Goal: Entertainment & Leisure: Browse casually

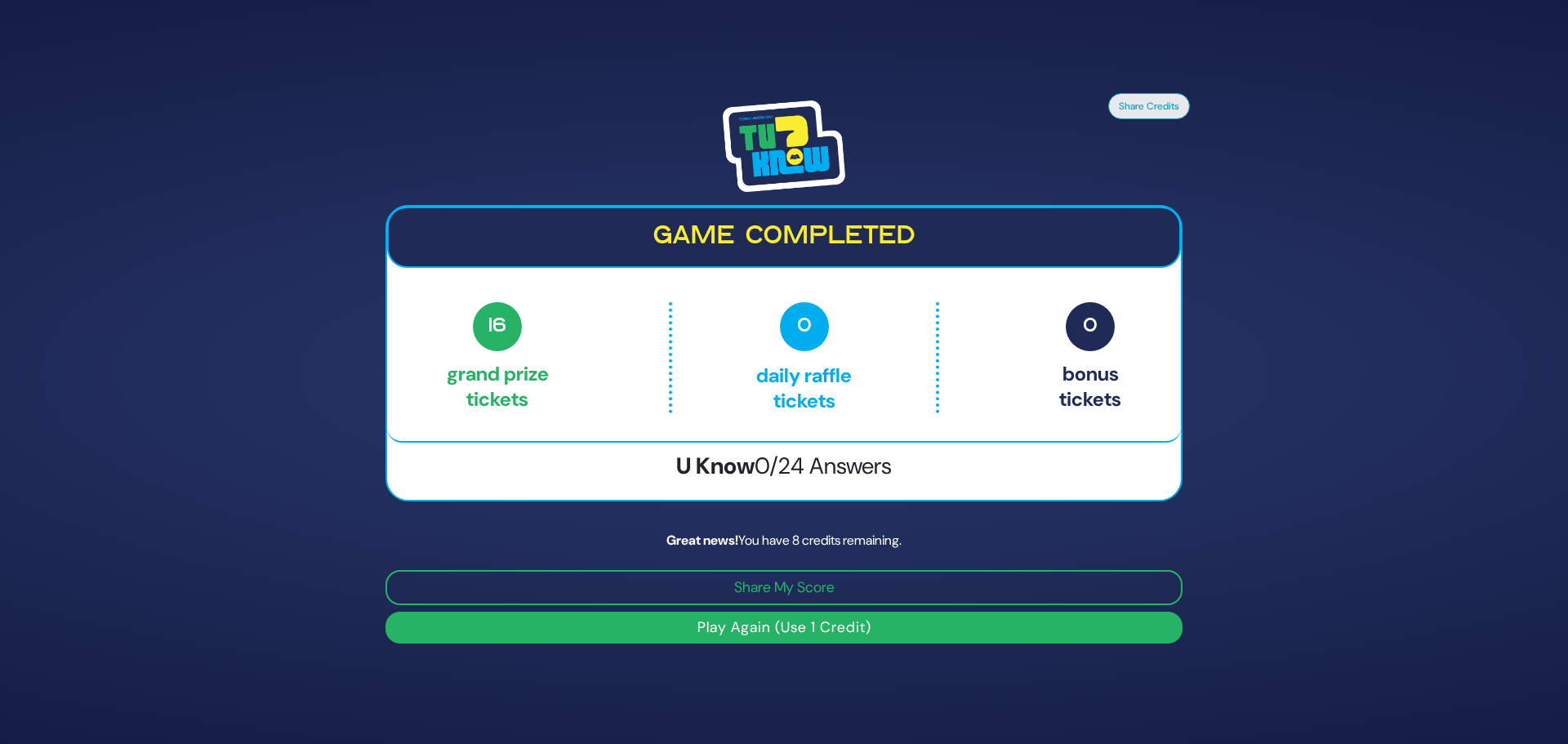
click at [789, 625] on button "Play Again (Use 1 Credit)" at bounding box center [784, 627] width 797 height 32
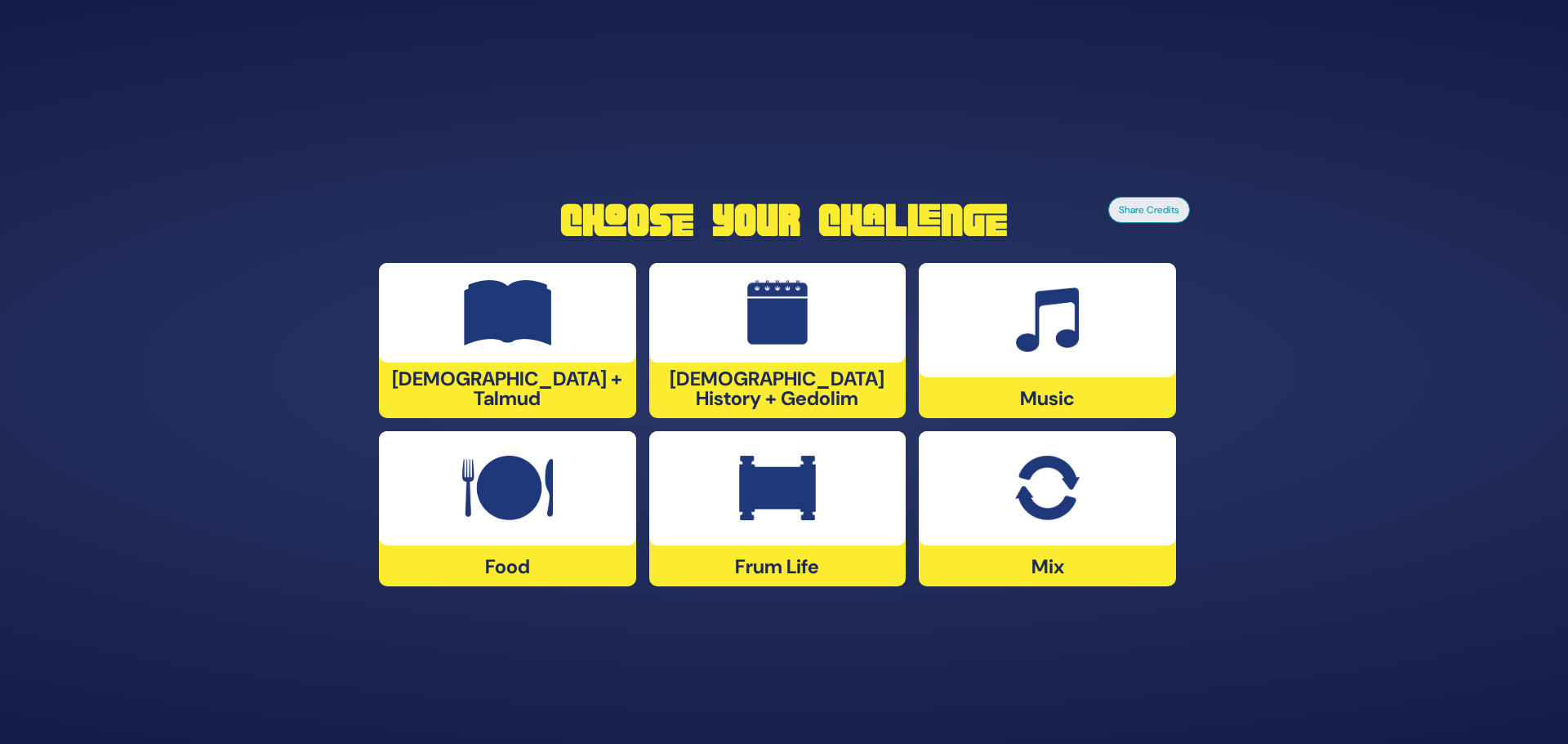
click at [969, 507] on div at bounding box center [1048, 488] width 258 height 114
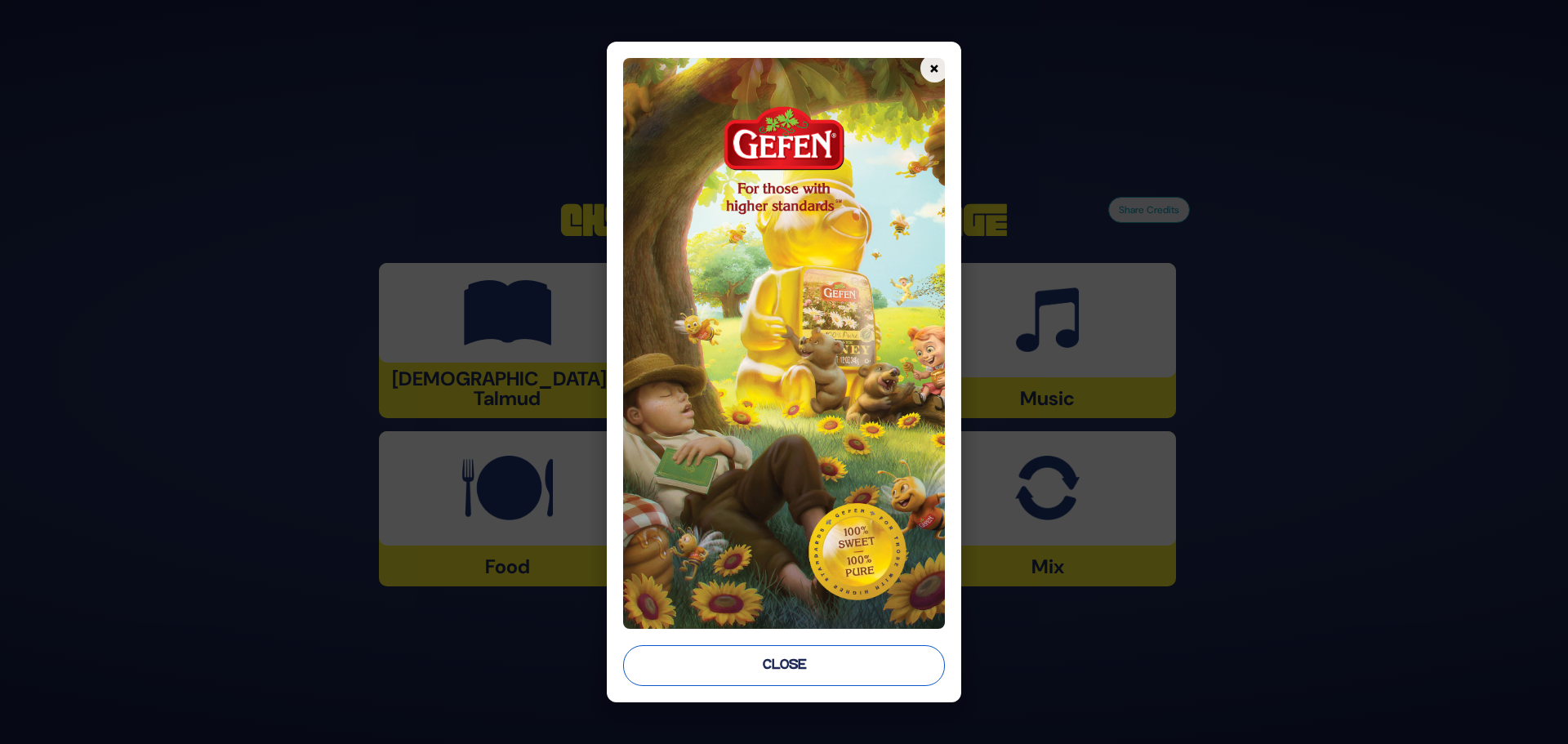
click at [815, 658] on button "Close" at bounding box center [783, 666] width 322 height 41
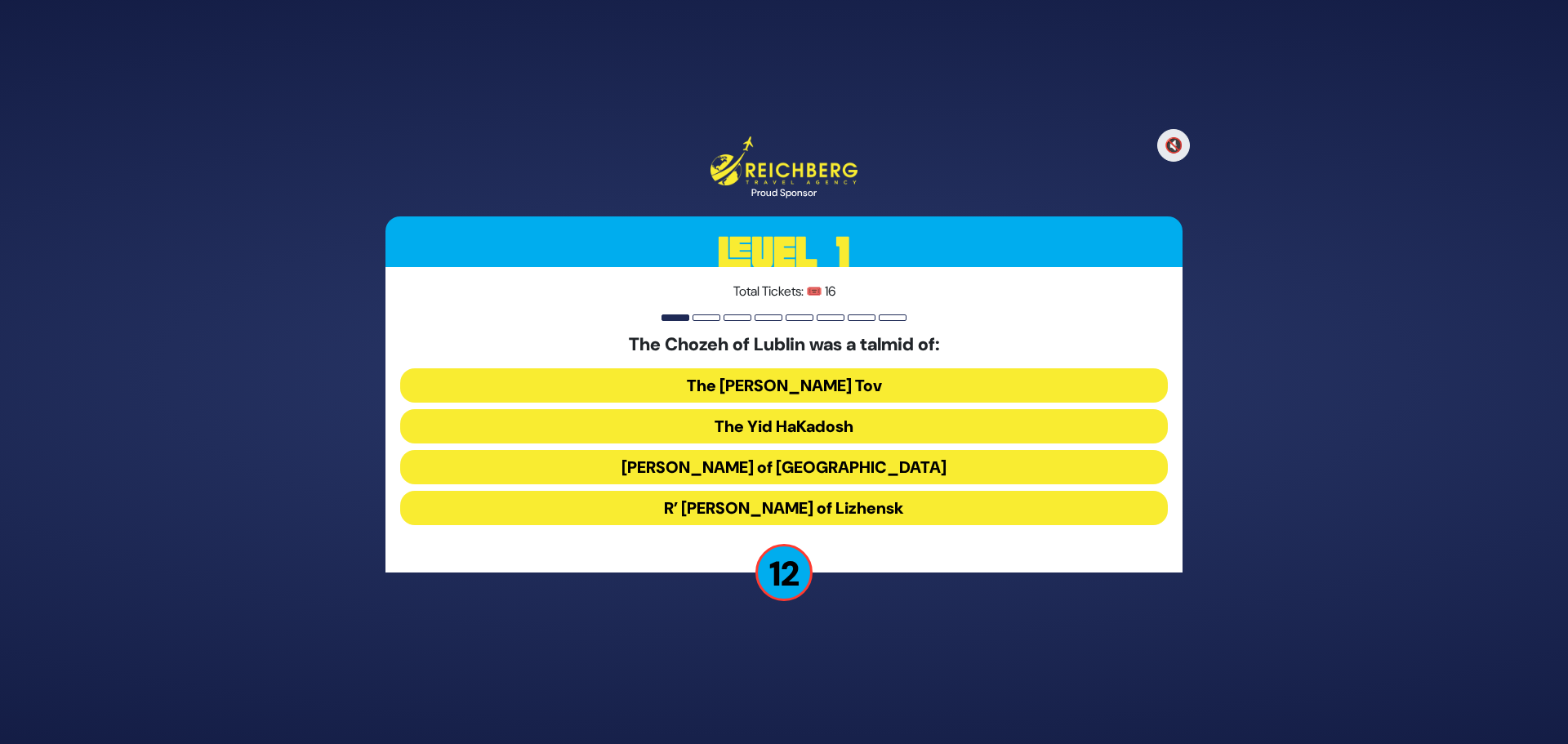
click at [799, 390] on button "The [PERSON_NAME] Tov" at bounding box center [784, 386] width 768 height 34
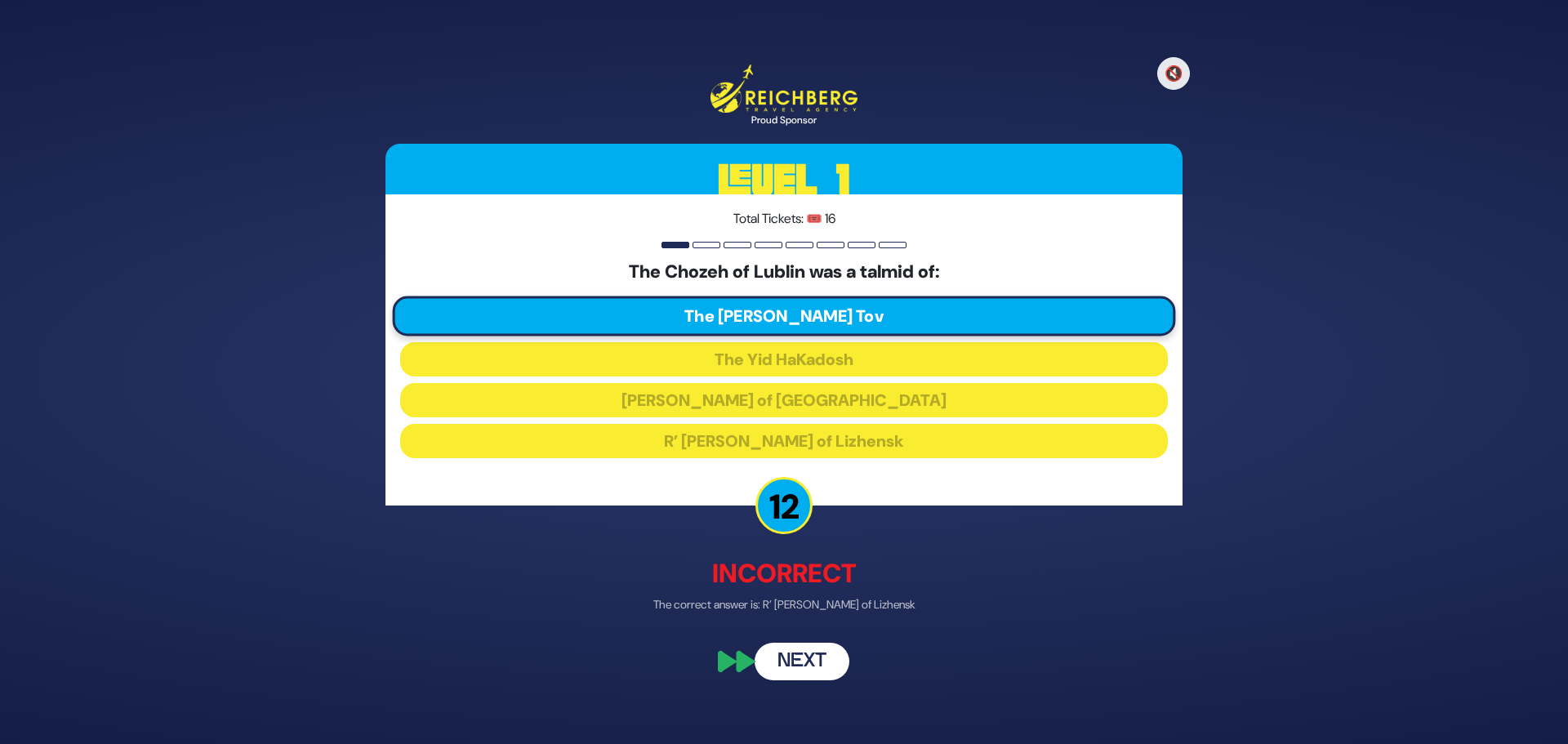
click at [793, 656] on button "Next" at bounding box center [802, 661] width 94 height 38
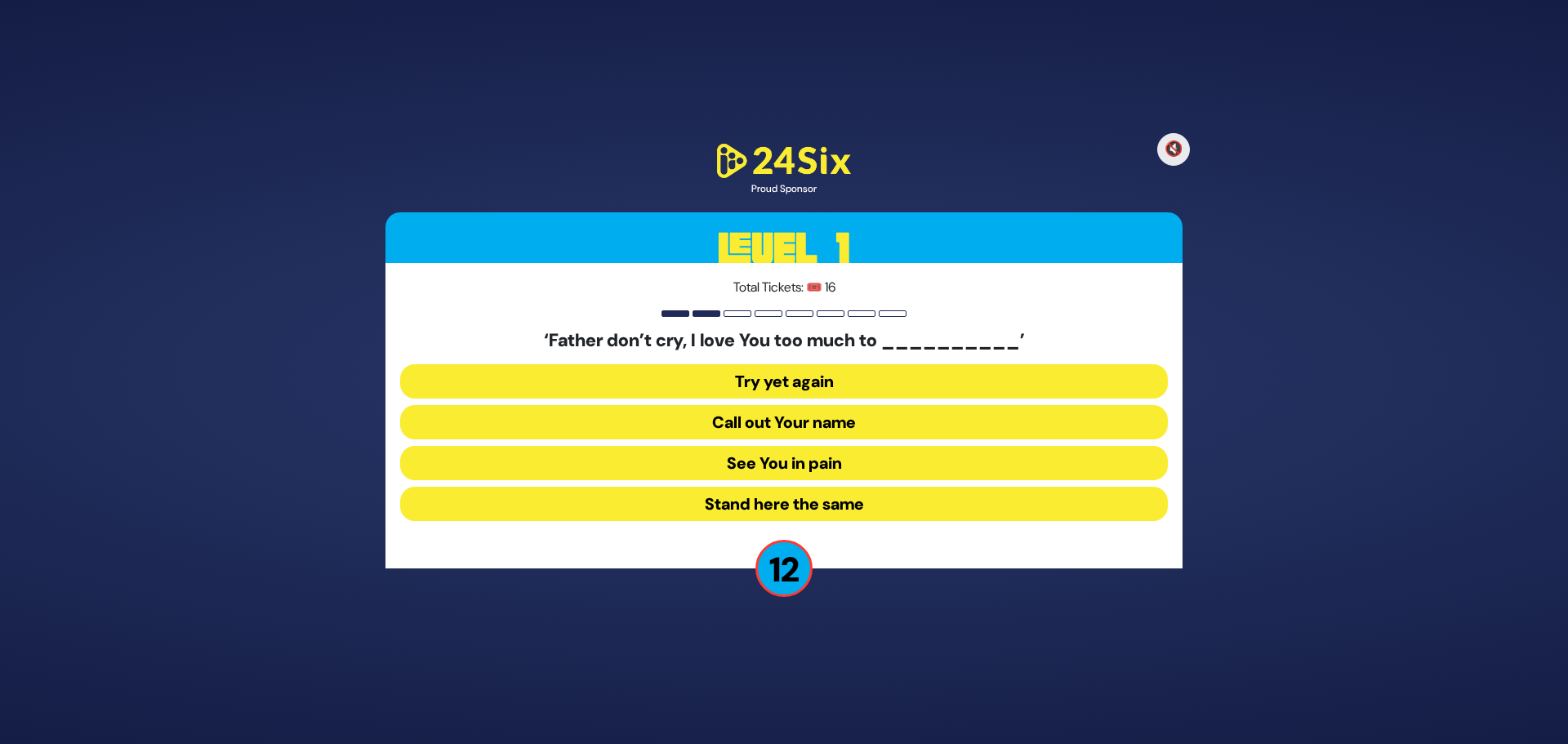
click at [782, 468] on button "See You in pain" at bounding box center [784, 463] width 768 height 34
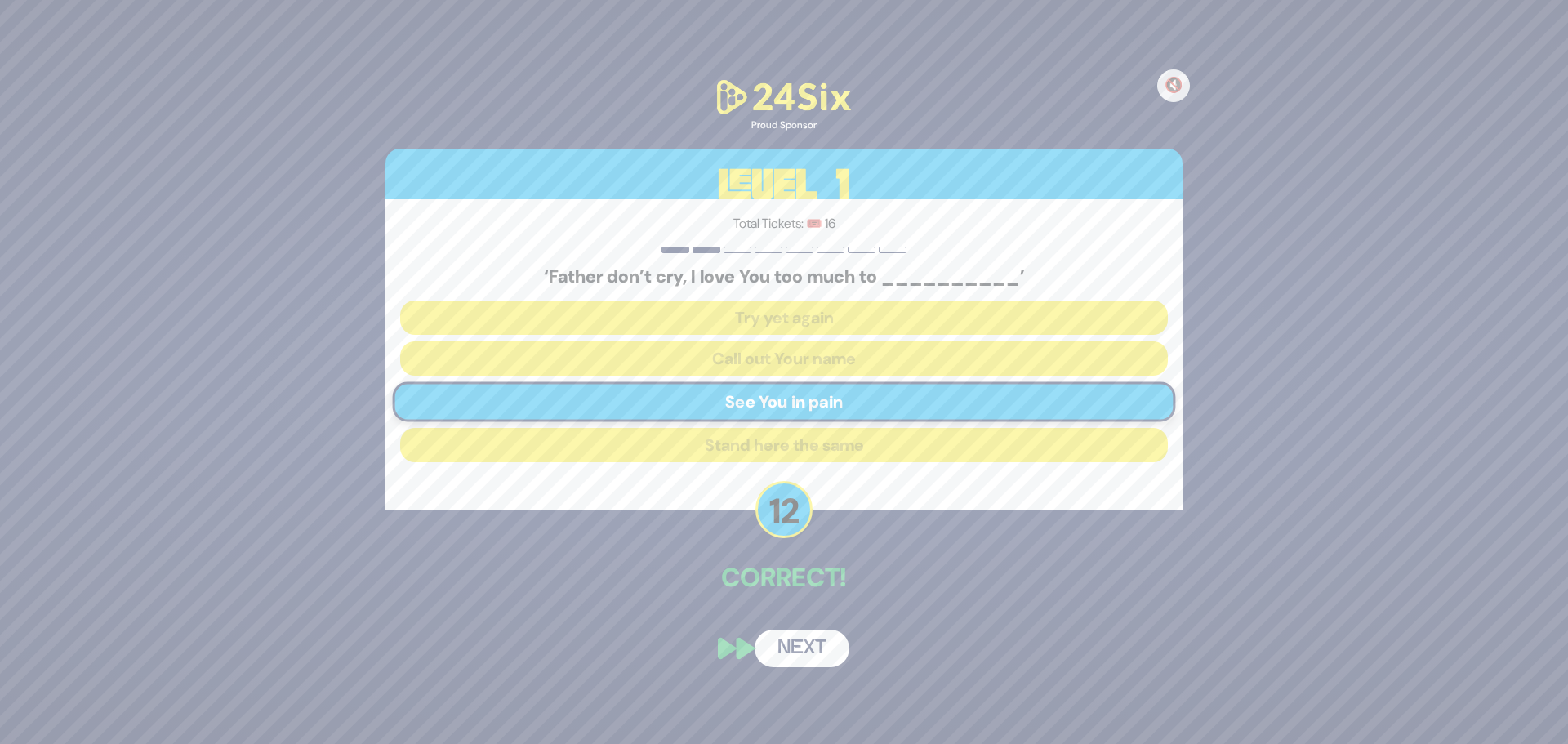
click at [801, 643] on button "Next" at bounding box center [802, 649] width 94 height 38
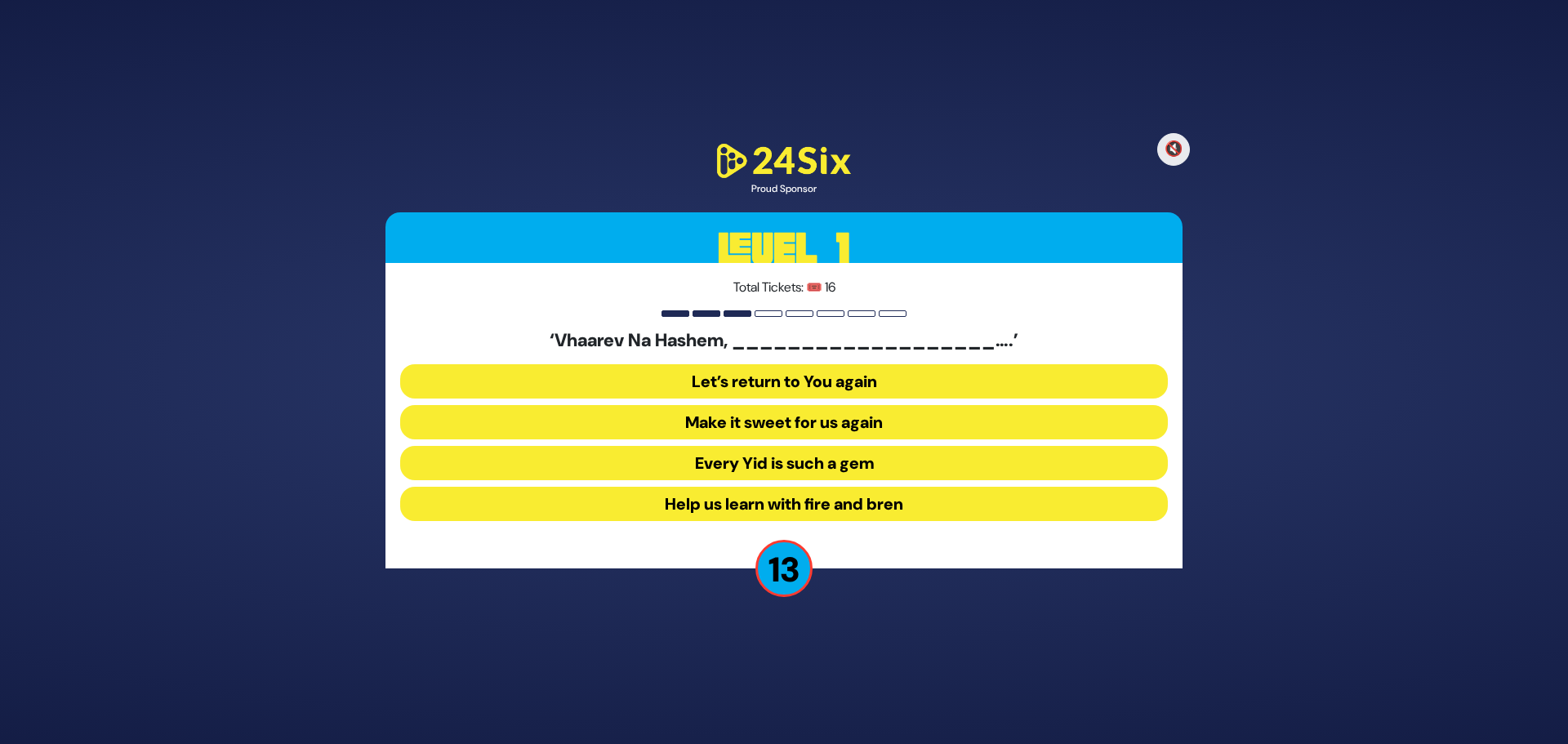
click at [810, 424] on button "Make it sweet for us again" at bounding box center [784, 423] width 768 height 34
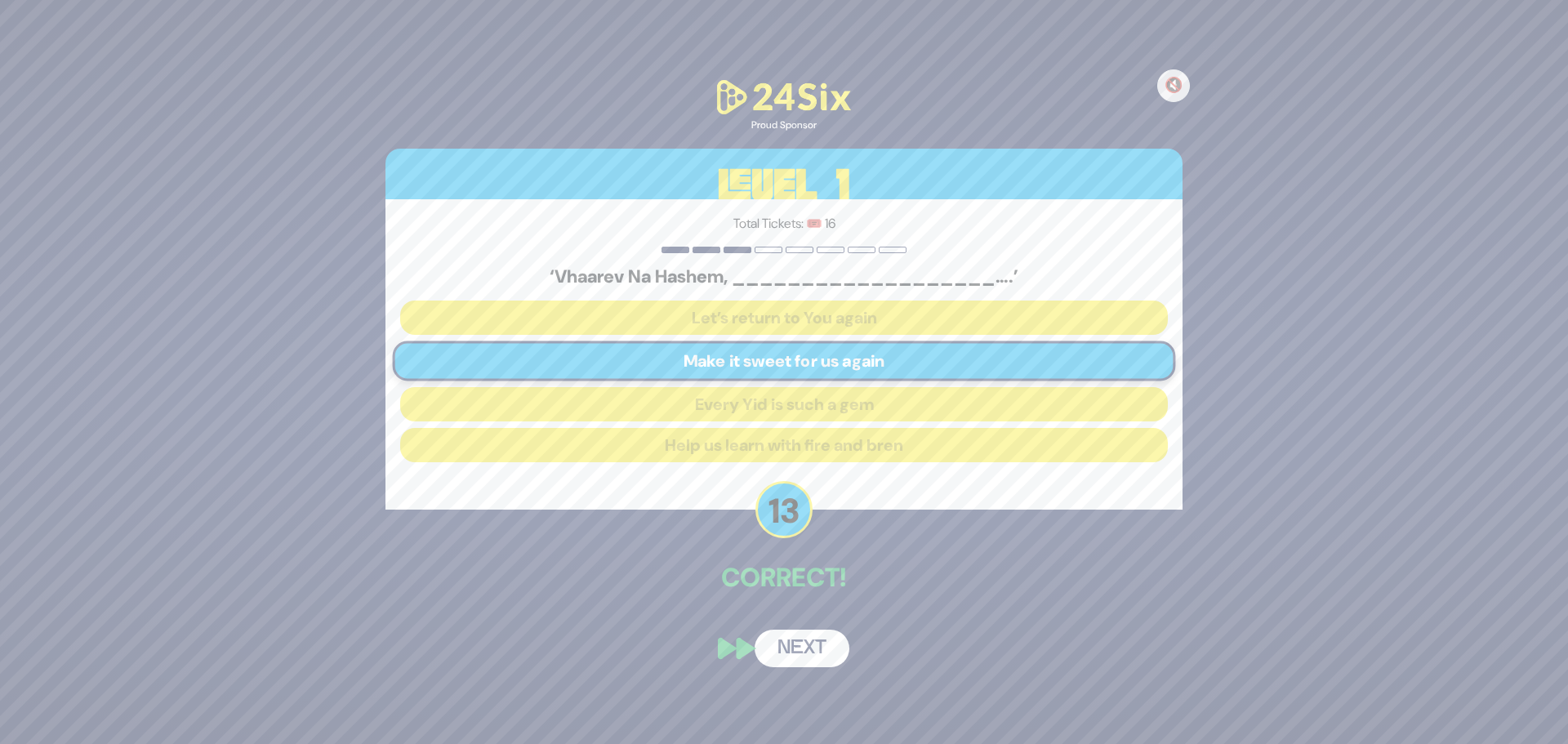
click at [792, 644] on button "Next" at bounding box center [802, 649] width 94 height 38
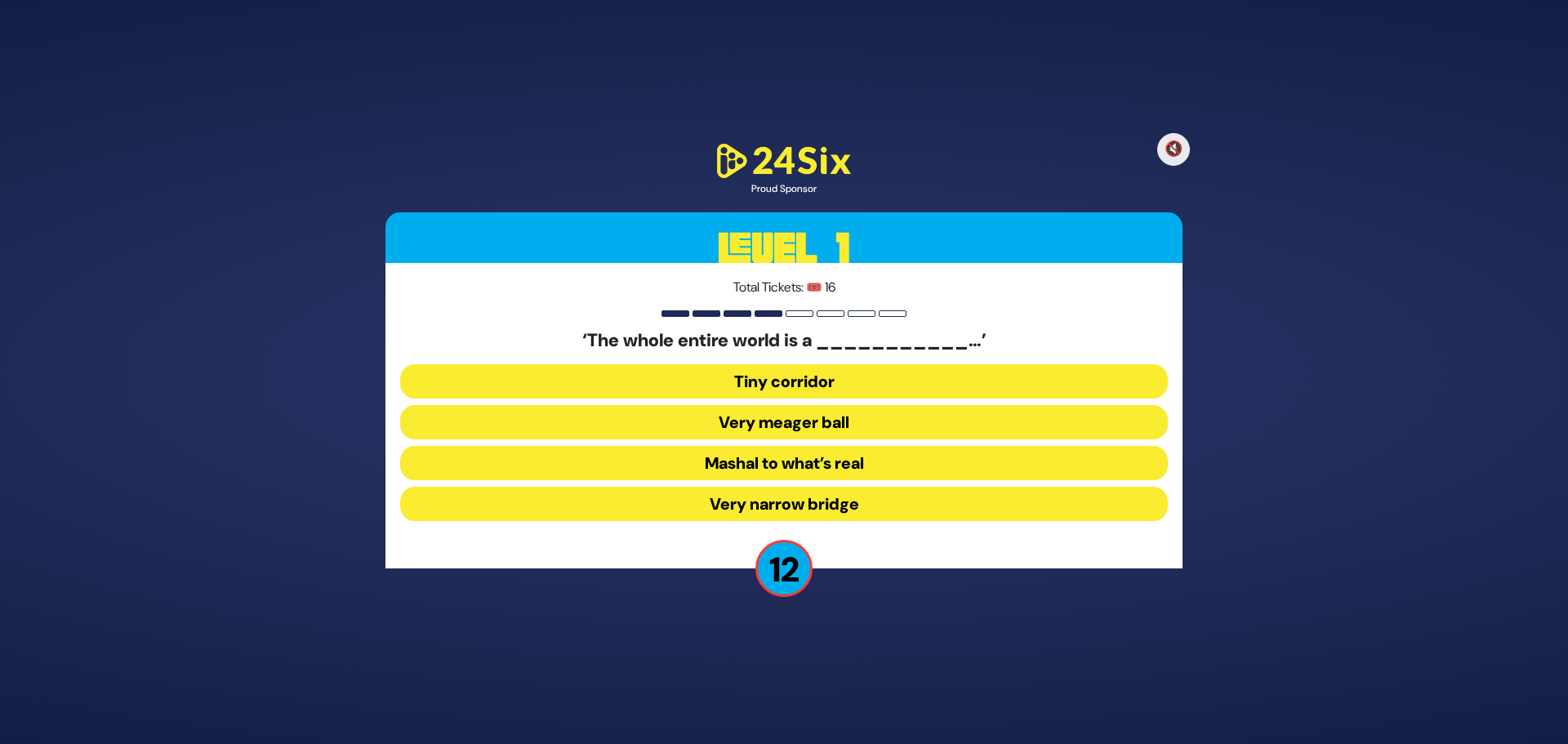
click at [790, 505] on button "Very narrow bridge" at bounding box center [784, 504] width 768 height 34
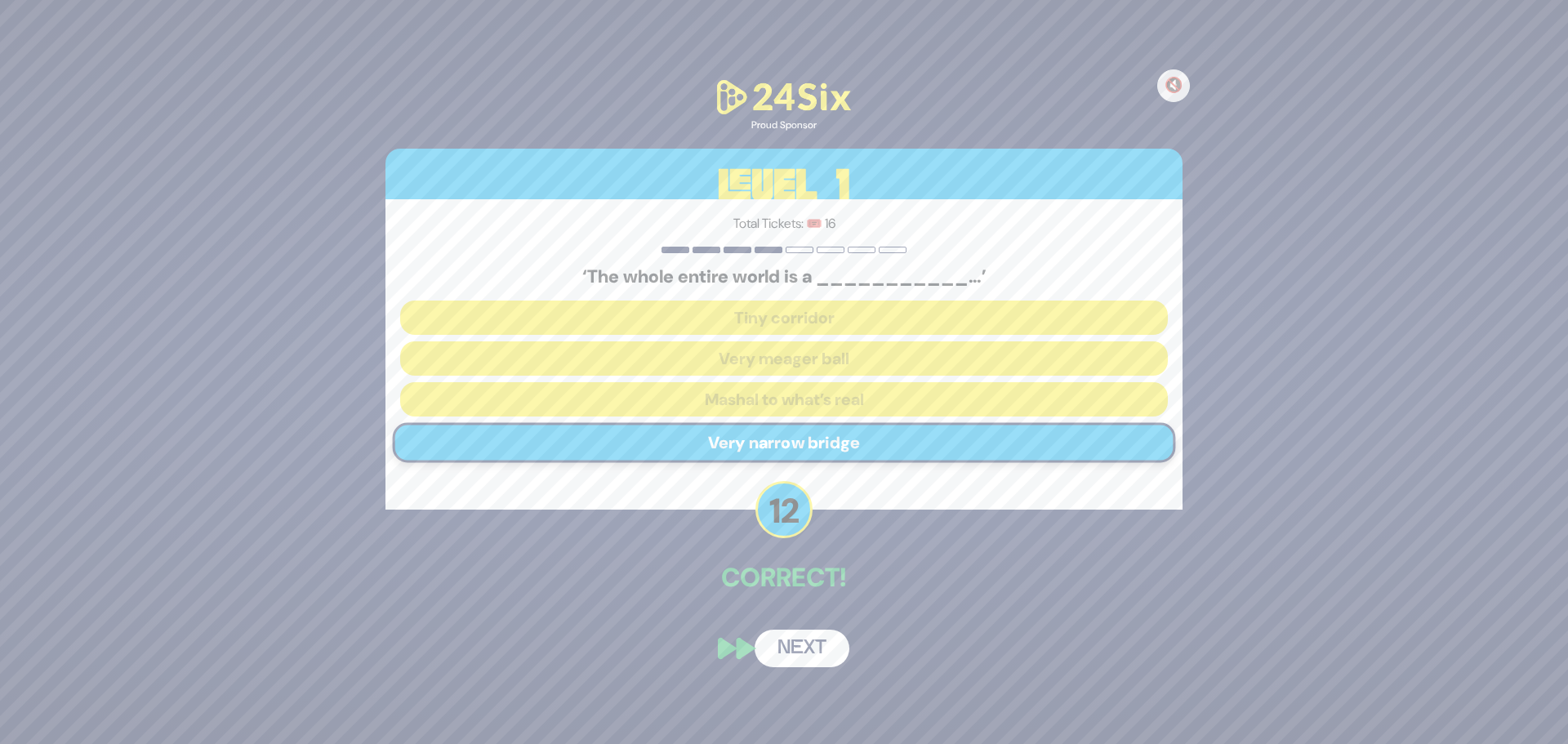
click at [803, 649] on button "Next" at bounding box center [802, 649] width 94 height 38
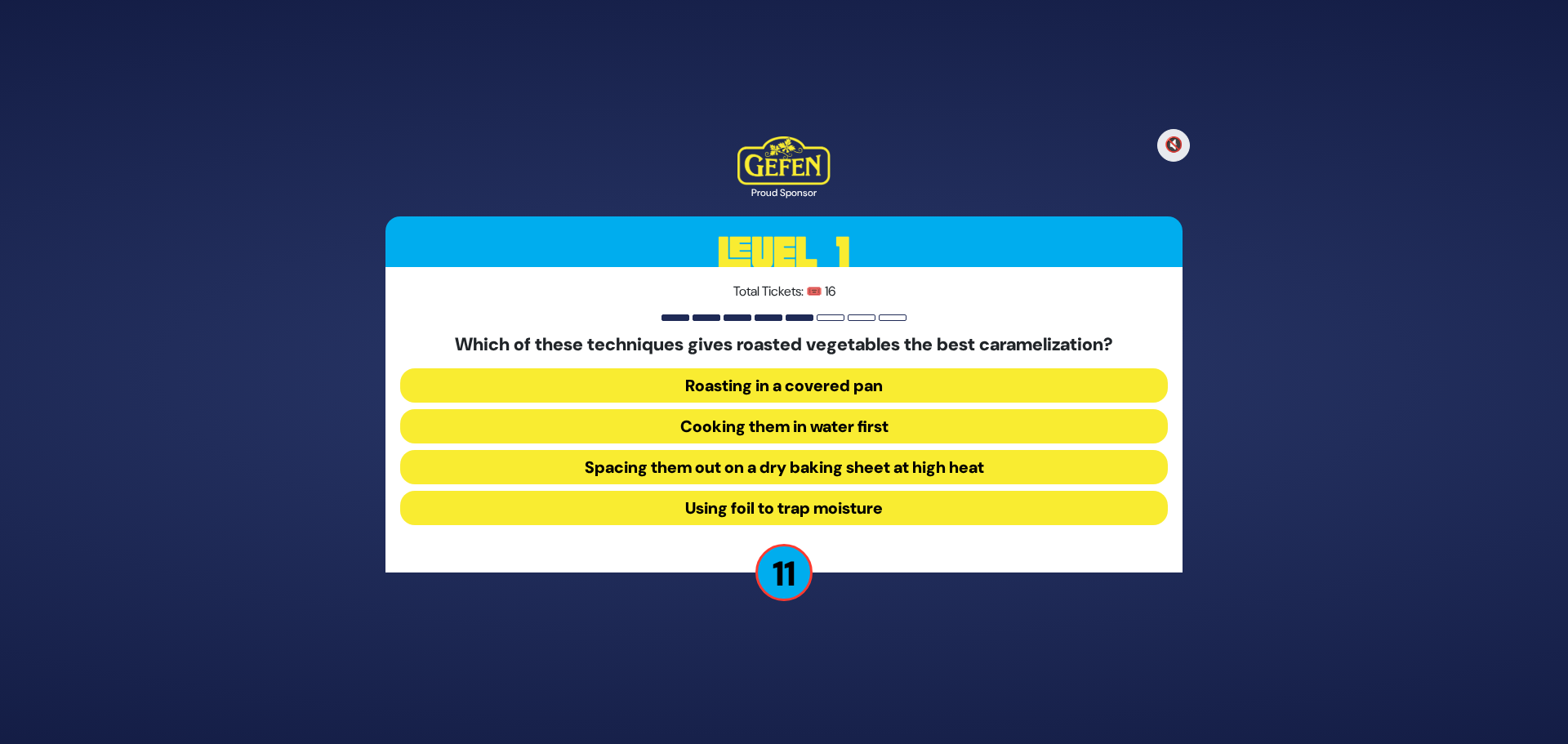
click at [899, 467] on button "Spacing them out on a dry baking sheet at high heat" at bounding box center [784, 467] width 768 height 34
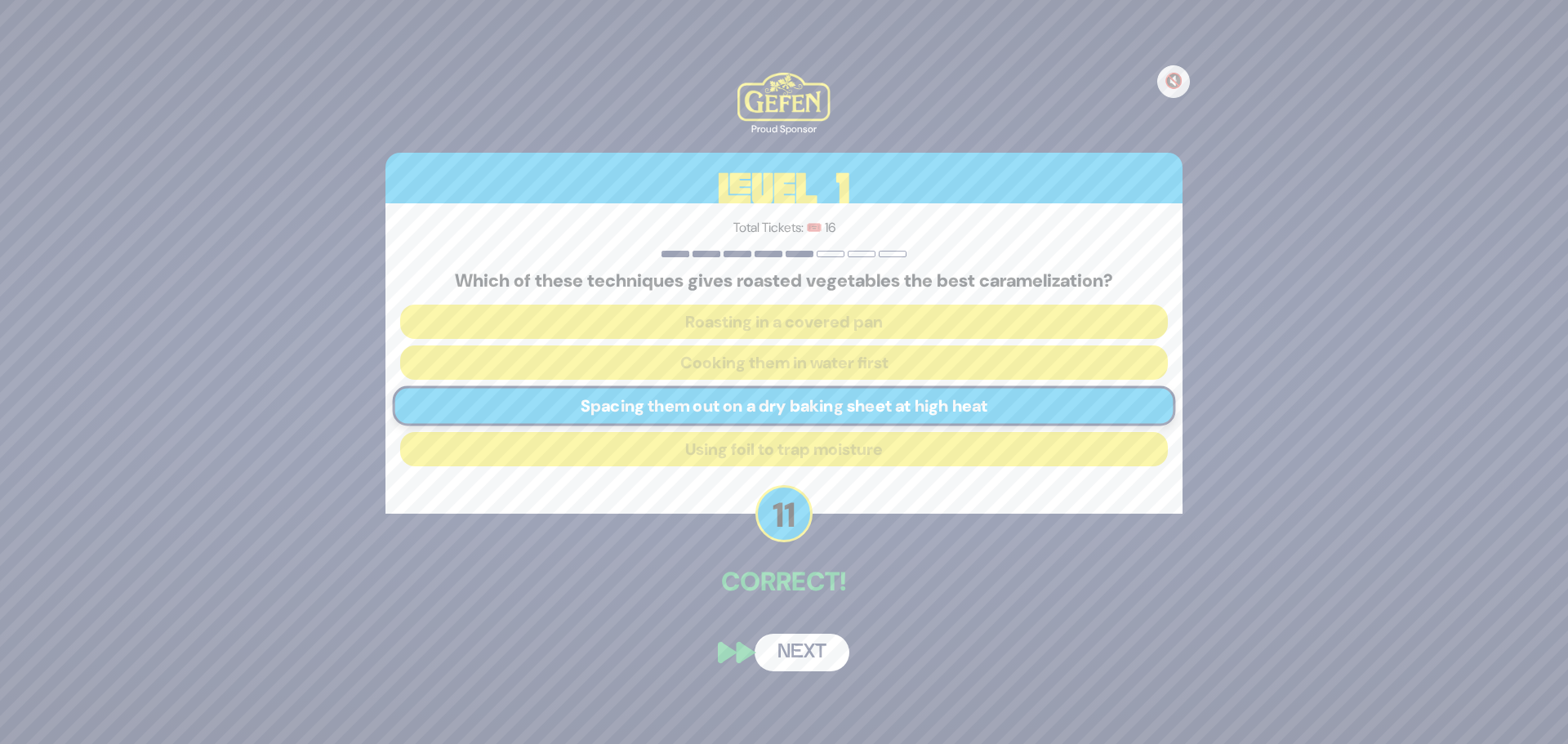
click at [787, 656] on button "Next" at bounding box center [802, 653] width 94 height 38
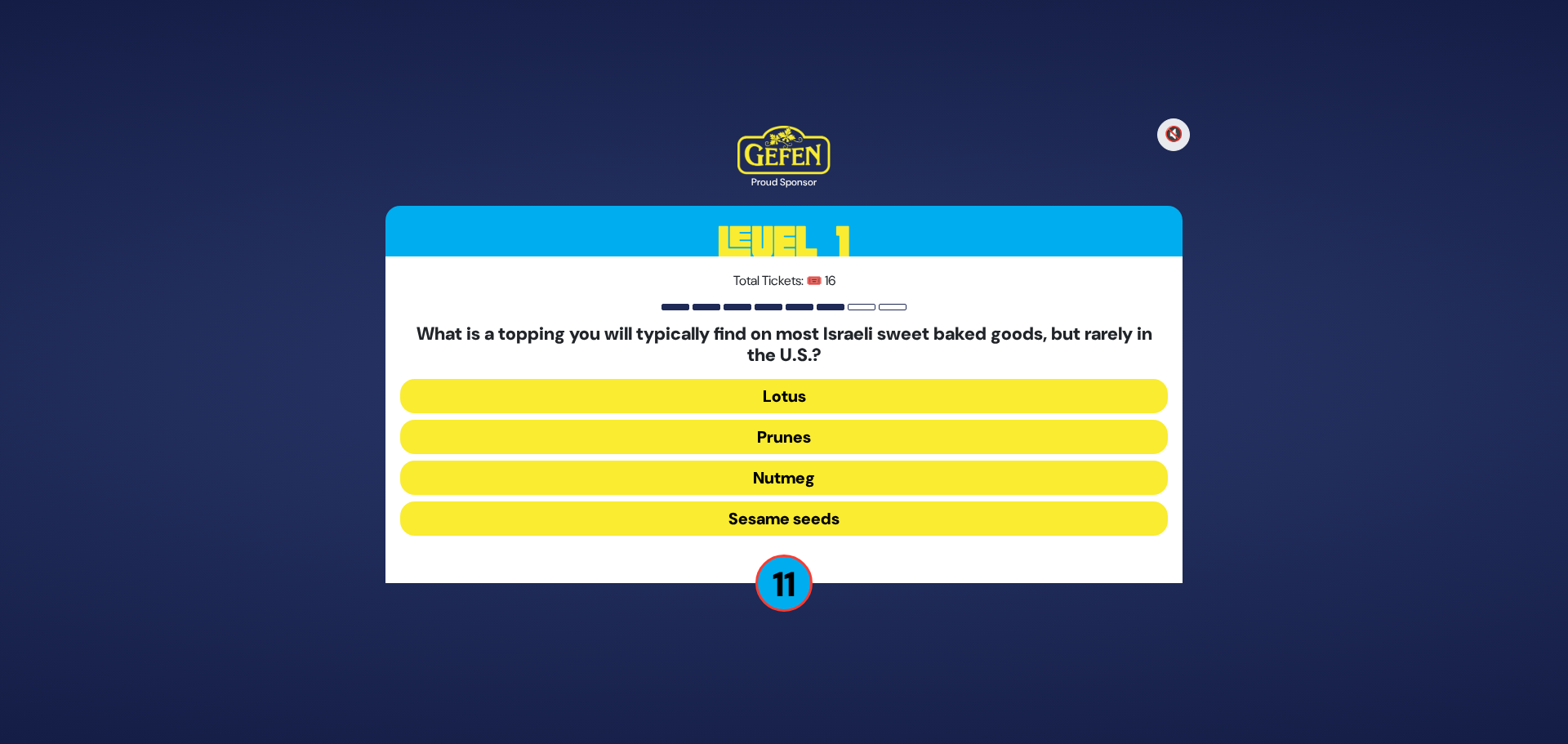
click at [763, 518] on button "Sesame seeds" at bounding box center [784, 519] width 768 height 34
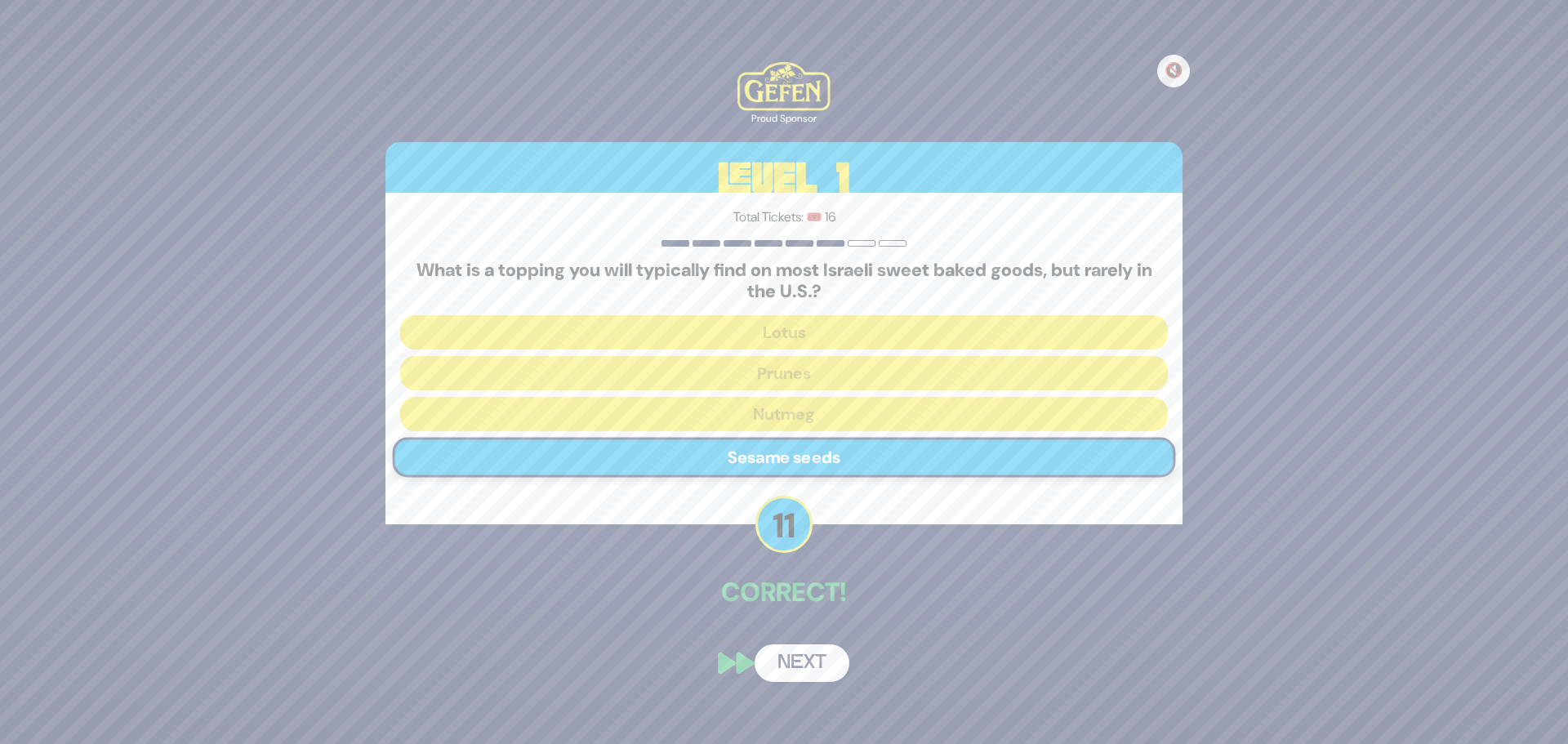
click at [798, 664] on button "Next" at bounding box center [802, 663] width 94 height 38
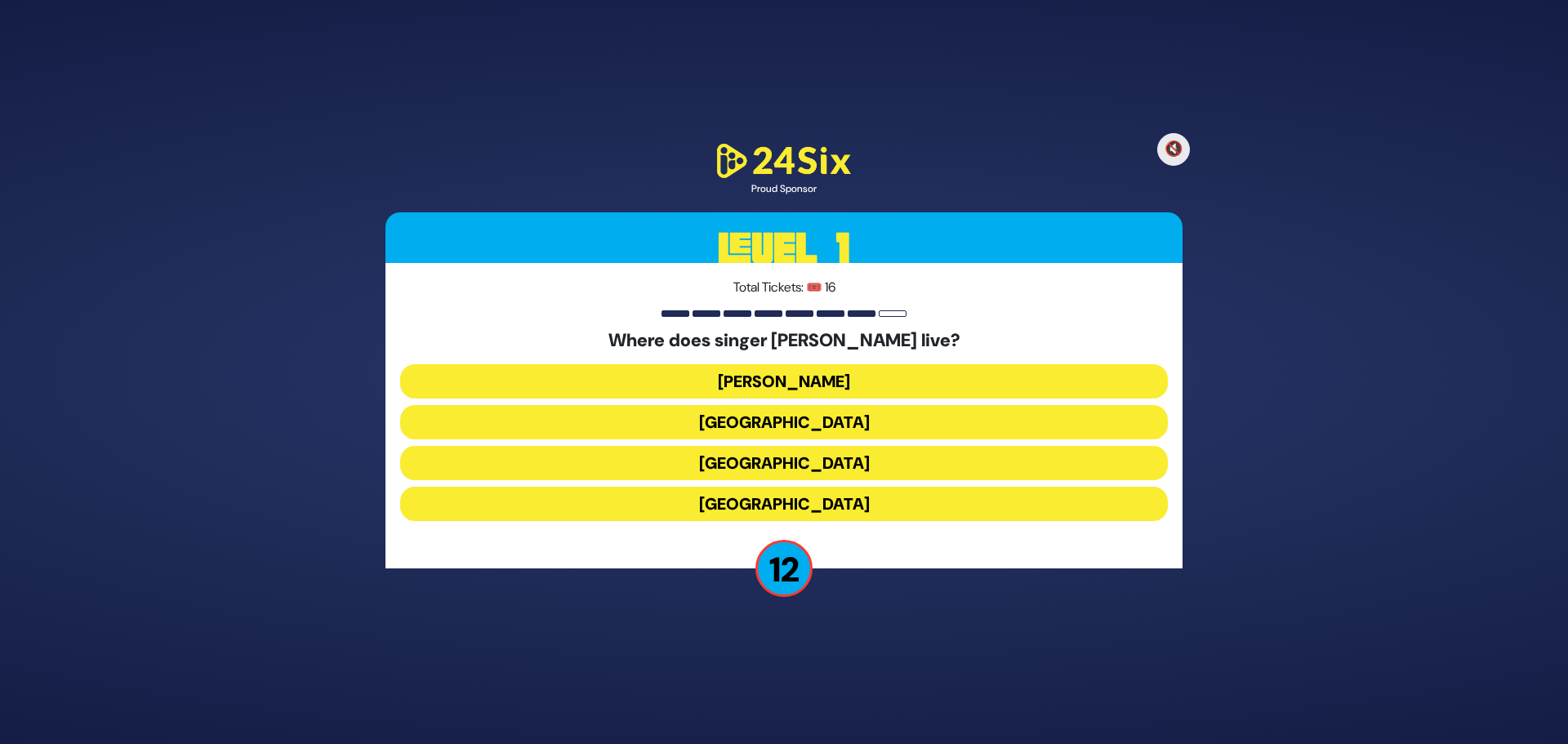
click at [789, 498] on button "[GEOGRAPHIC_DATA]" at bounding box center [784, 504] width 768 height 34
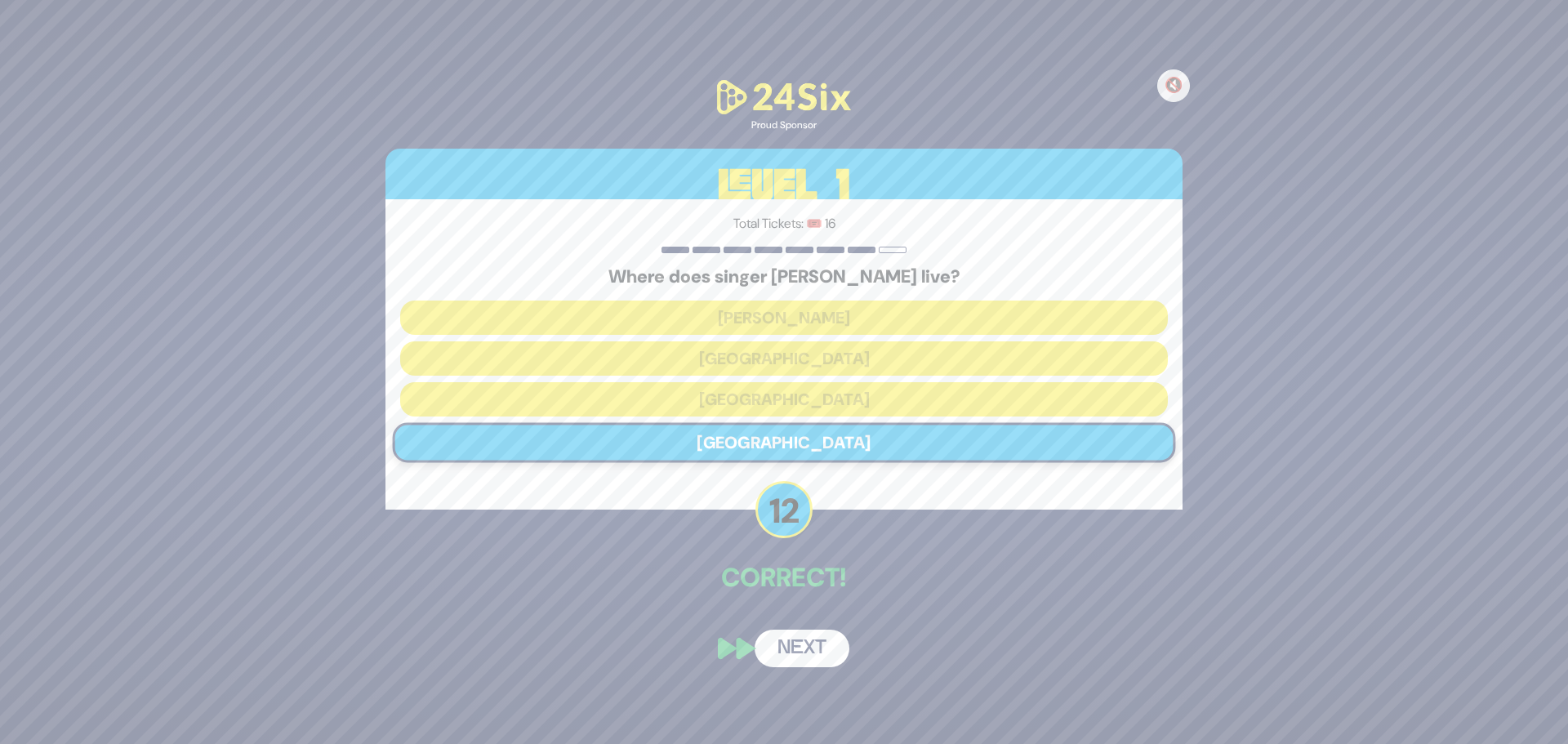
drag, startPoint x: 815, startPoint y: 658, endPoint x: 830, endPoint y: 650, distance: 17.0
click at [815, 657] on button "Next" at bounding box center [802, 649] width 94 height 38
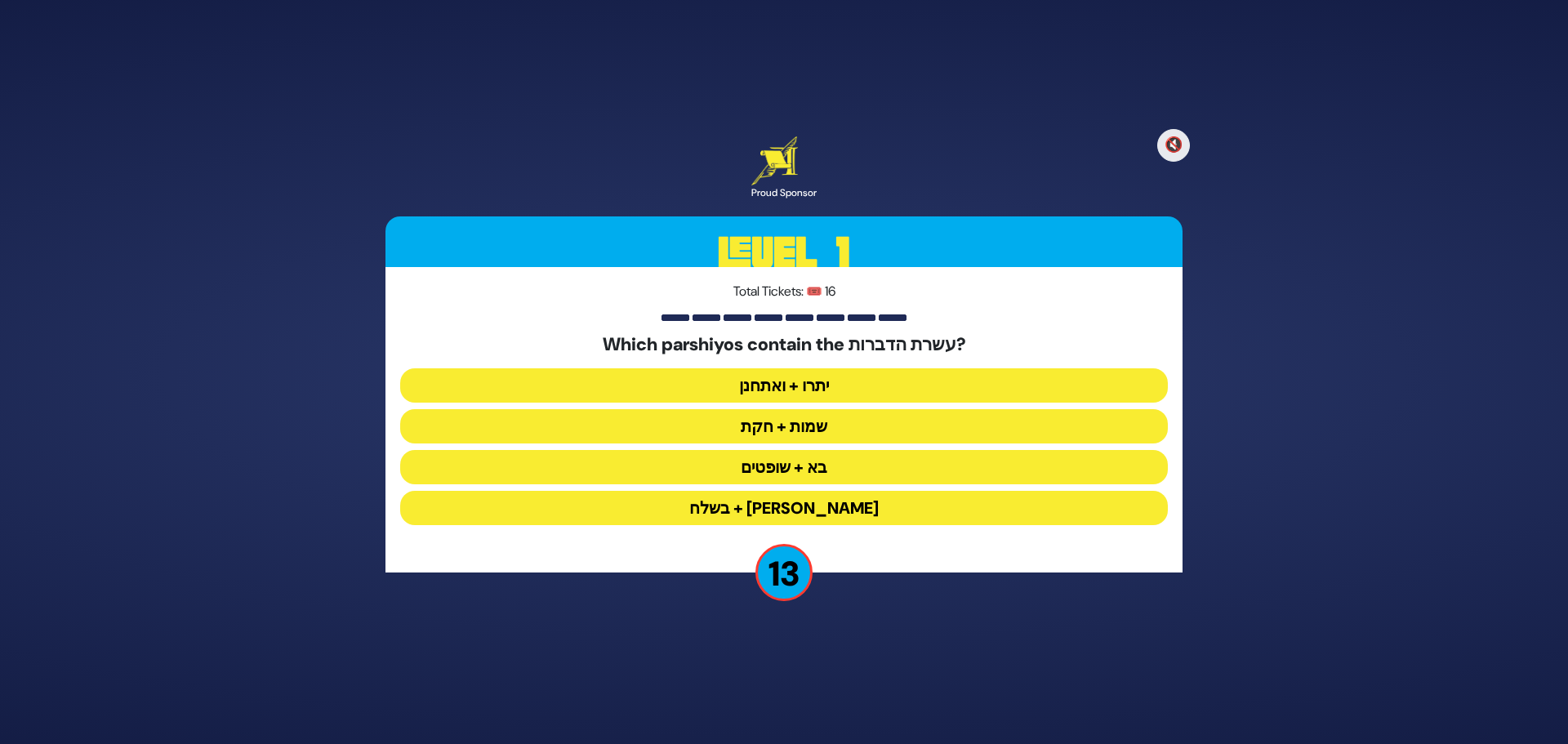
click at [858, 383] on button "יתרו + ואתחנן" at bounding box center [784, 386] width 768 height 34
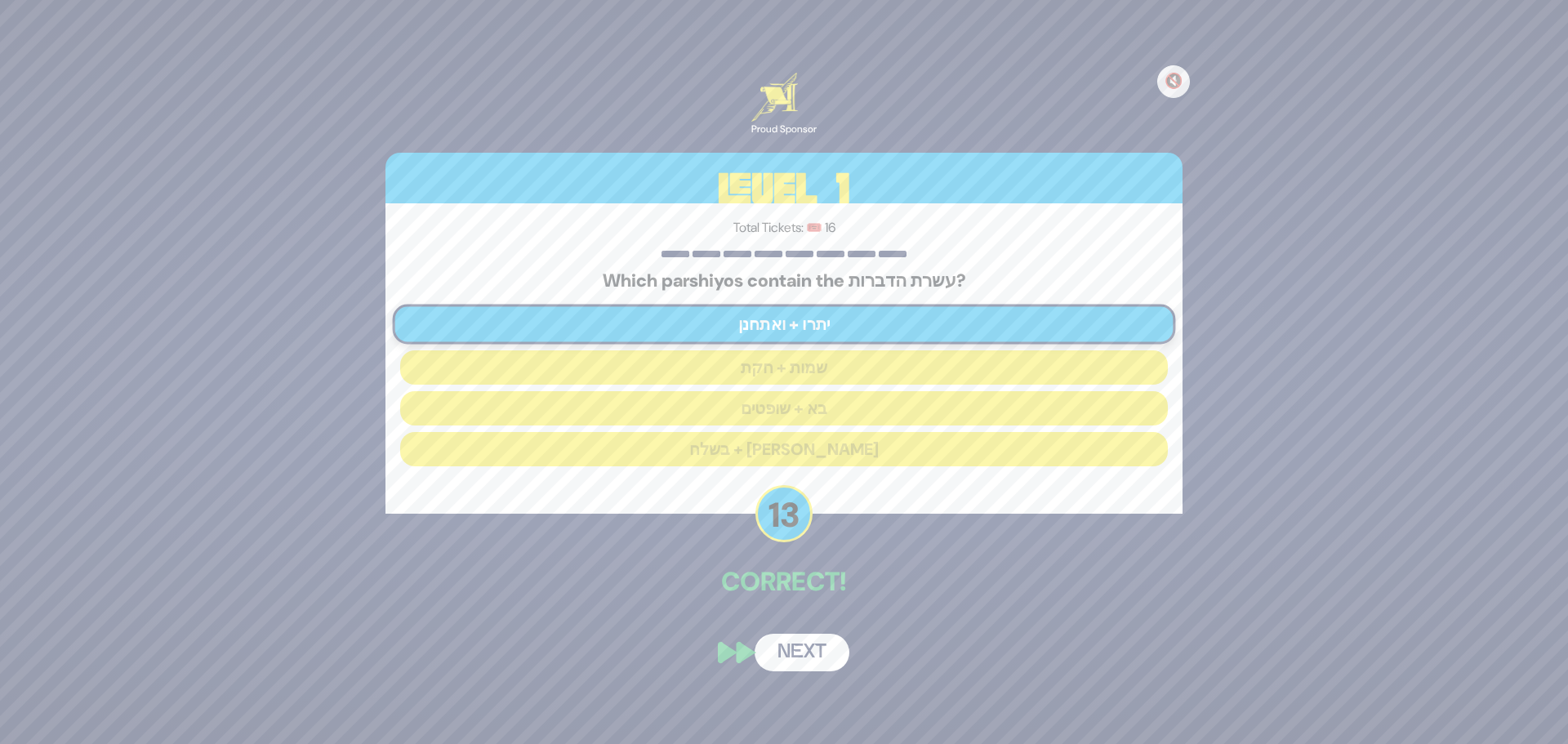
click at [813, 649] on button "Next" at bounding box center [802, 653] width 94 height 38
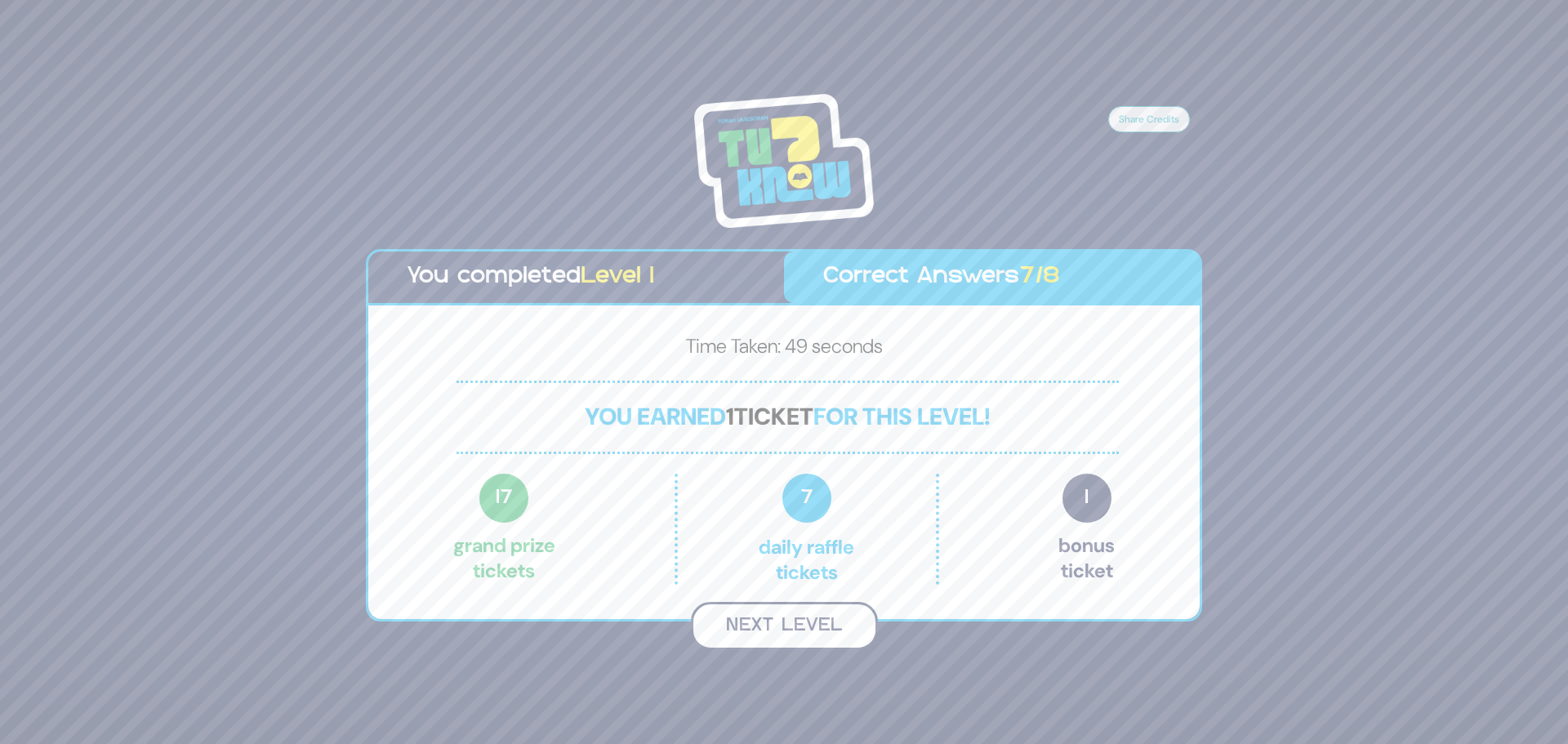
click at [805, 624] on button "Next Level" at bounding box center [784, 626] width 187 height 48
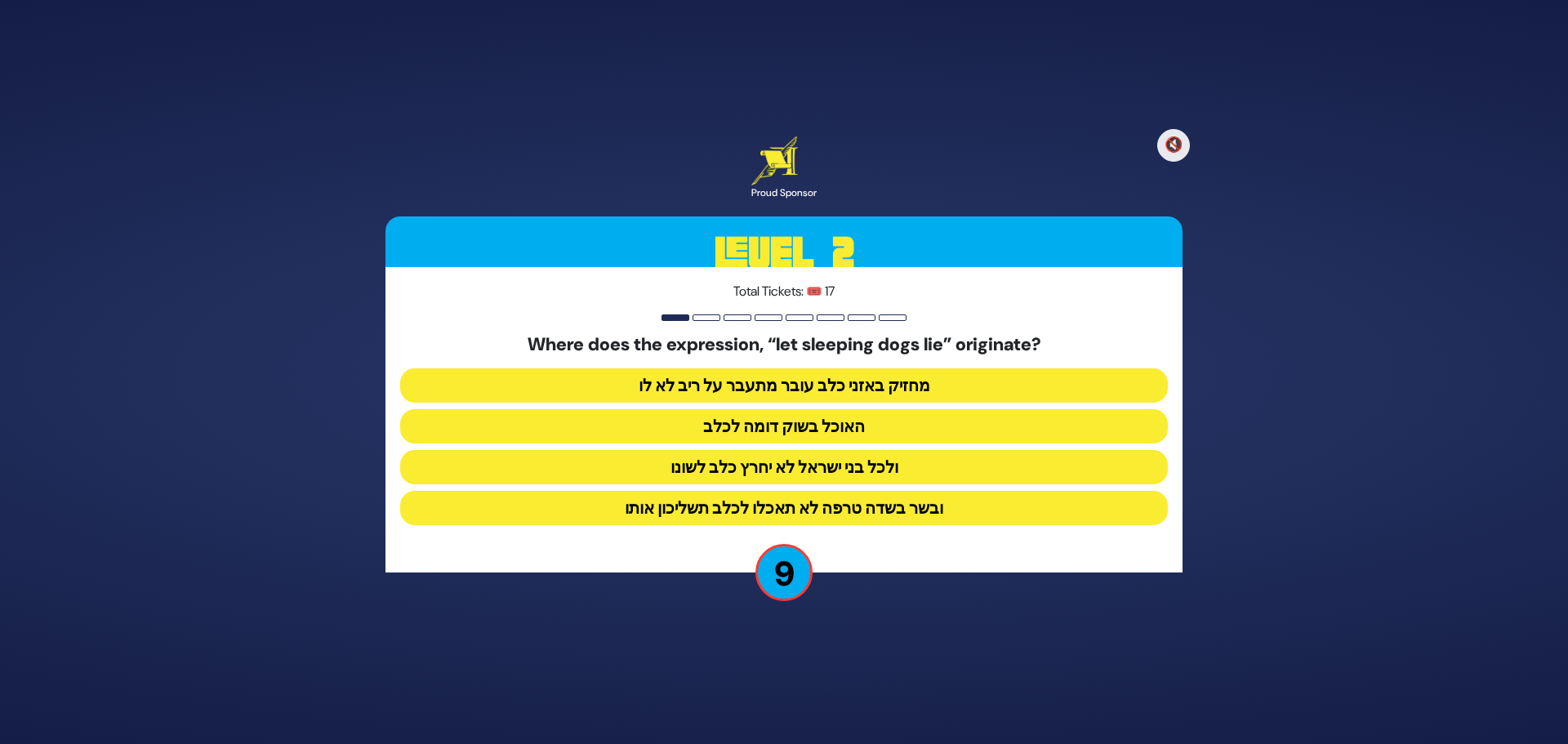
click at [812, 470] on button "ולכל בני ישראל לא יחרץ כלב לשונו" at bounding box center [784, 467] width 768 height 34
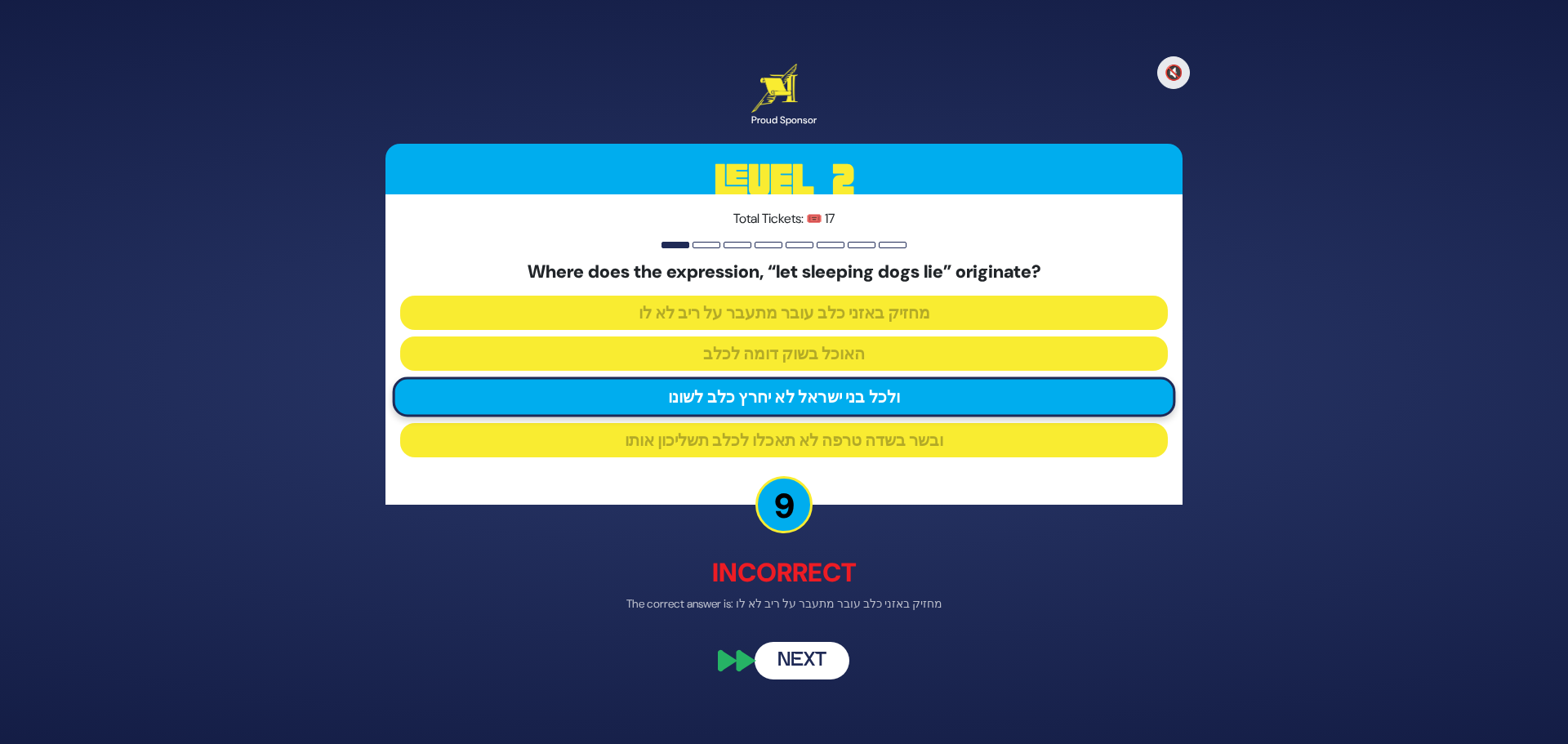
click at [826, 669] on button "Next" at bounding box center [802, 662] width 94 height 38
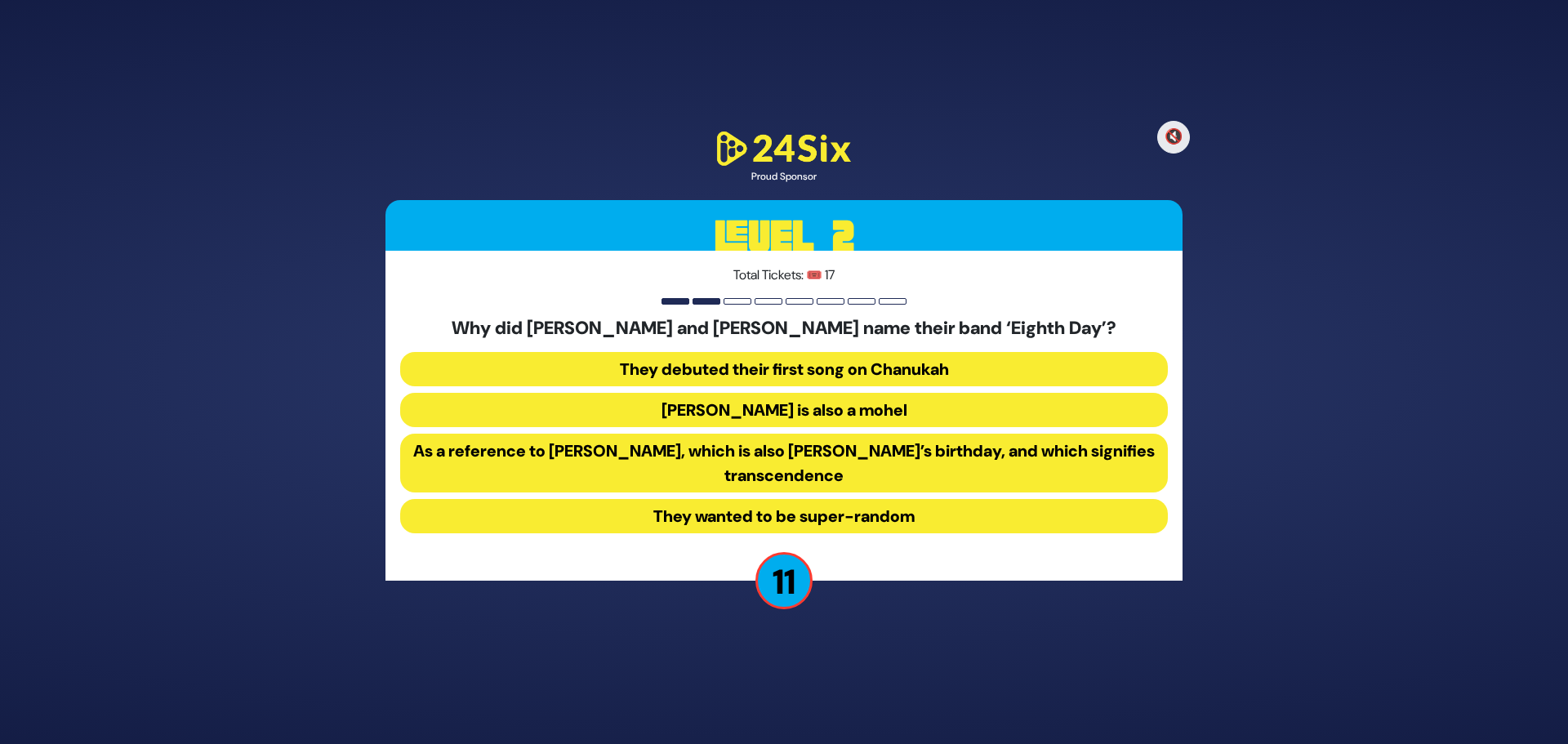
click at [836, 462] on button "As a reference to [PERSON_NAME], which is also [PERSON_NAME]’s birthday, and wh…" at bounding box center [784, 463] width 768 height 58
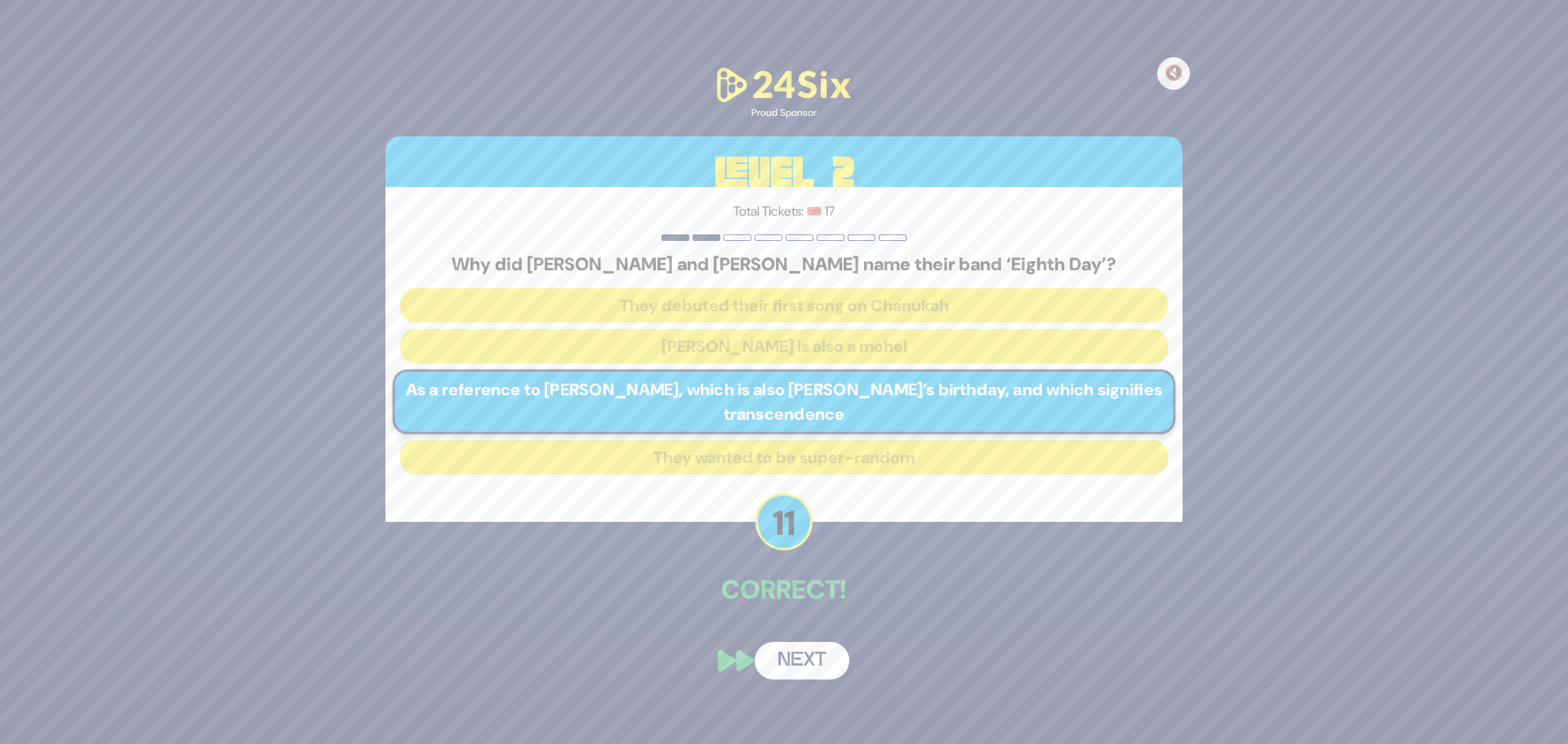
click at [815, 653] on button "Next" at bounding box center [802, 661] width 94 height 38
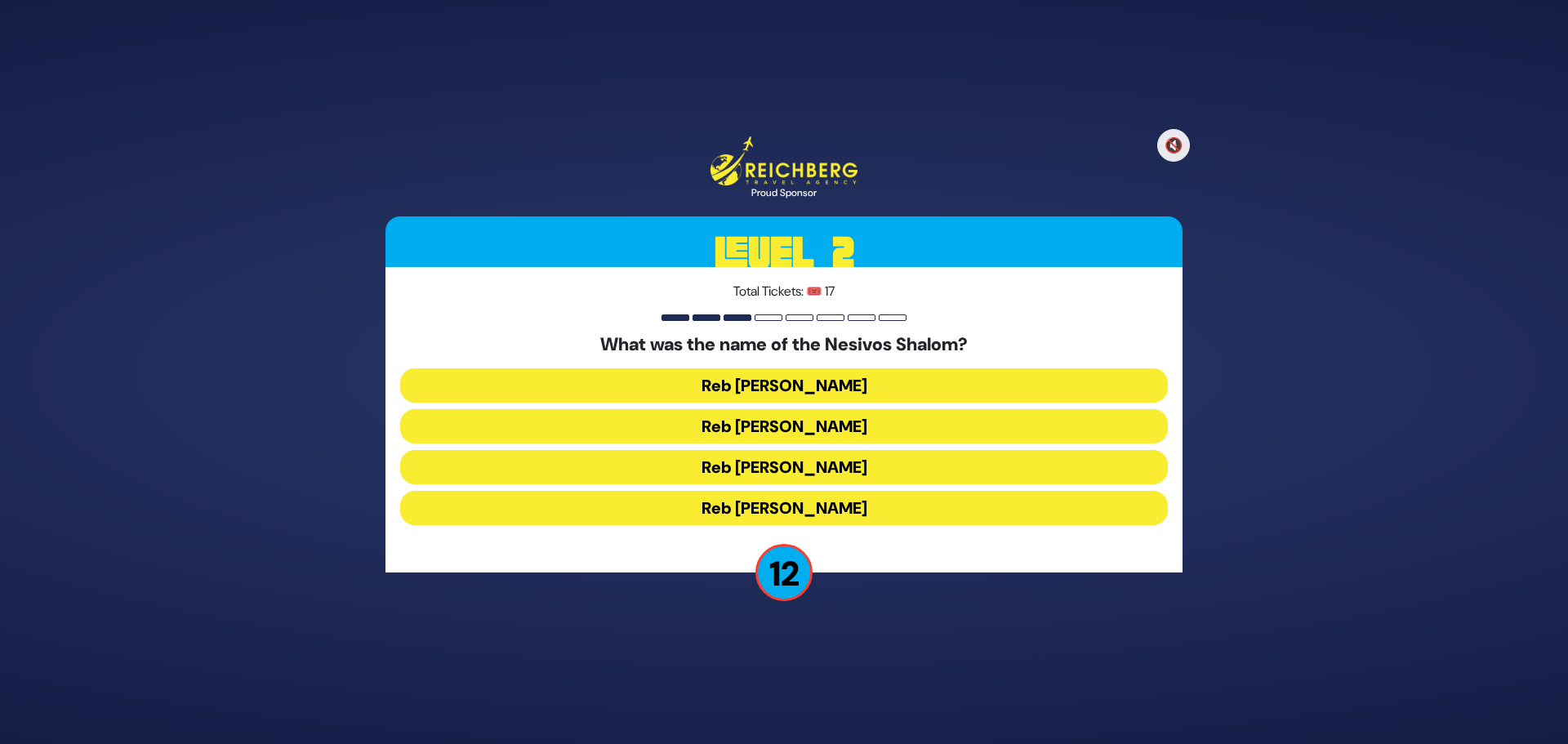
drag, startPoint x: 805, startPoint y: 430, endPoint x: 816, endPoint y: 436, distance: 12.5
click at [807, 429] on button "Reb [PERSON_NAME]" at bounding box center [784, 426] width 768 height 34
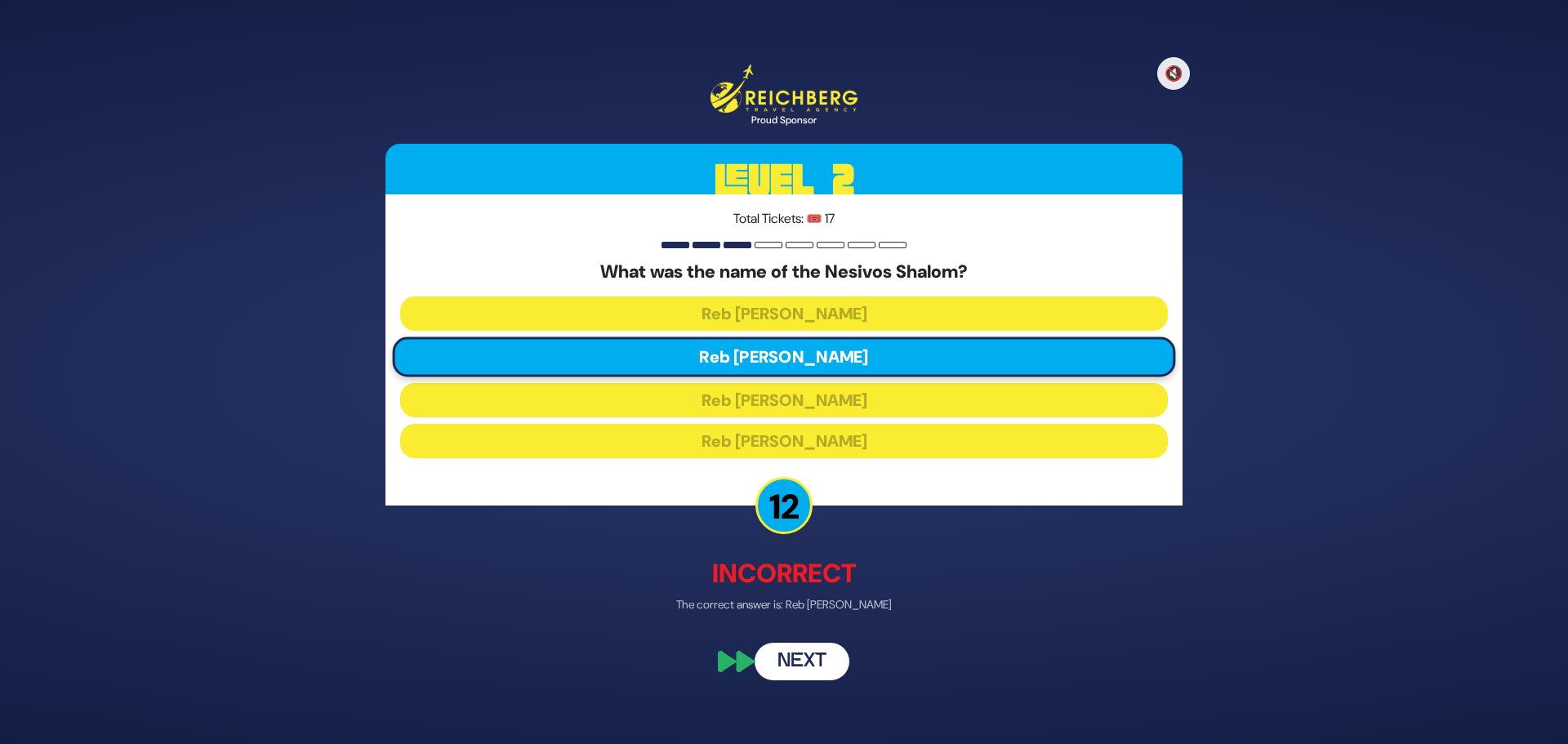
click at [817, 656] on button "Next" at bounding box center [802, 661] width 94 height 38
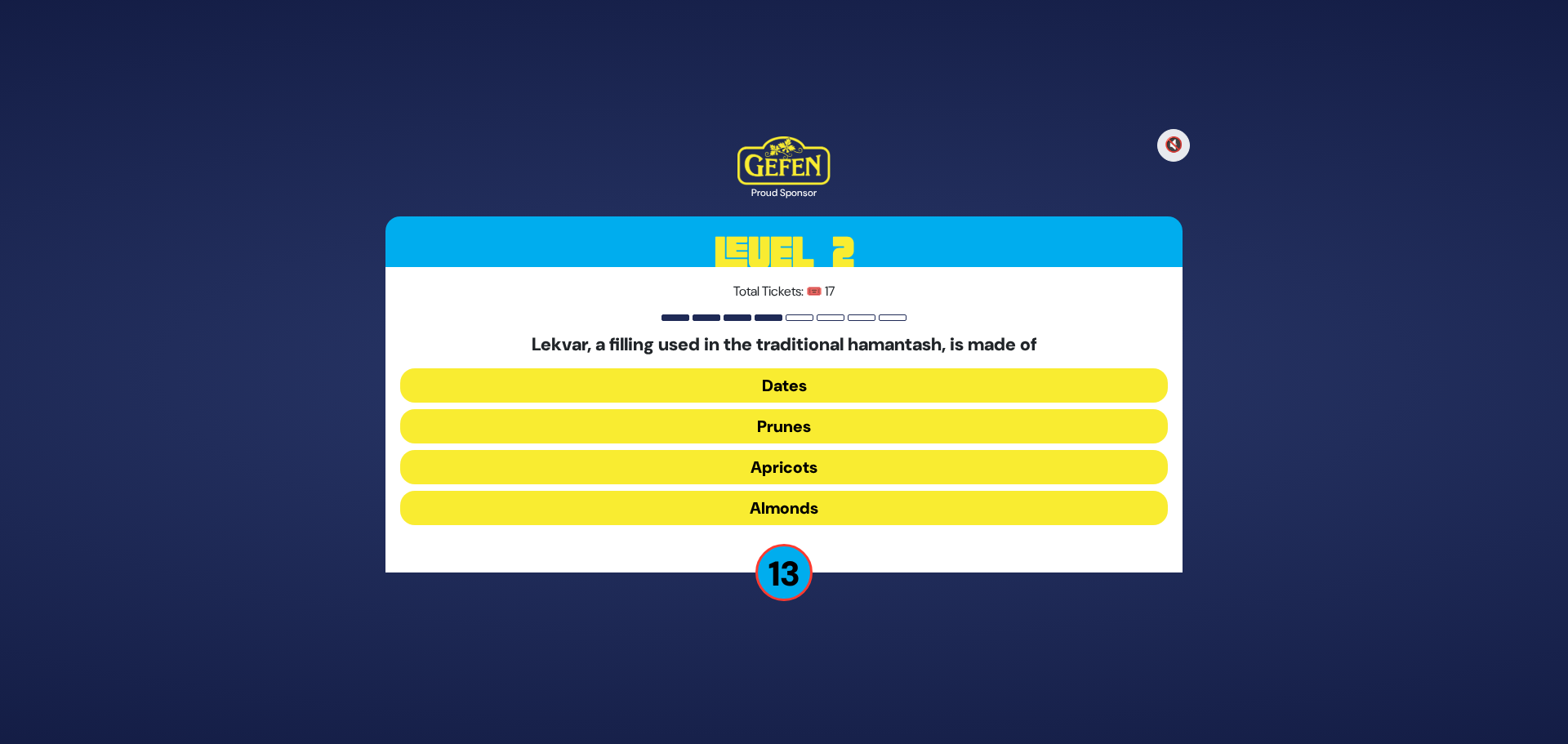
click at [809, 427] on button "Prunes" at bounding box center [784, 426] width 768 height 34
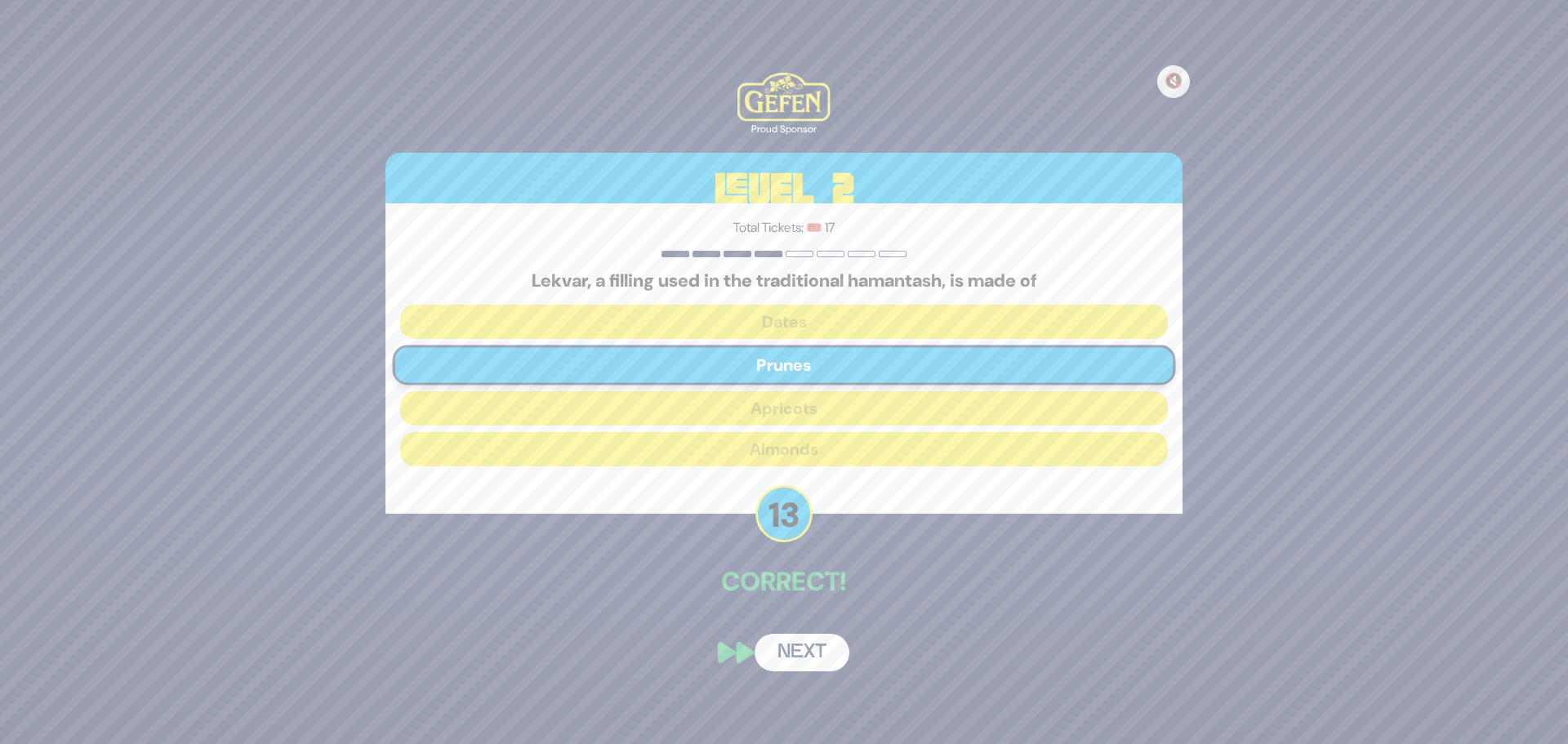
click at [809, 658] on button "Next" at bounding box center [802, 653] width 94 height 38
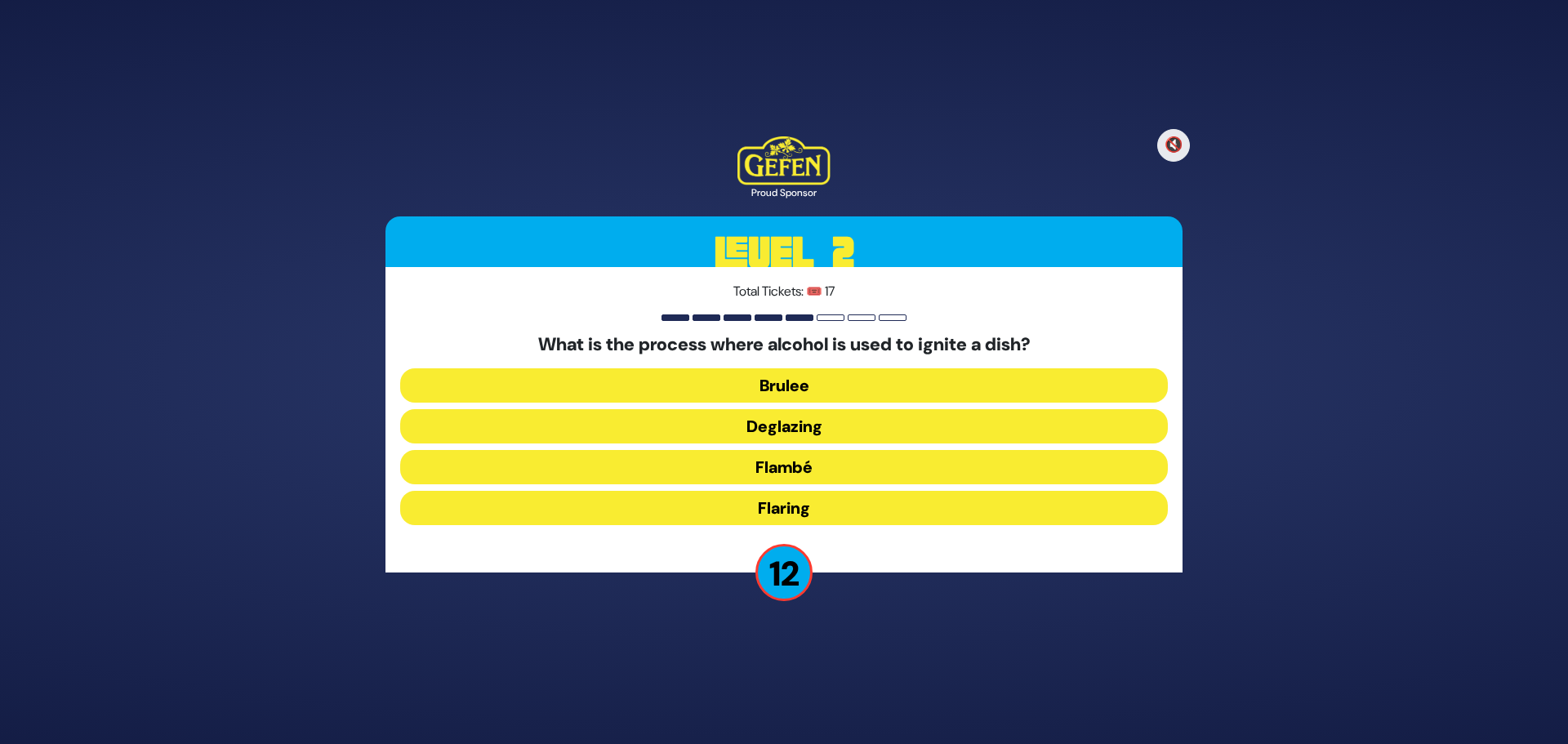
click at [778, 461] on button "Flambé" at bounding box center [784, 467] width 768 height 34
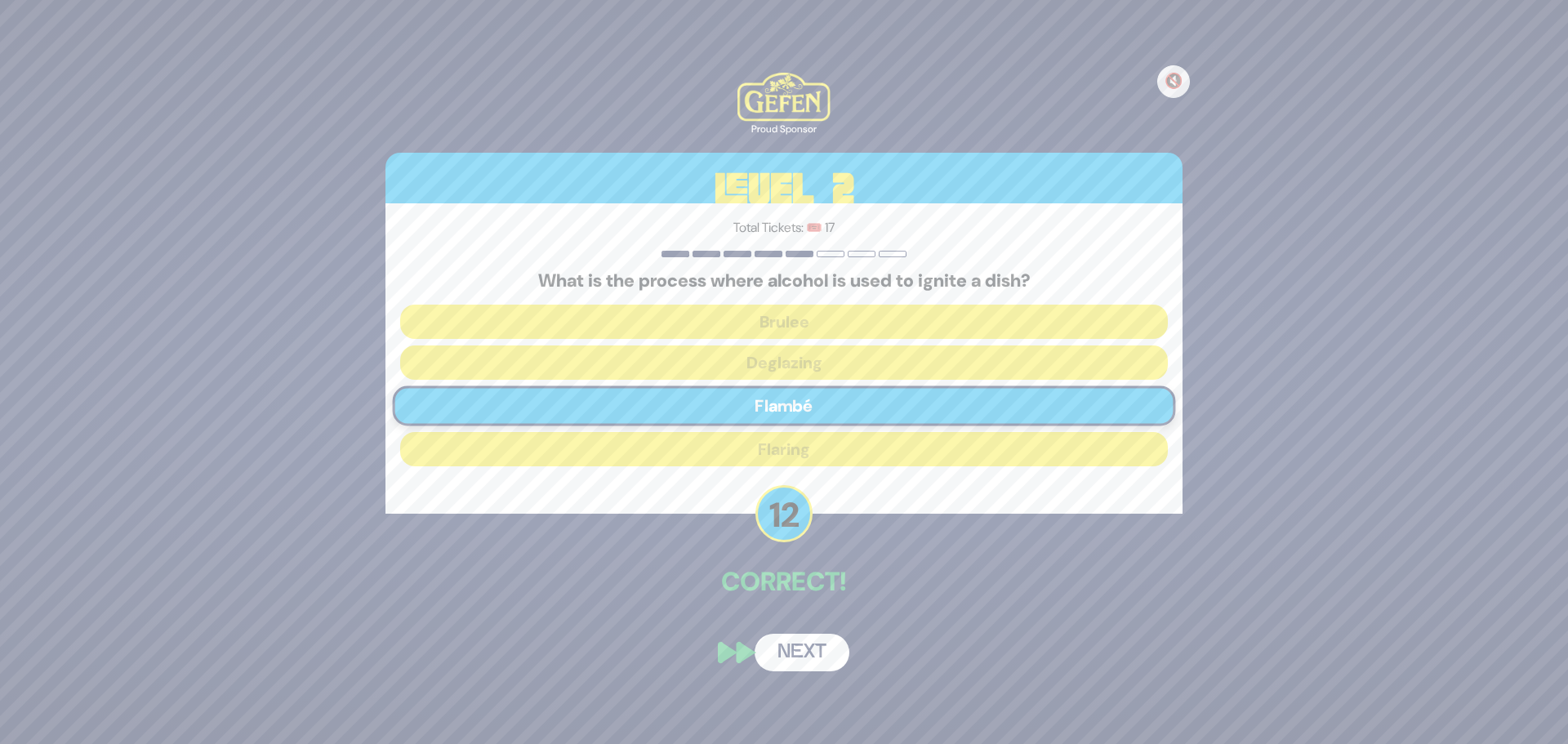
click at [817, 654] on button "Next" at bounding box center [802, 653] width 94 height 38
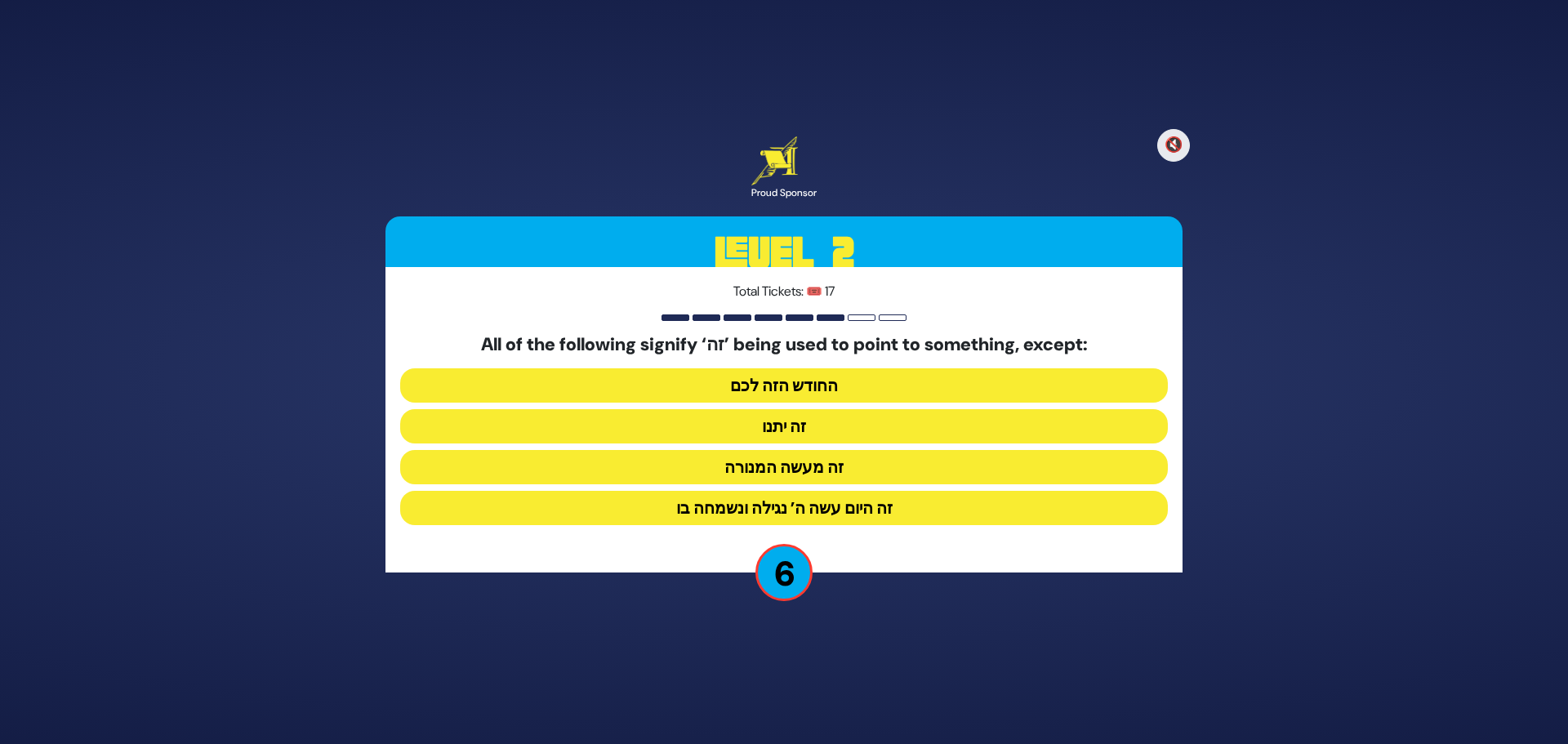
click at [830, 468] on button "זה מעשה המנורה" at bounding box center [784, 467] width 768 height 34
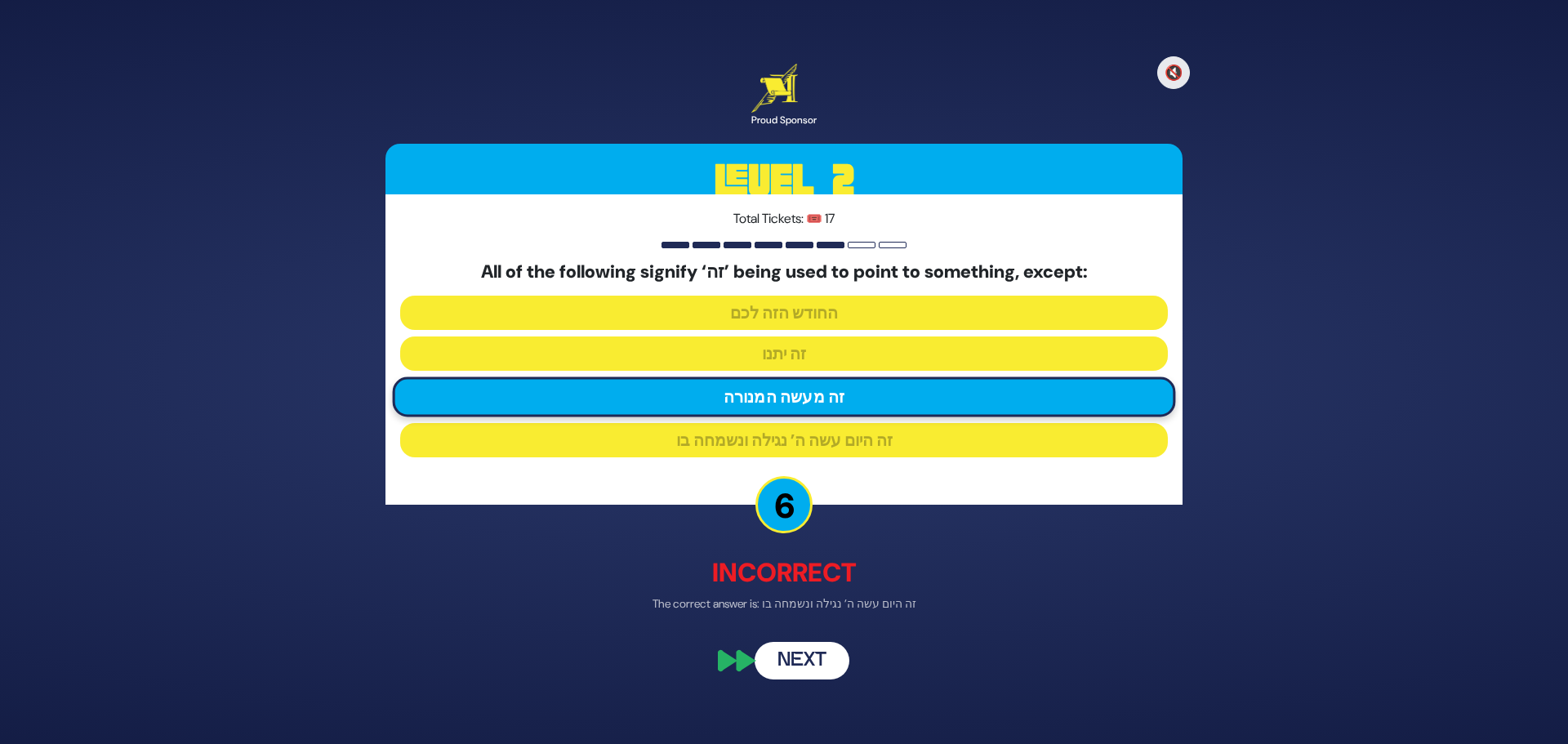
click at [810, 658] on button "Next" at bounding box center [802, 662] width 94 height 38
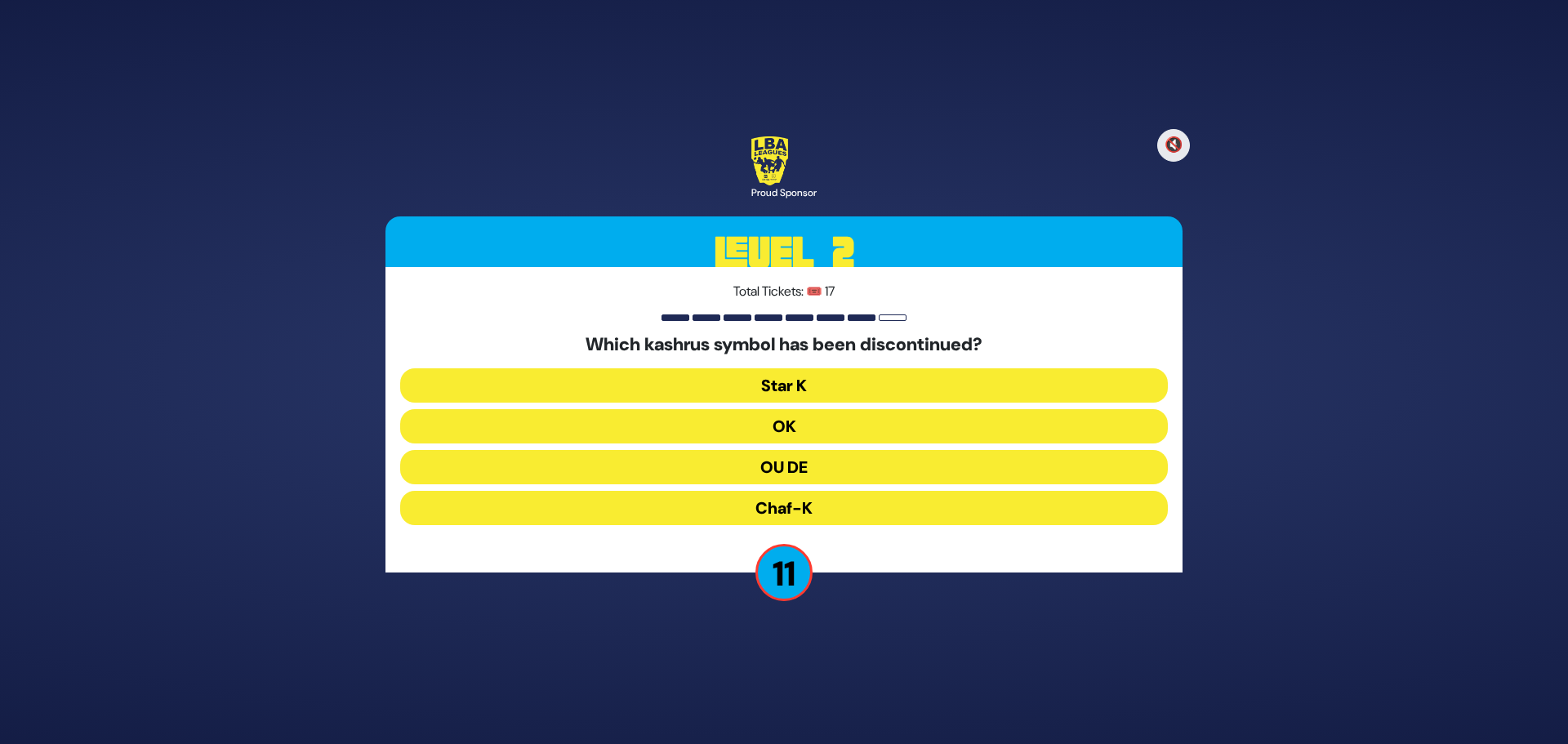
click at [832, 467] on button "OU DE" at bounding box center [784, 467] width 768 height 34
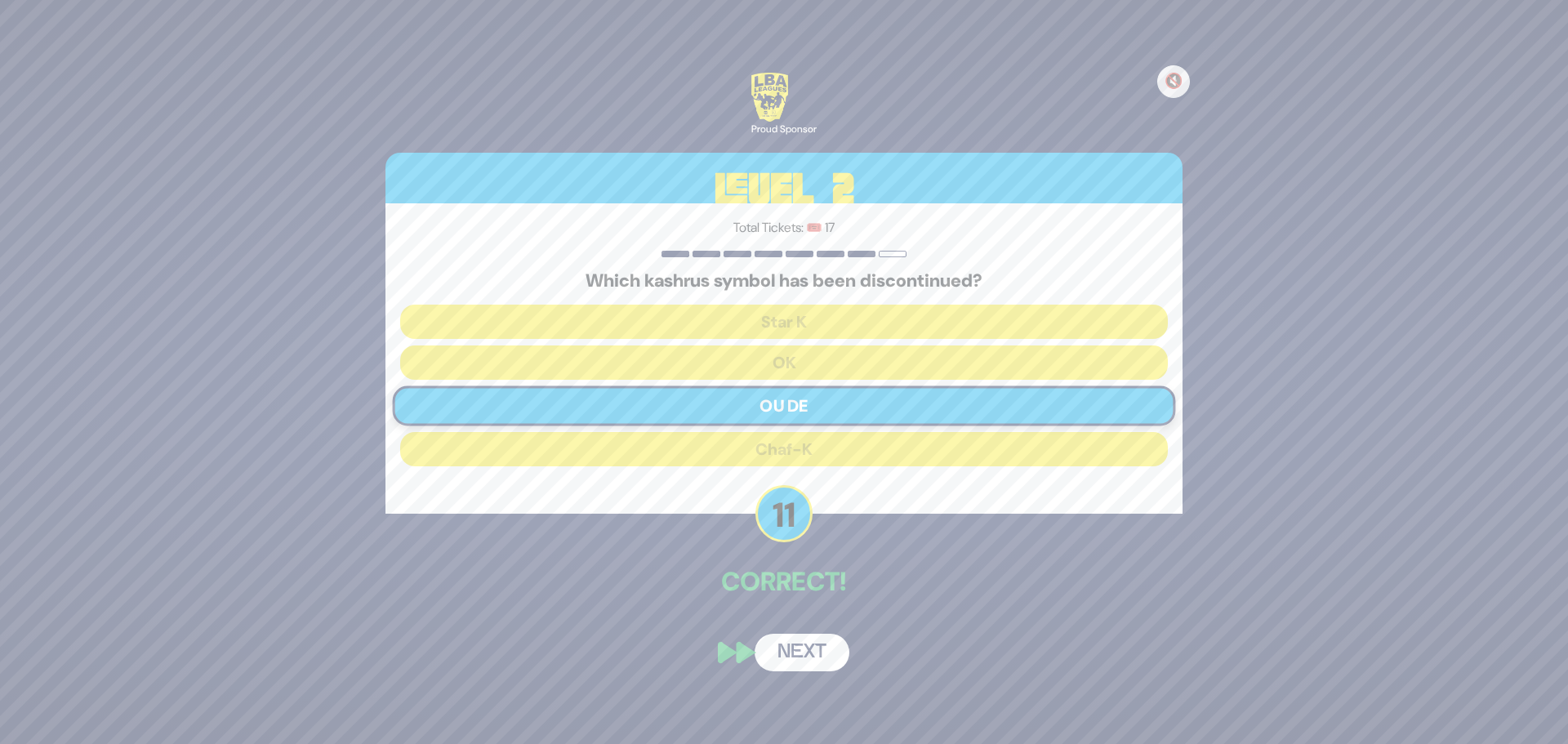
click at [798, 645] on button "Next" at bounding box center [802, 653] width 94 height 38
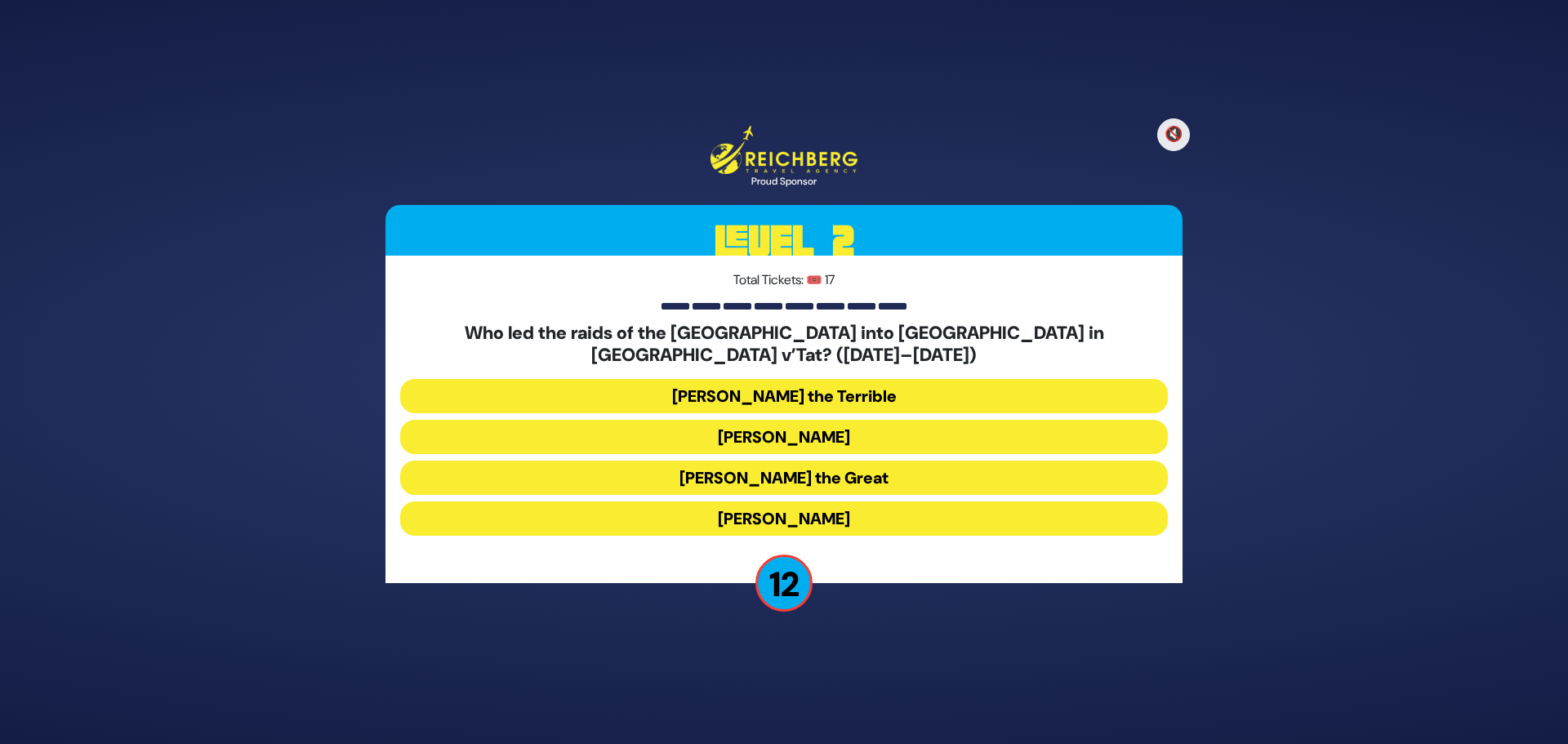
click at [808, 421] on button "[PERSON_NAME]" at bounding box center [784, 437] width 768 height 34
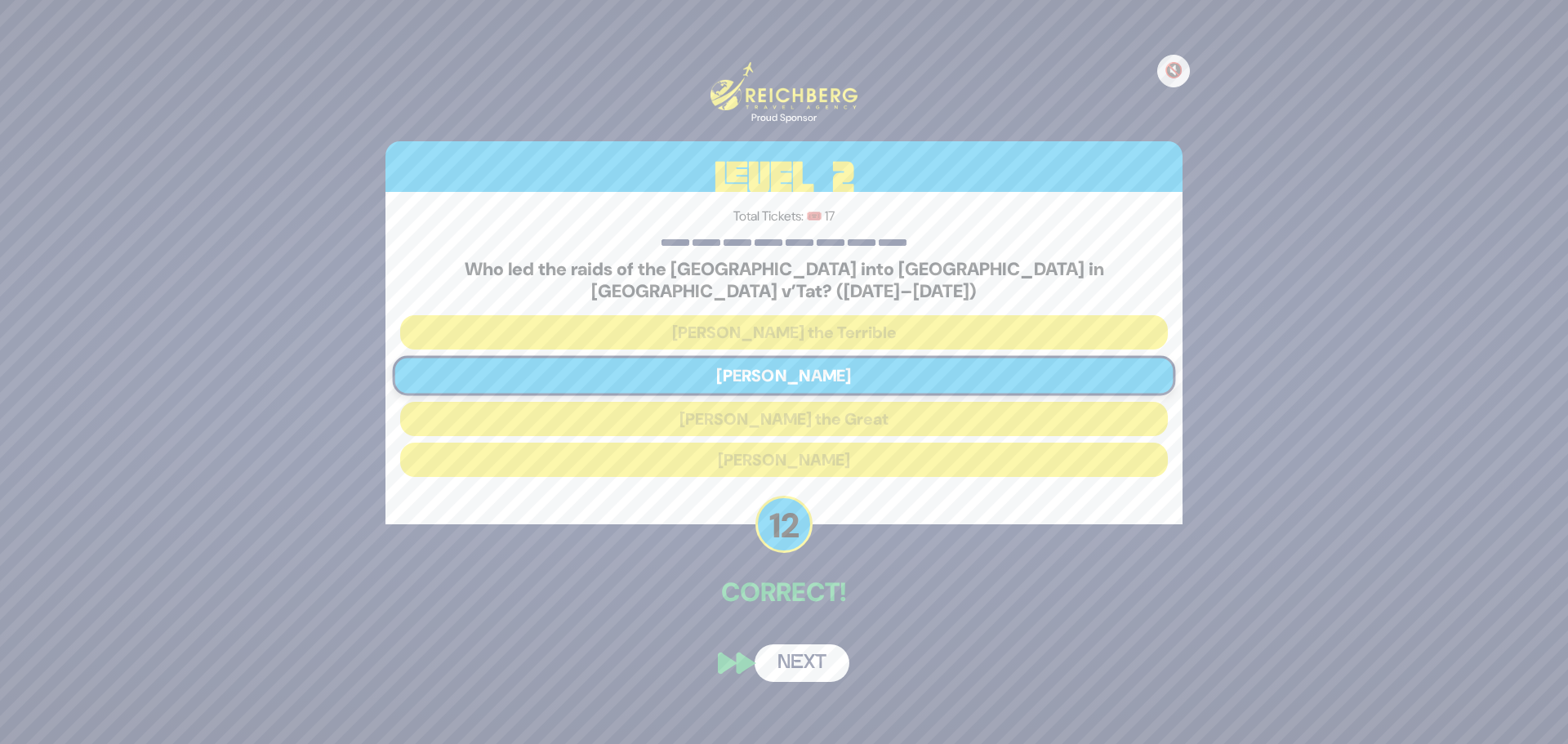
click at [830, 652] on button "Next" at bounding box center [802, 663] width 94 height 38
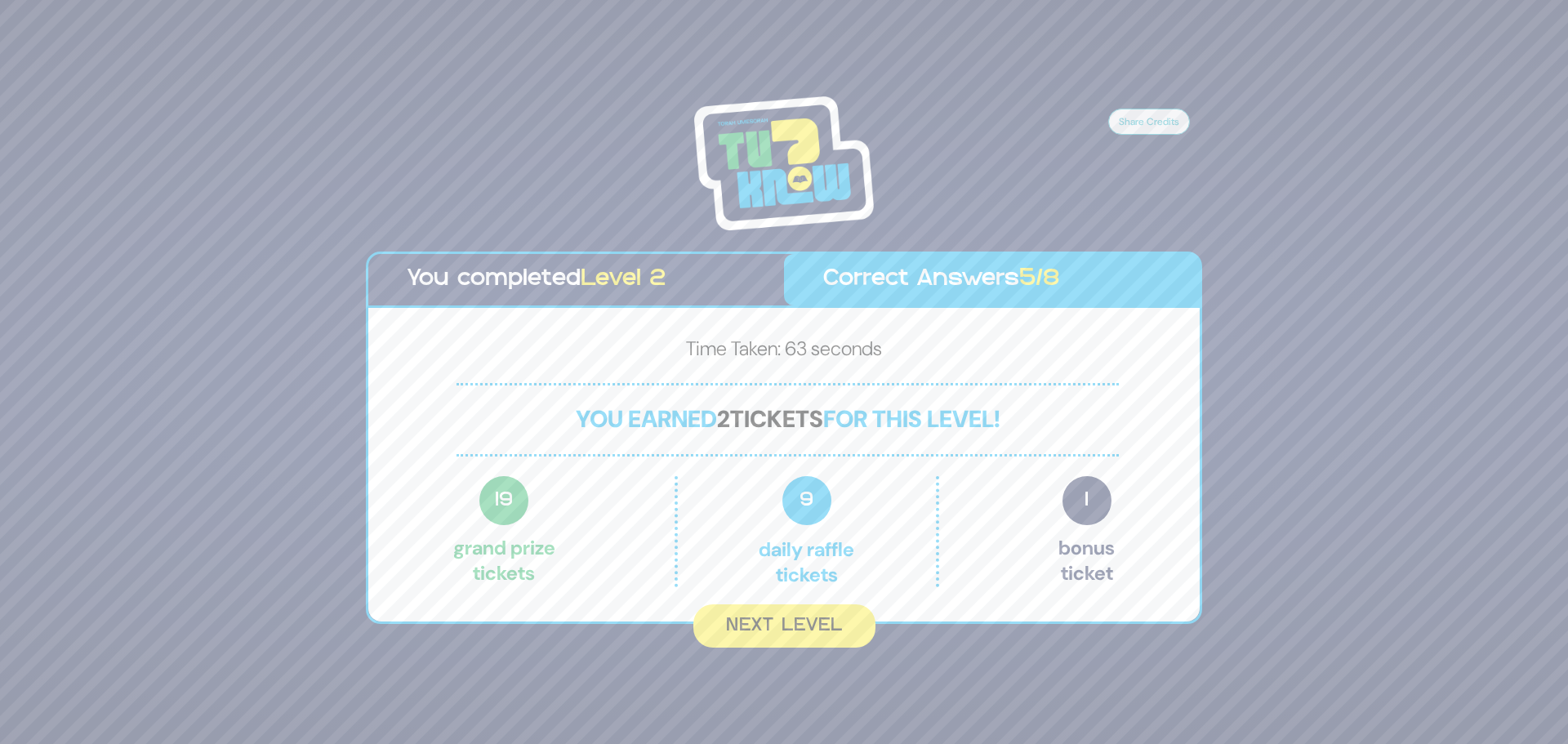
drag, startPoint x: 837, startPoint y: 630, endPoint x: 853, endPoint y: 629, distance: 16.0
click at [840, 628] on button "Next Level" at bounding box center [784, 626] width 182 height 43
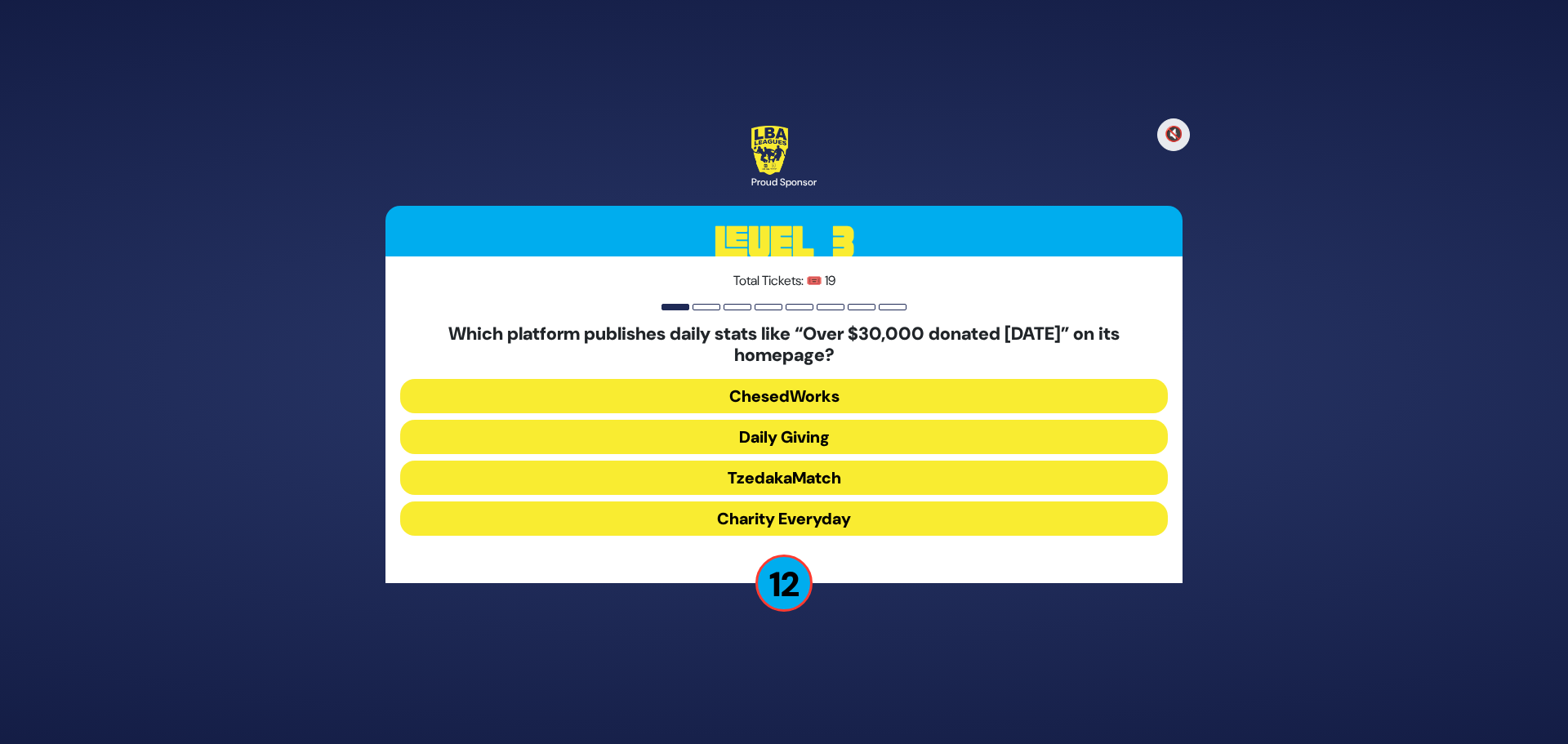
click at [812, 441] on button "Daily Giving" at bounding box center [784, 437] width 768 height 34
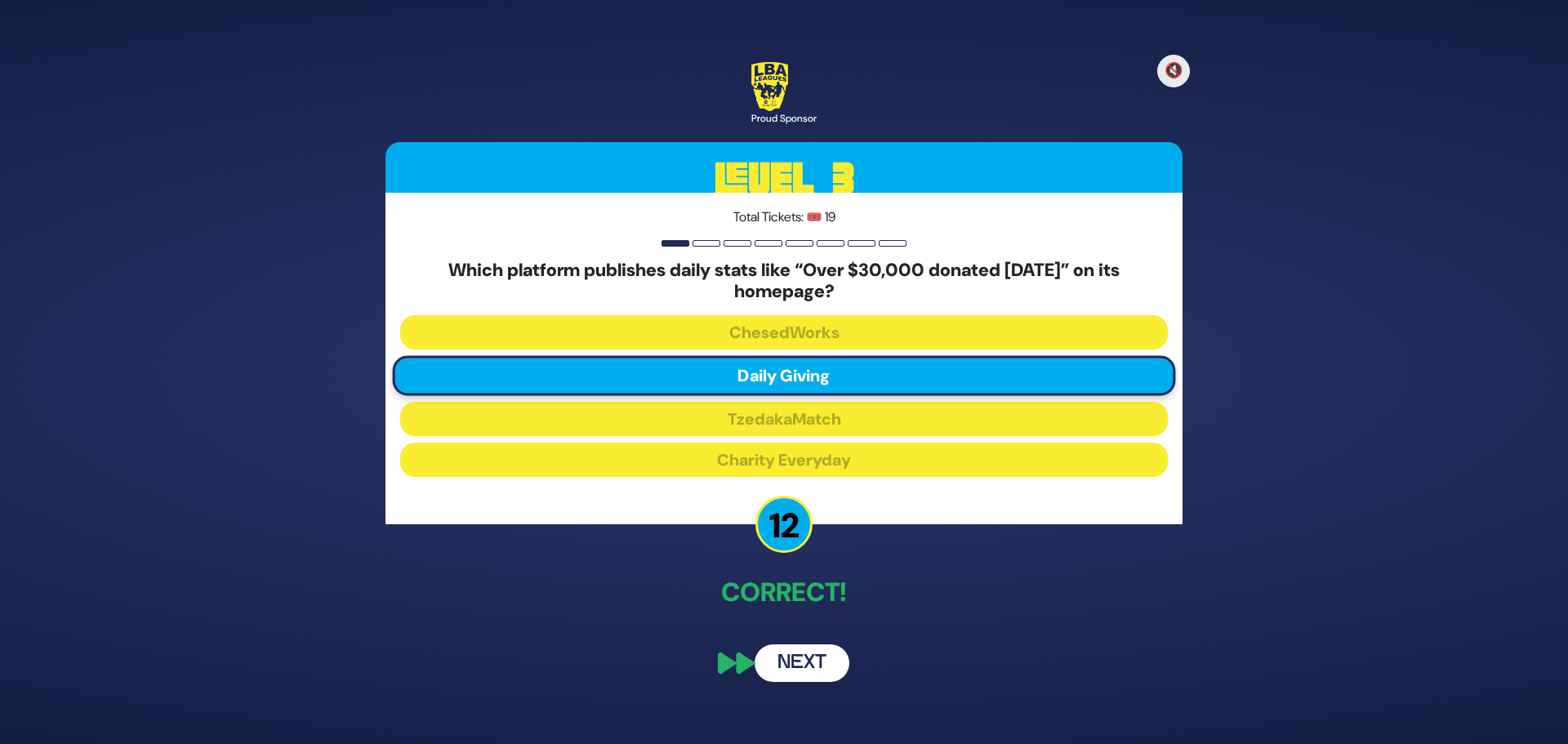
click at [774, 672] on button "Next" at bounding box center [802, 663] width 94 height 38
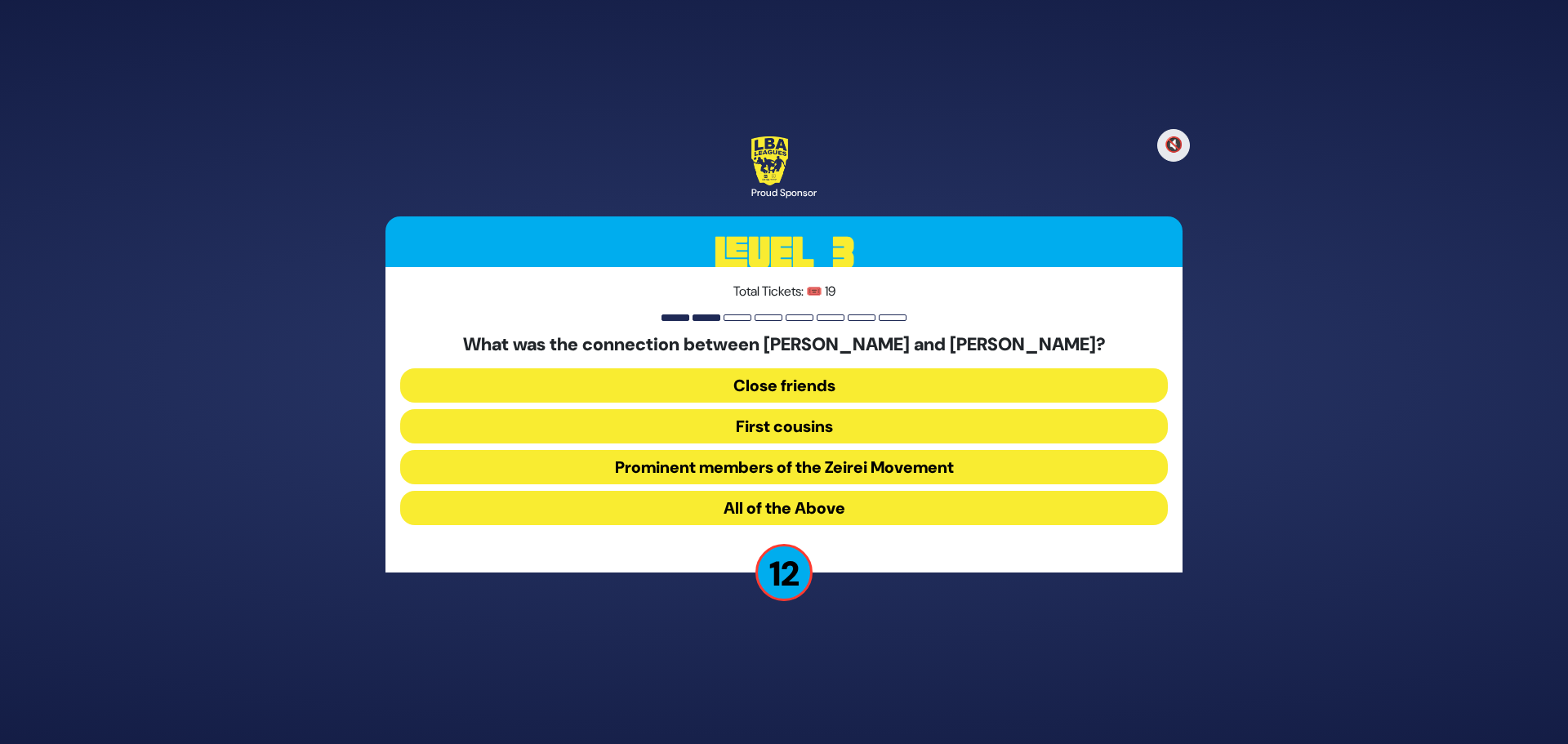
click at [765, 510] on button "All of the Above" at bounding box center [784, 508] width 768 height 34
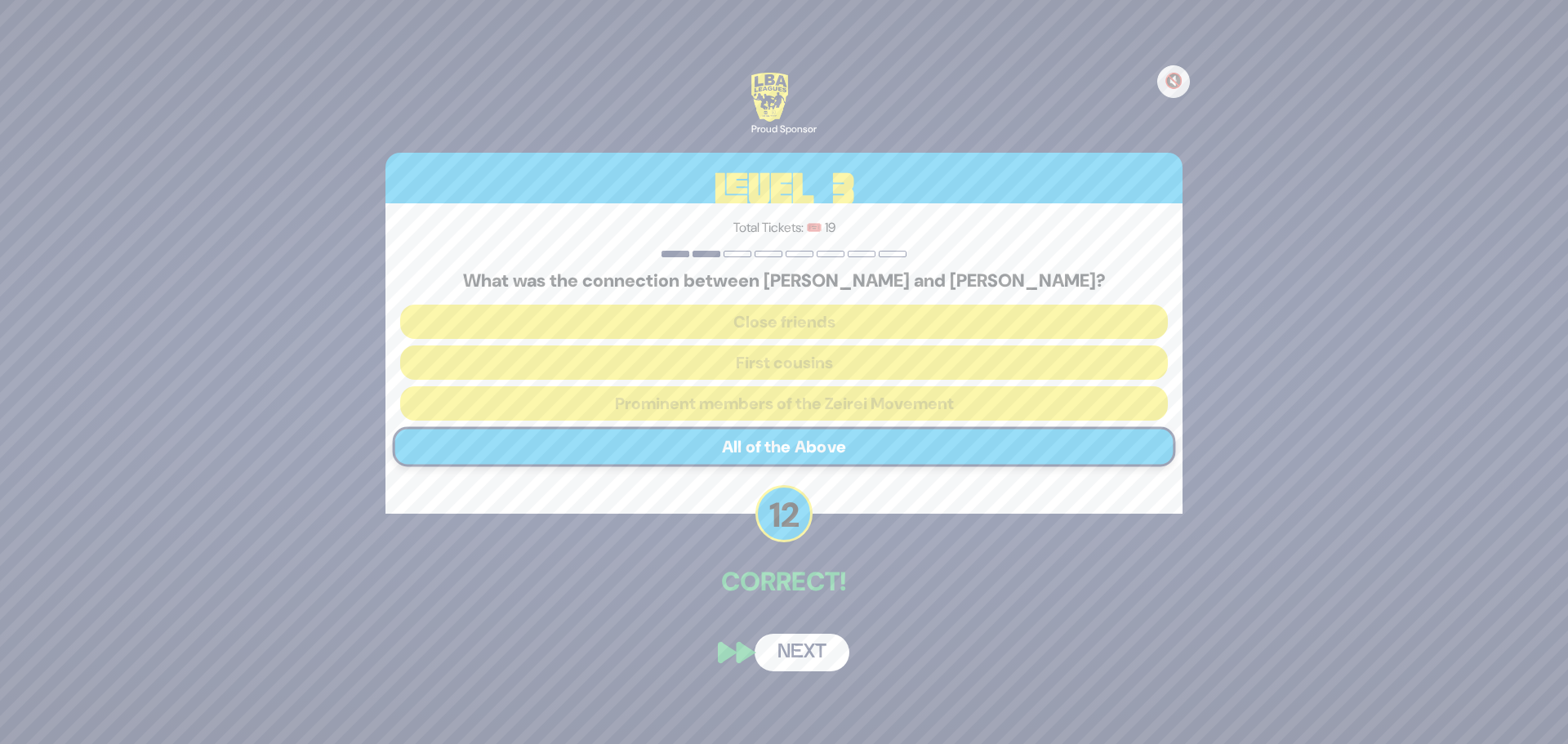
drag, startPoint x: 808, startPoint y: 658, endPoint x: 824, endPoint y: 655, distance: 16.3
click at [809, 657] on button "Next" at bounding box center [802, 653] width 94 height 38
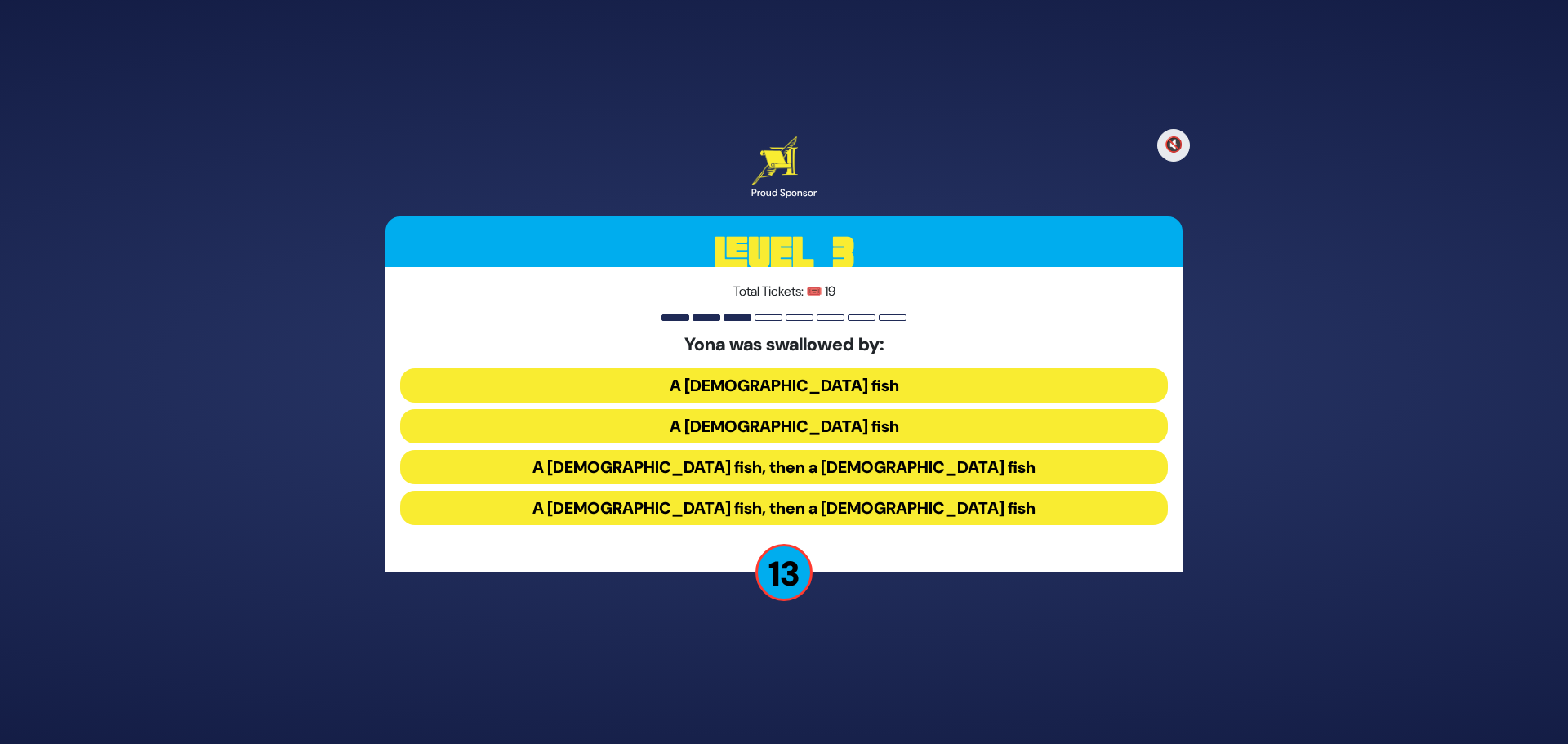
click at [832, 422] on button "A [DEMOGRAPHIC_DATA] fish" at bounding box center [784, 426] width 768 height 34
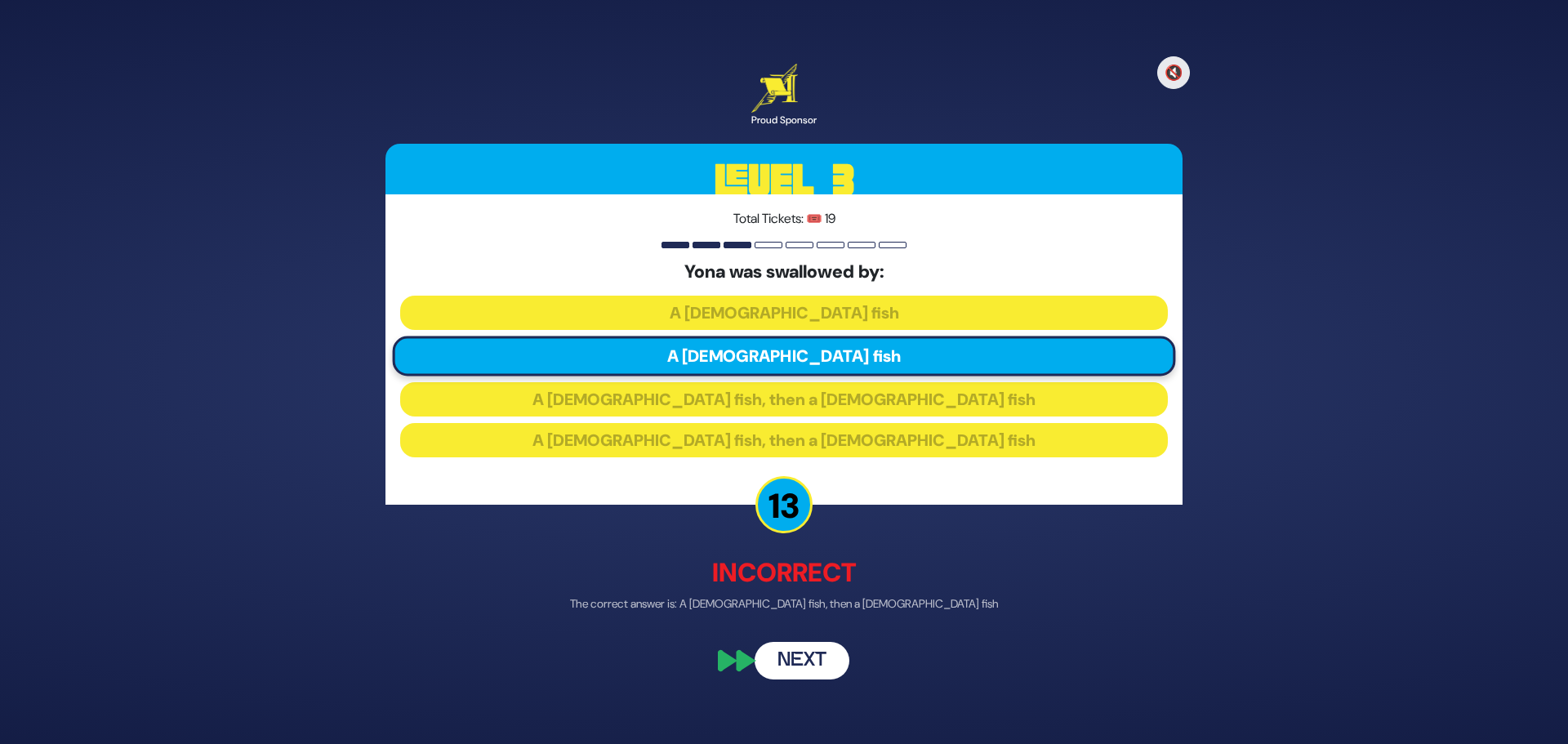
click at [819, 660] on button "Next" at bounding box center [802, 662] width 94 height 38
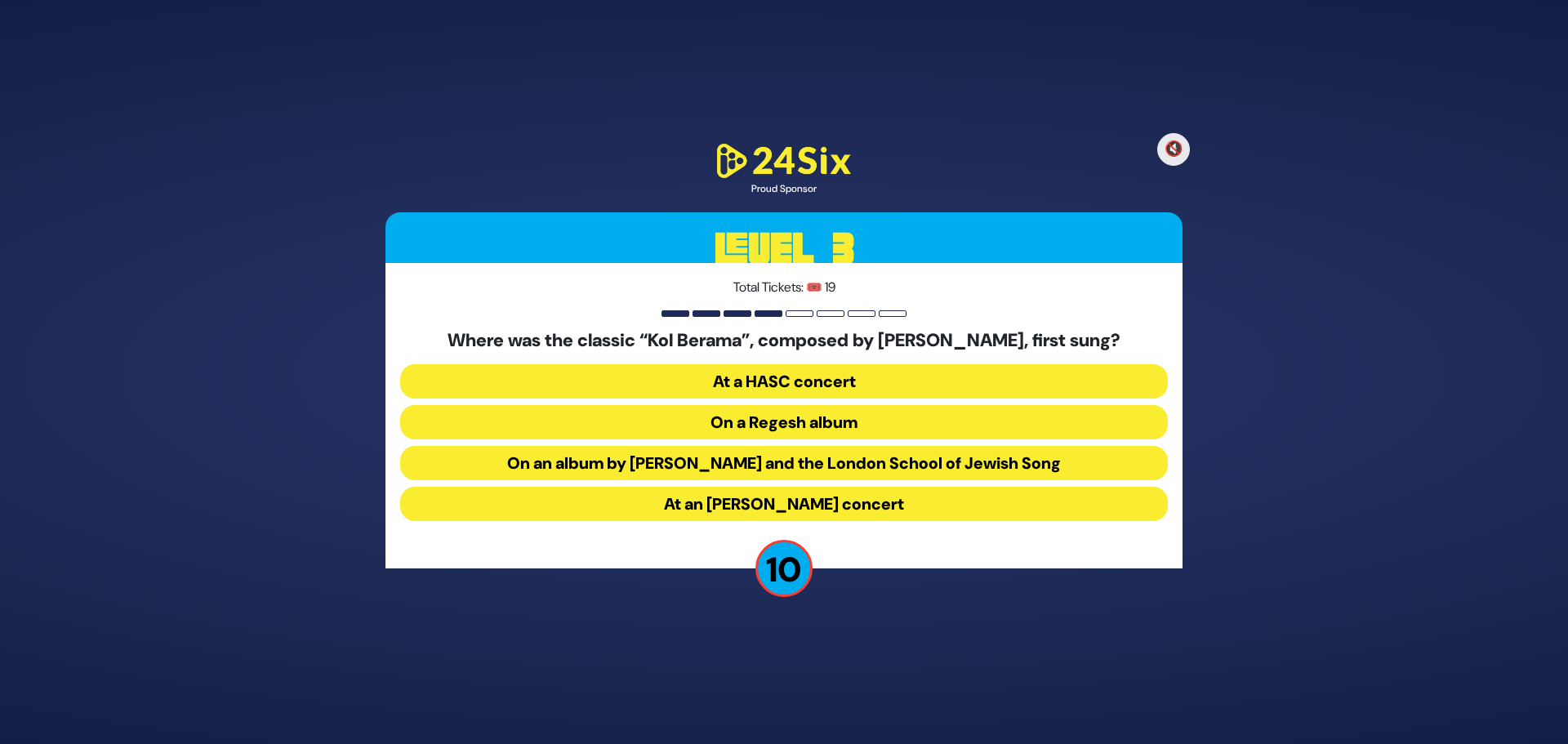
click at [769, 460] on button "On an album by [PERSON_NAME] and the London School of Jewish Song" at bounding box center [784, 463] width 768 height 34
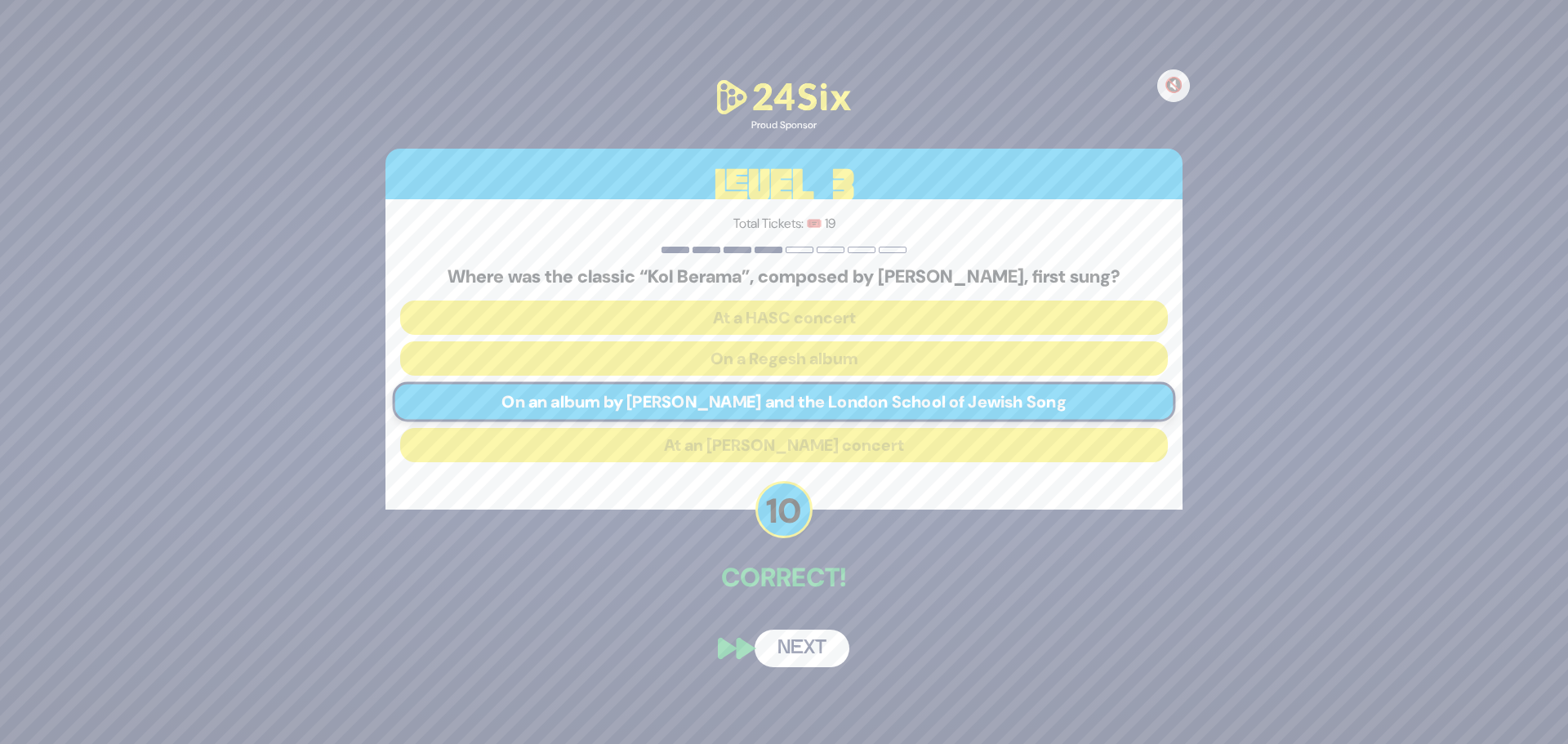
click at [805, 643] on button "Next" at bounding box center [802, 649] width 94 height 38
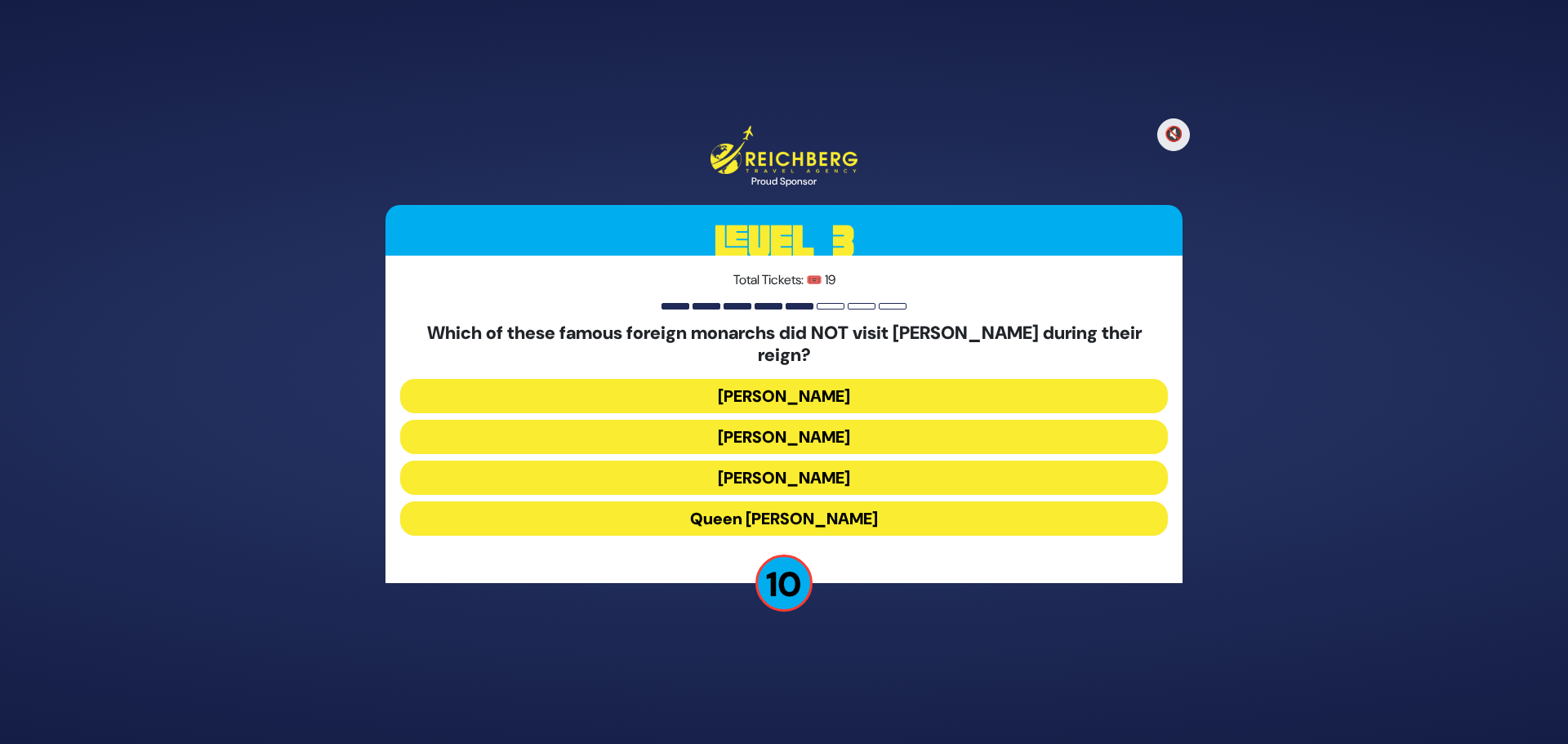
click at [789, 511] on button "Queen [PERSON_NAME]" at bounding box center [784, 519] width 768 height 34
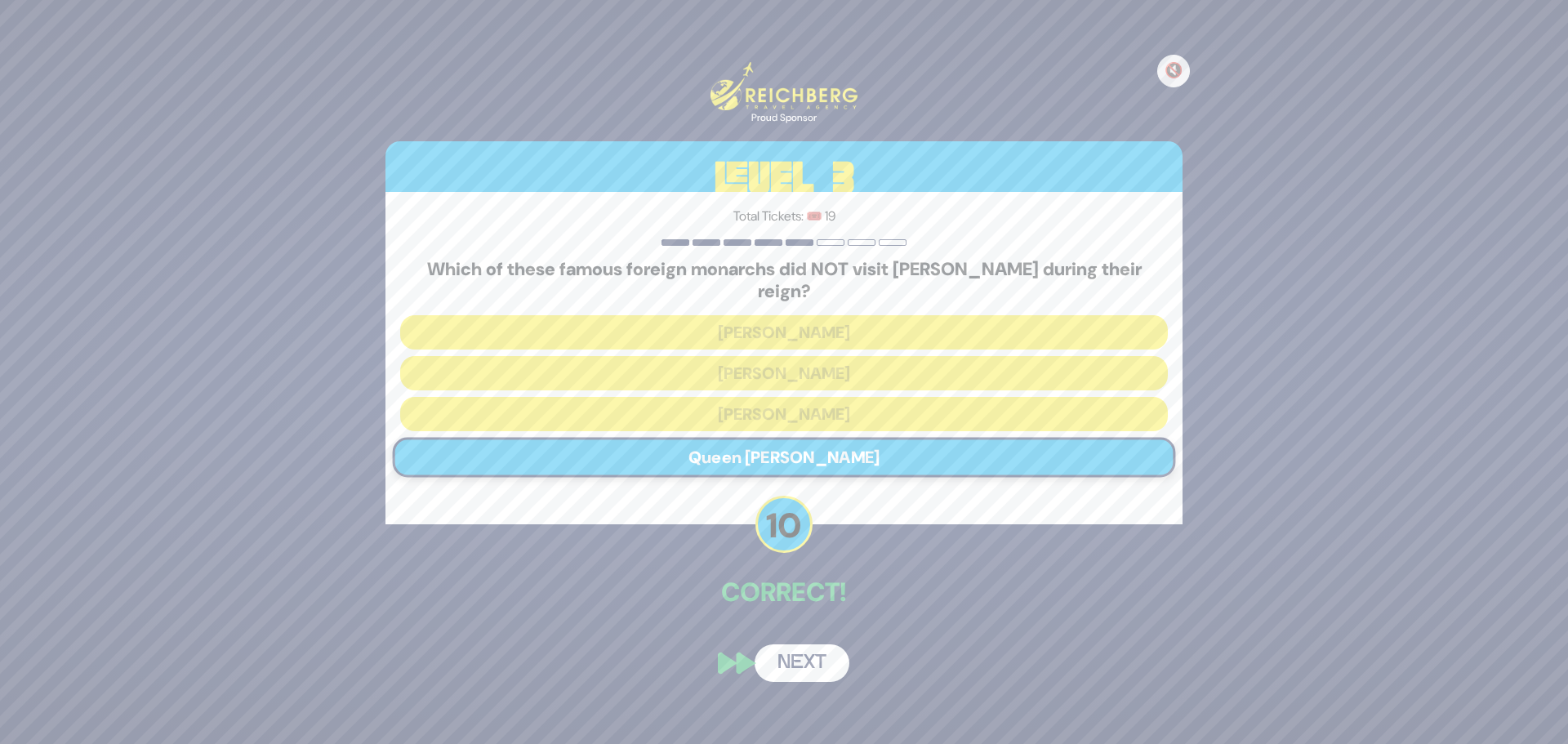
click at [808, 656] on button "Next" at bounding box center [802, 663] width 94 height 38
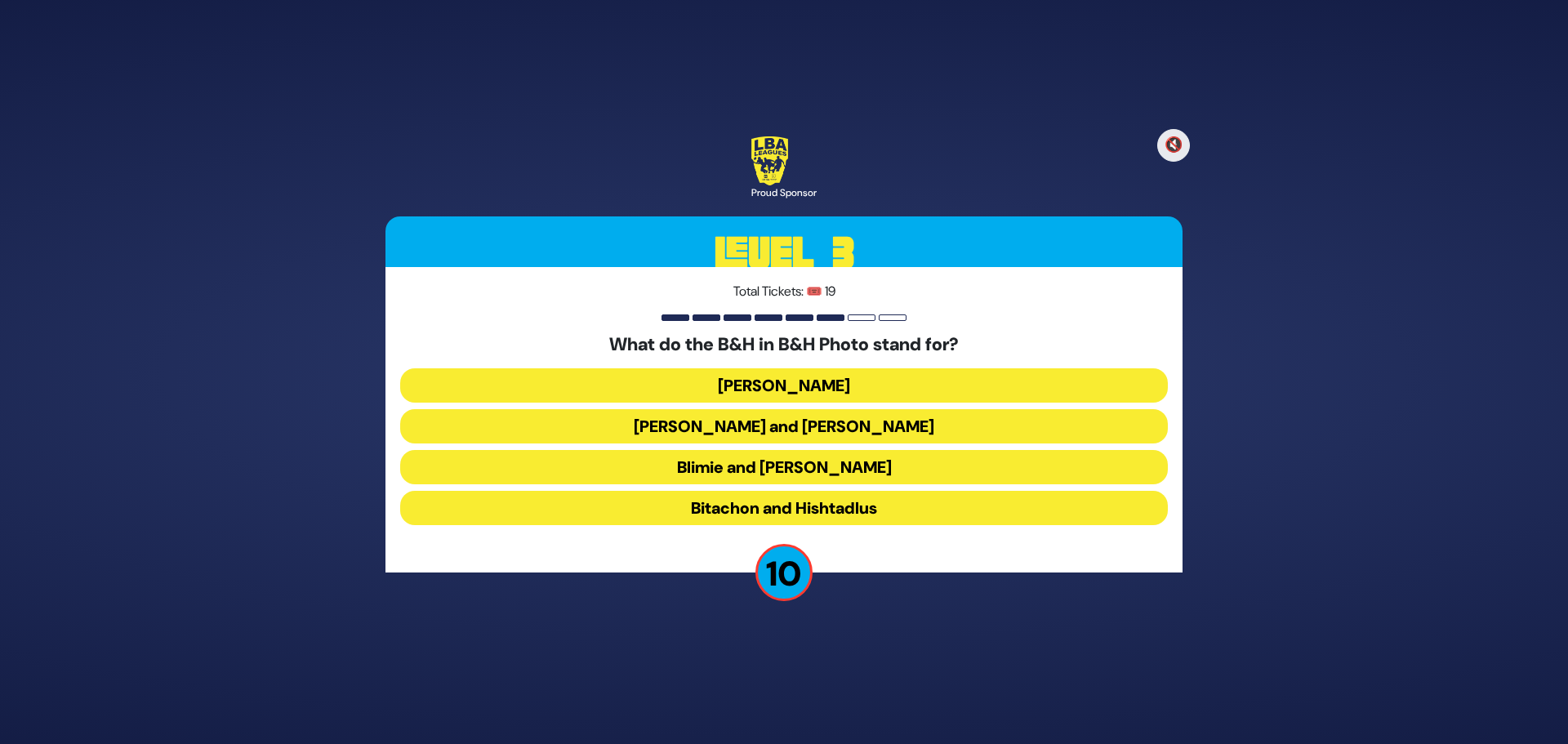
click at [733, 424] on button "[PERSON_NAME] and [PERSON_NAME]" at bounding box center [784, 426] width 768 height 34
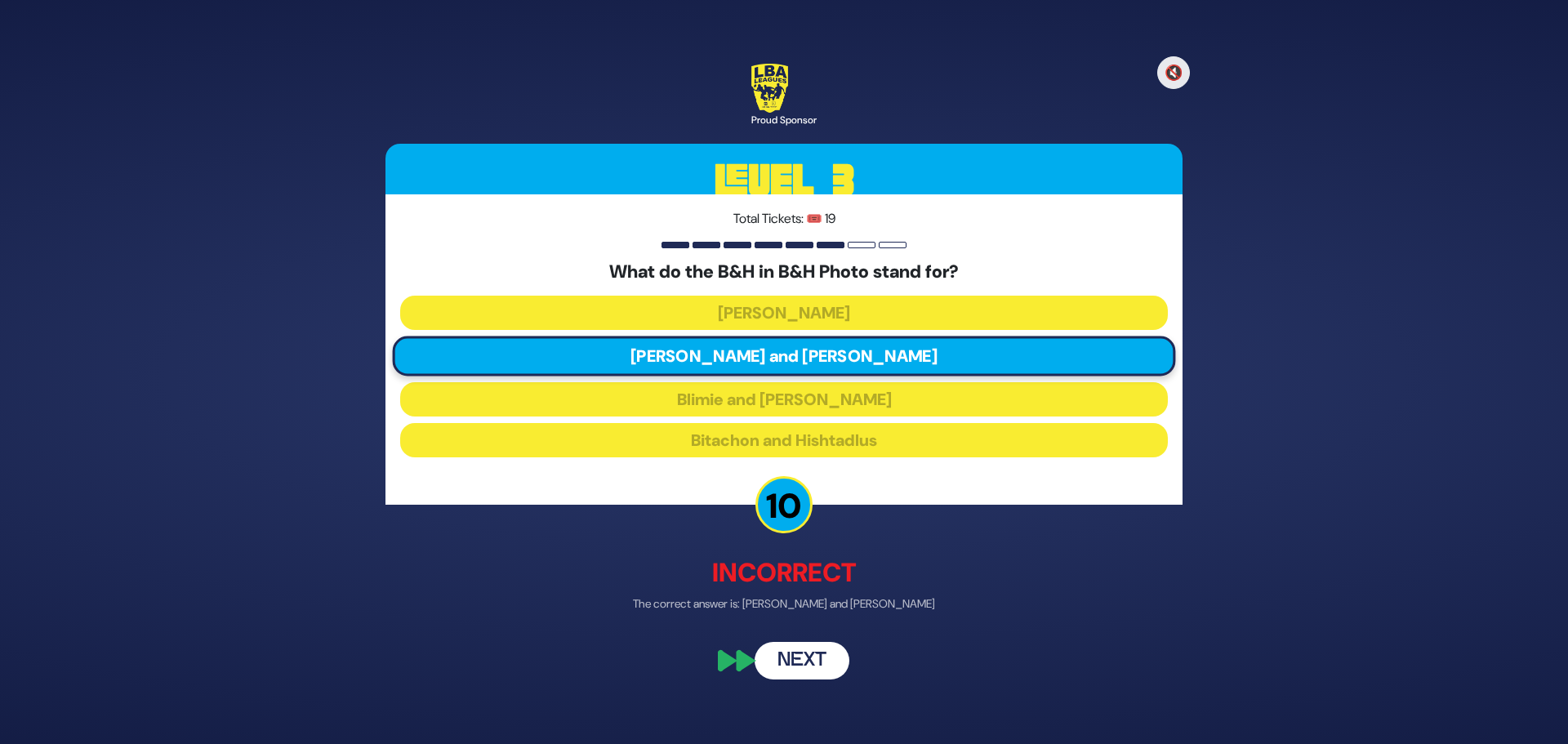
click at [789, 656] on button "Next" at bounding box center [802, 662] width 94 height 38
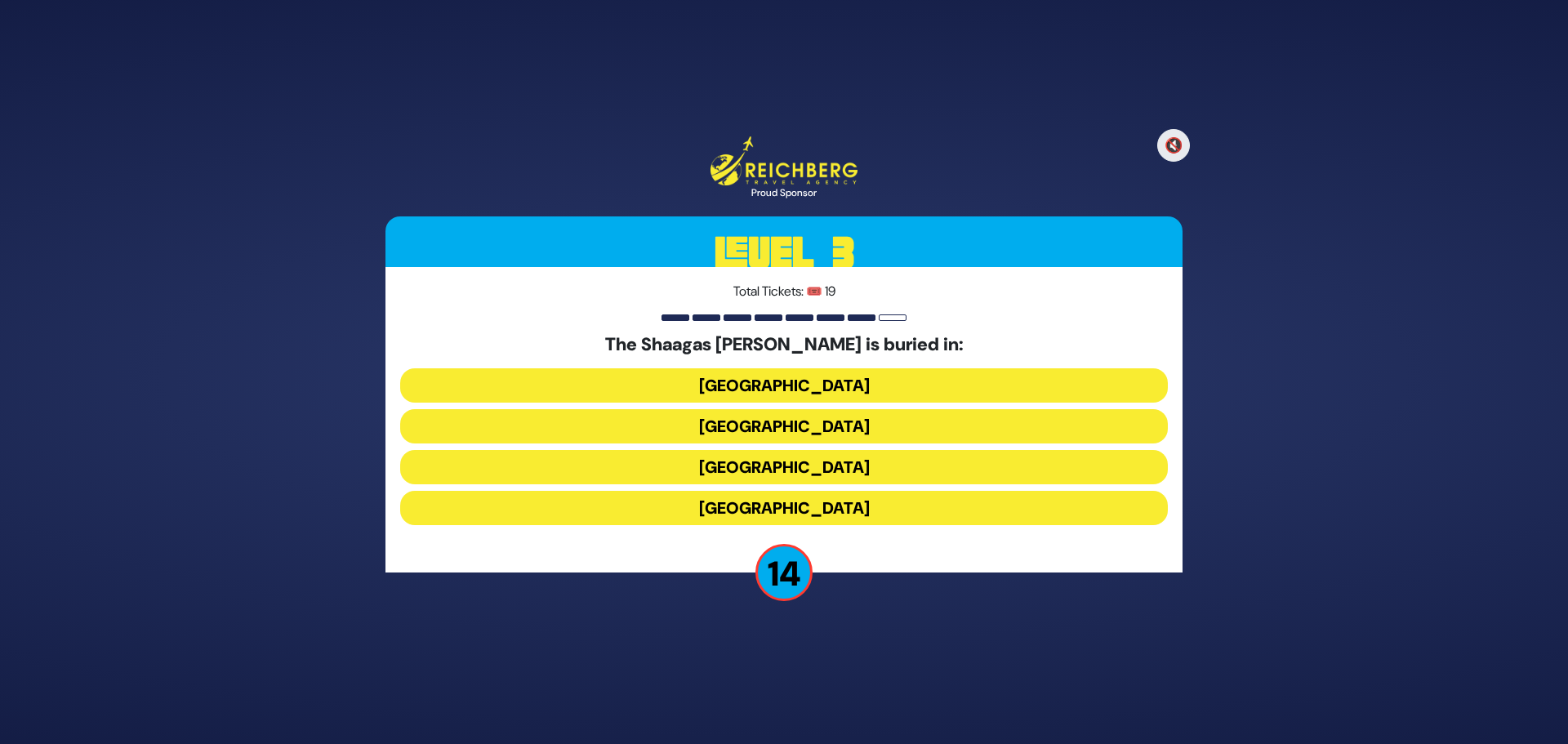
click at [797, 426] on button "[GEOGRAPHIC_DATA]" at bounding box center [784, 426] width 768 height 34
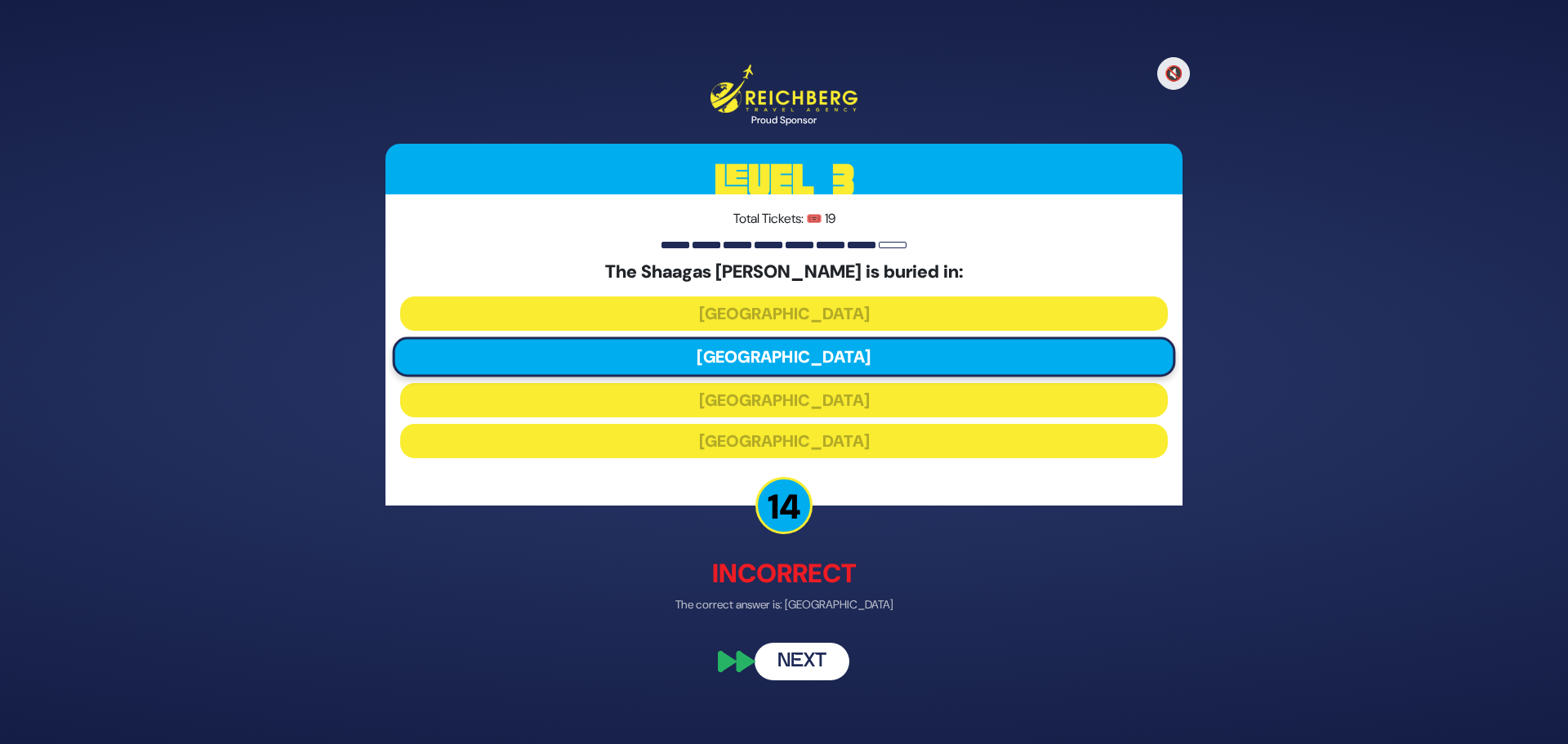
click at [803, 677] on button "Next" at bounding box center [802, 661] width 94 height 38
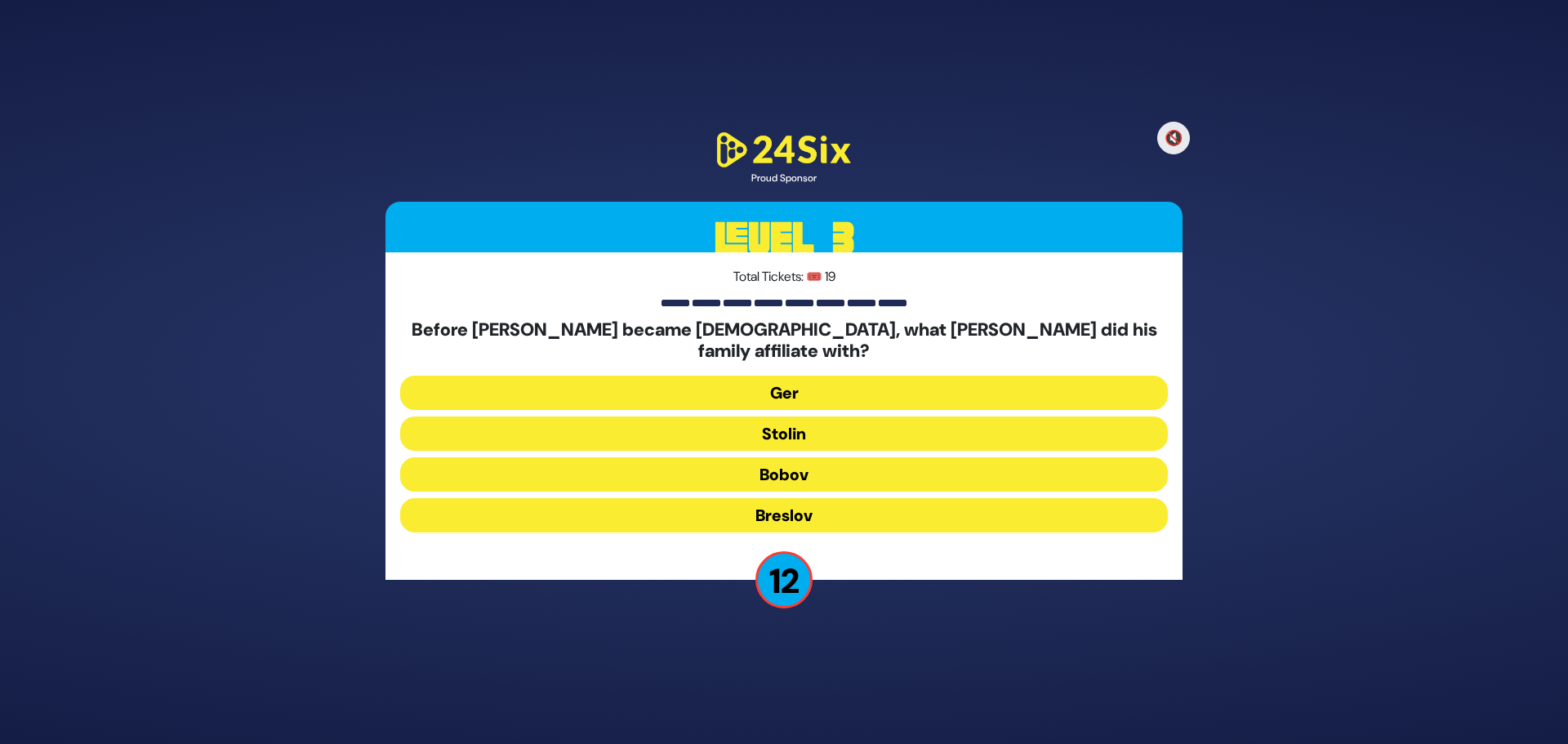
click at [786, 379] on button "Ger" at bounding box center [784, 393] width 768 height 34
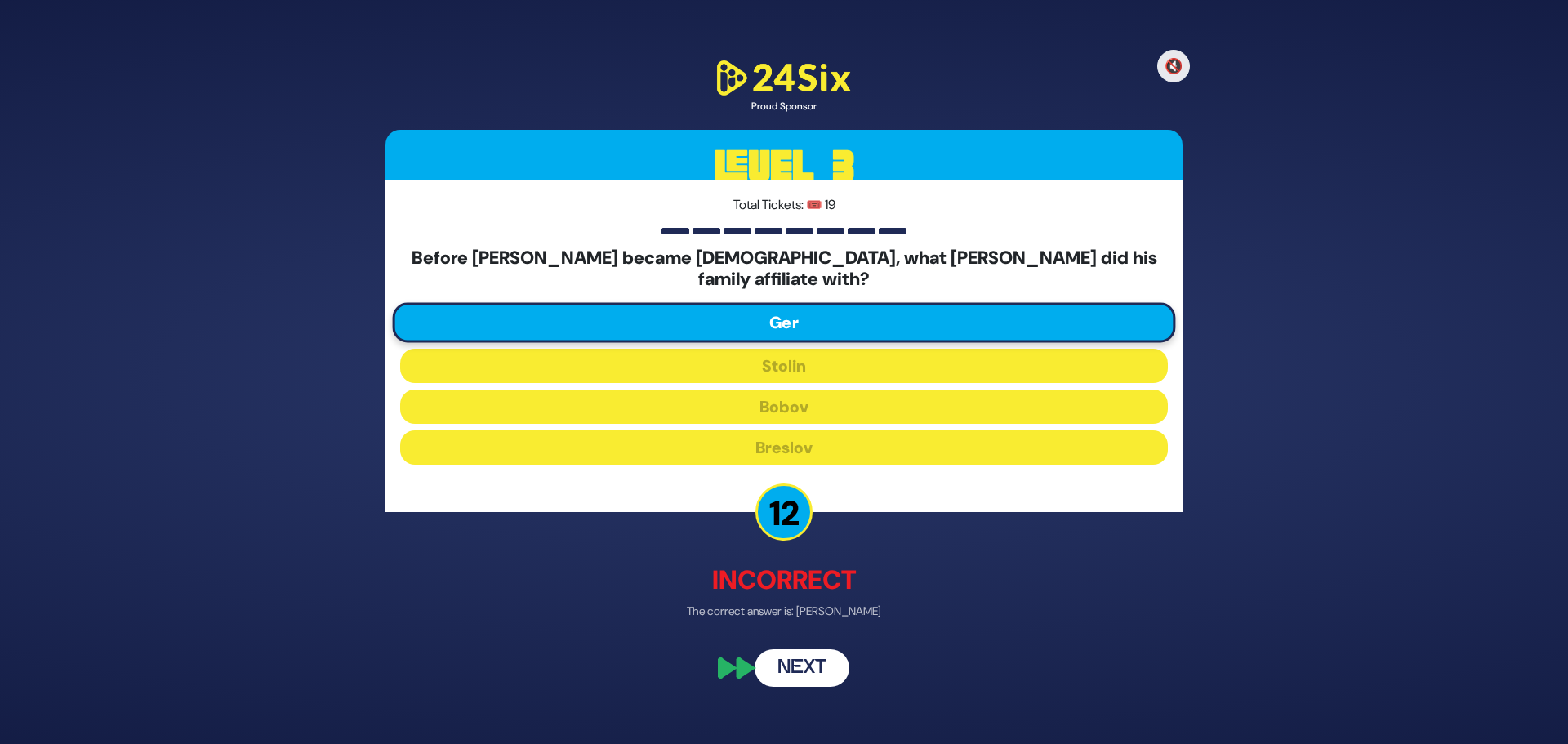
click at [811, 658] on button "Next" at bounding box center [802, 668] width 94 height 38
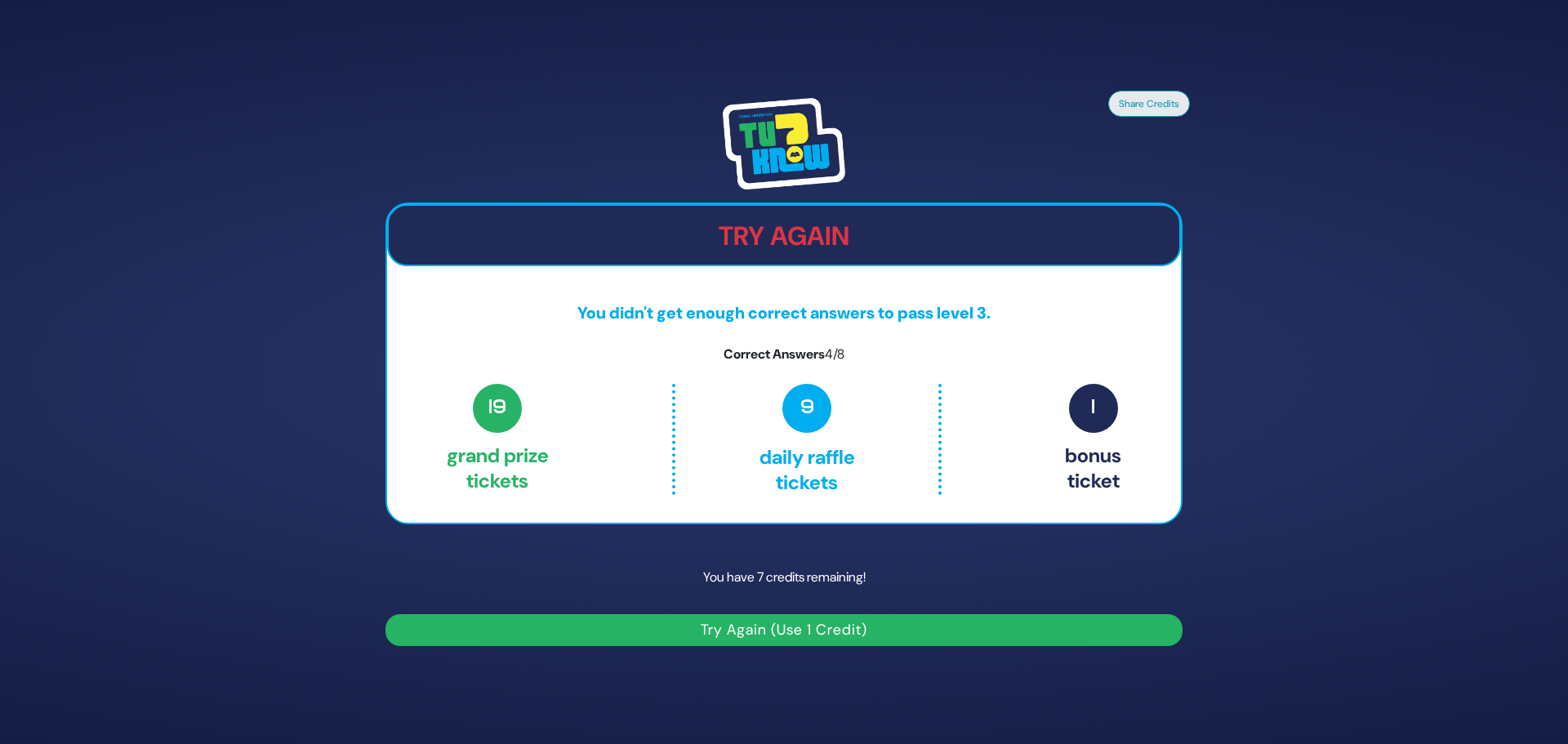
click at [775, 639] on button "Try Again (Use 1 Credit)" at bounding box center [784, 630] width 797 height 32
click at [774, 628] on button "Try Again (Use 1 Credit)" at bounding box center [784, 630] width 797 height 32
click at [811, 413] on span "9" at bounding box center [806, 408] width 49 height 49
click at [750, 618] on button "Try Again (Use 1 Credit)" at bounding box center [784, 630] width 797 height 32
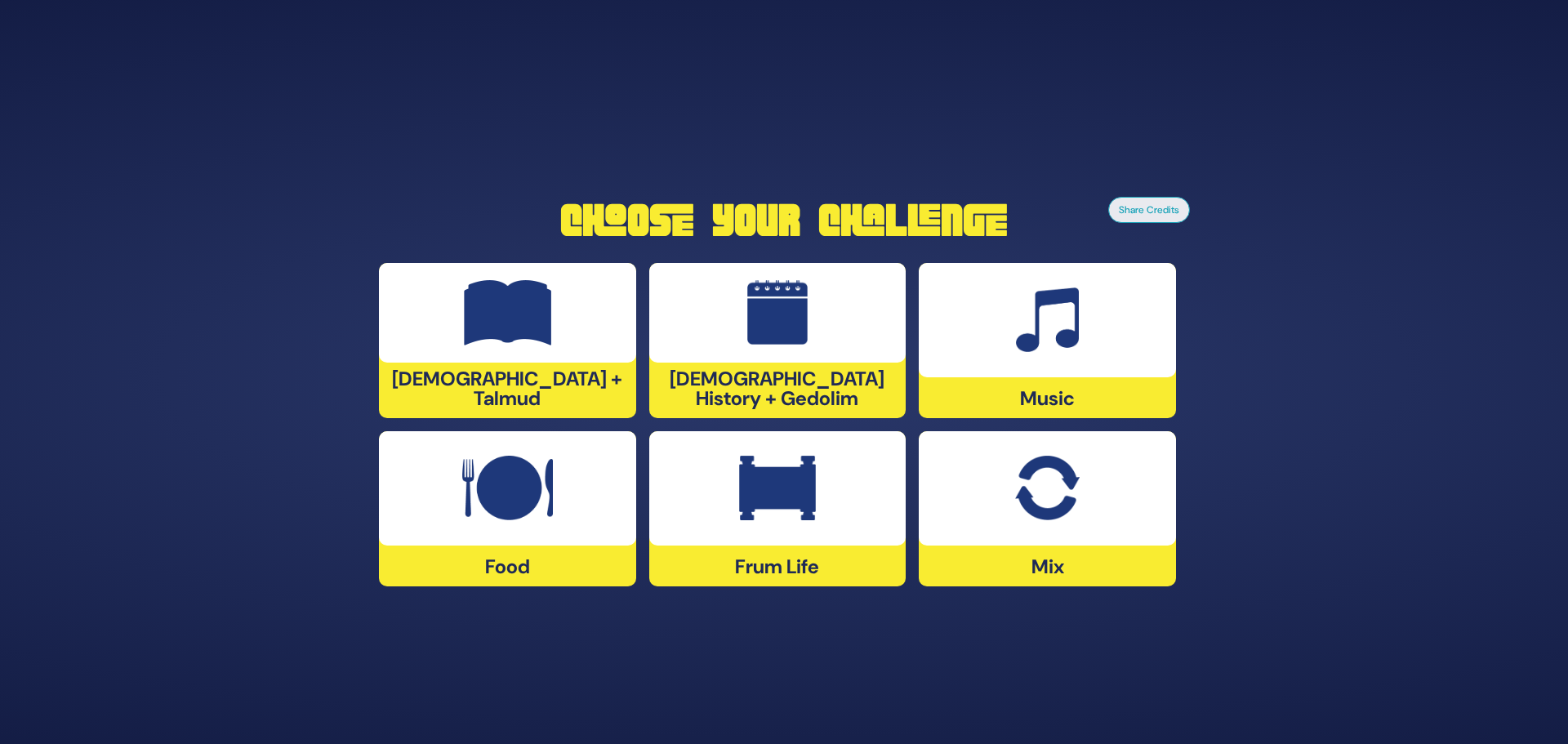
click at [763, 541] on div at bounding box center [778, 488] width 258 height 114
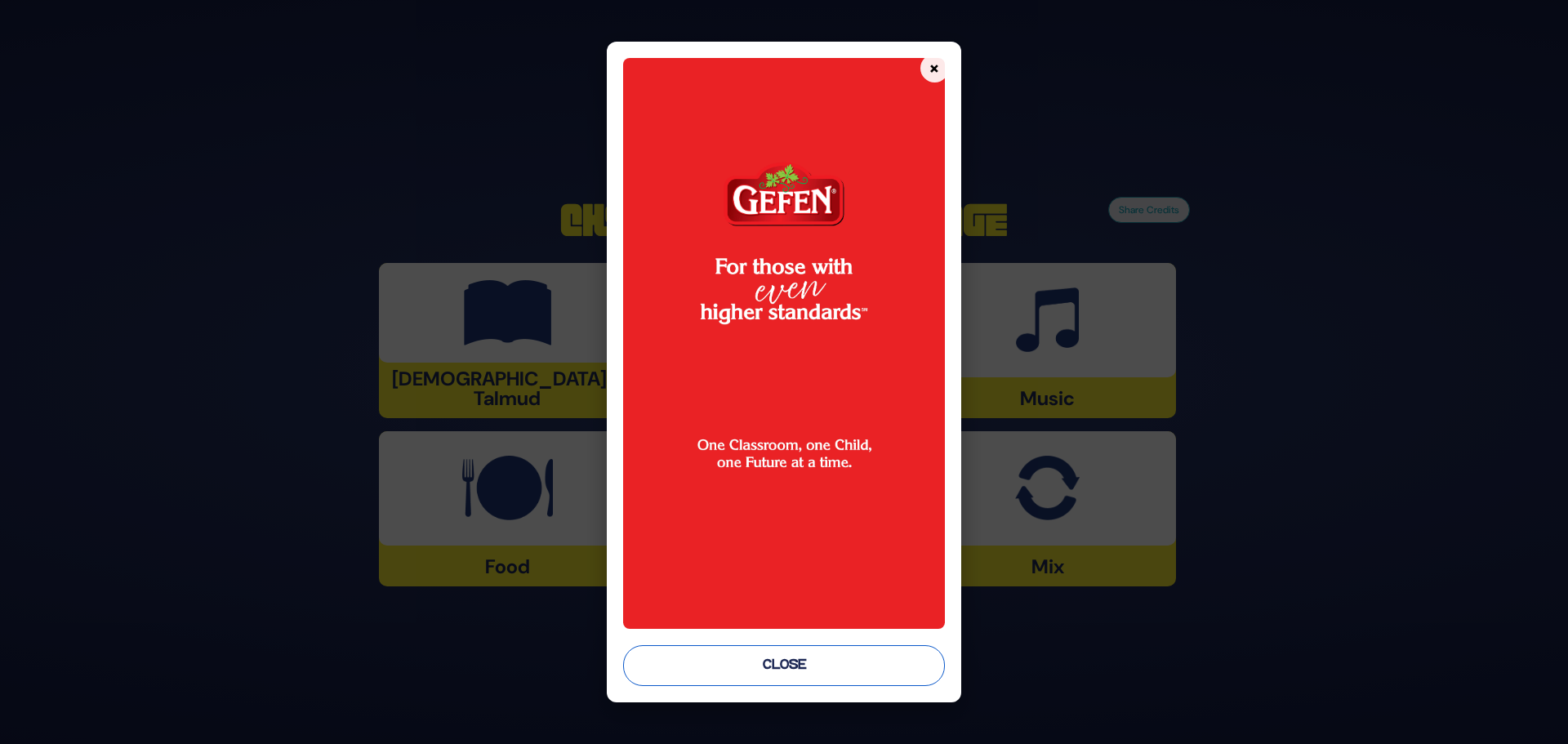
click at [744, 662] on button "Close" at bounding box center [783, 666] width 322 height 41
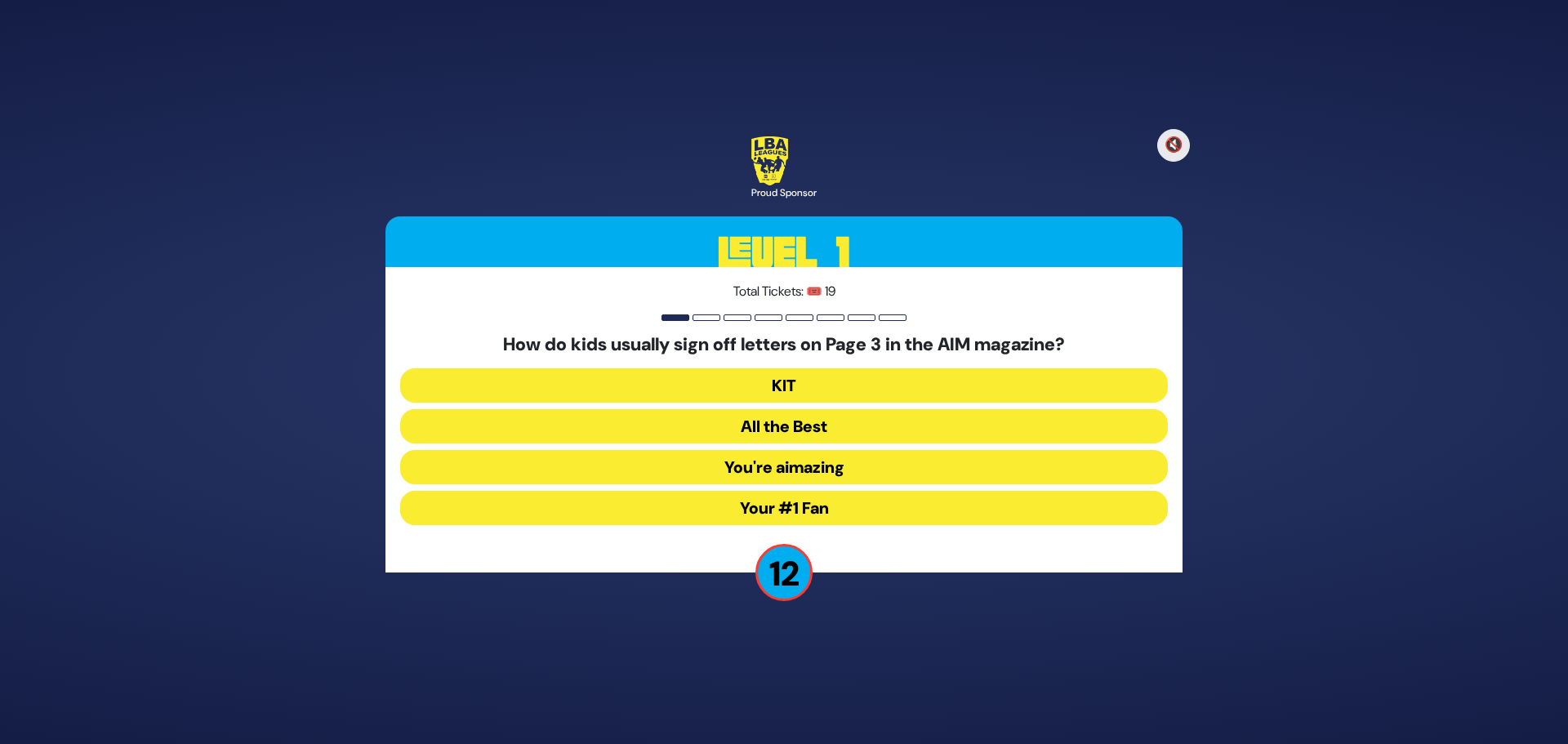
click at [774, 459] on button "You're aimazing" at bounding box center [784, 467] width 768 height 34
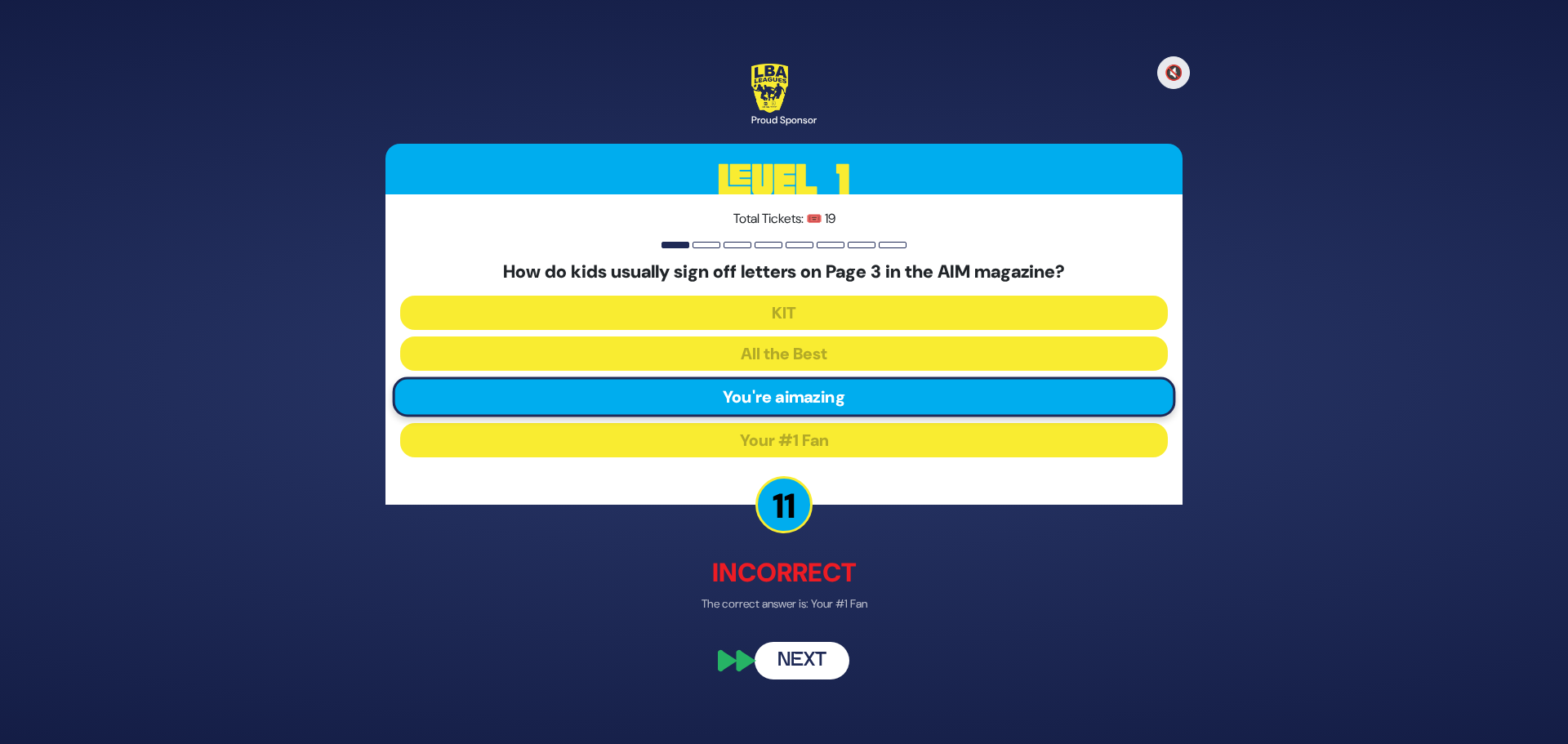
click at [804, 656] on button "Next" at bounding box center [802, 662] width 94 height 38
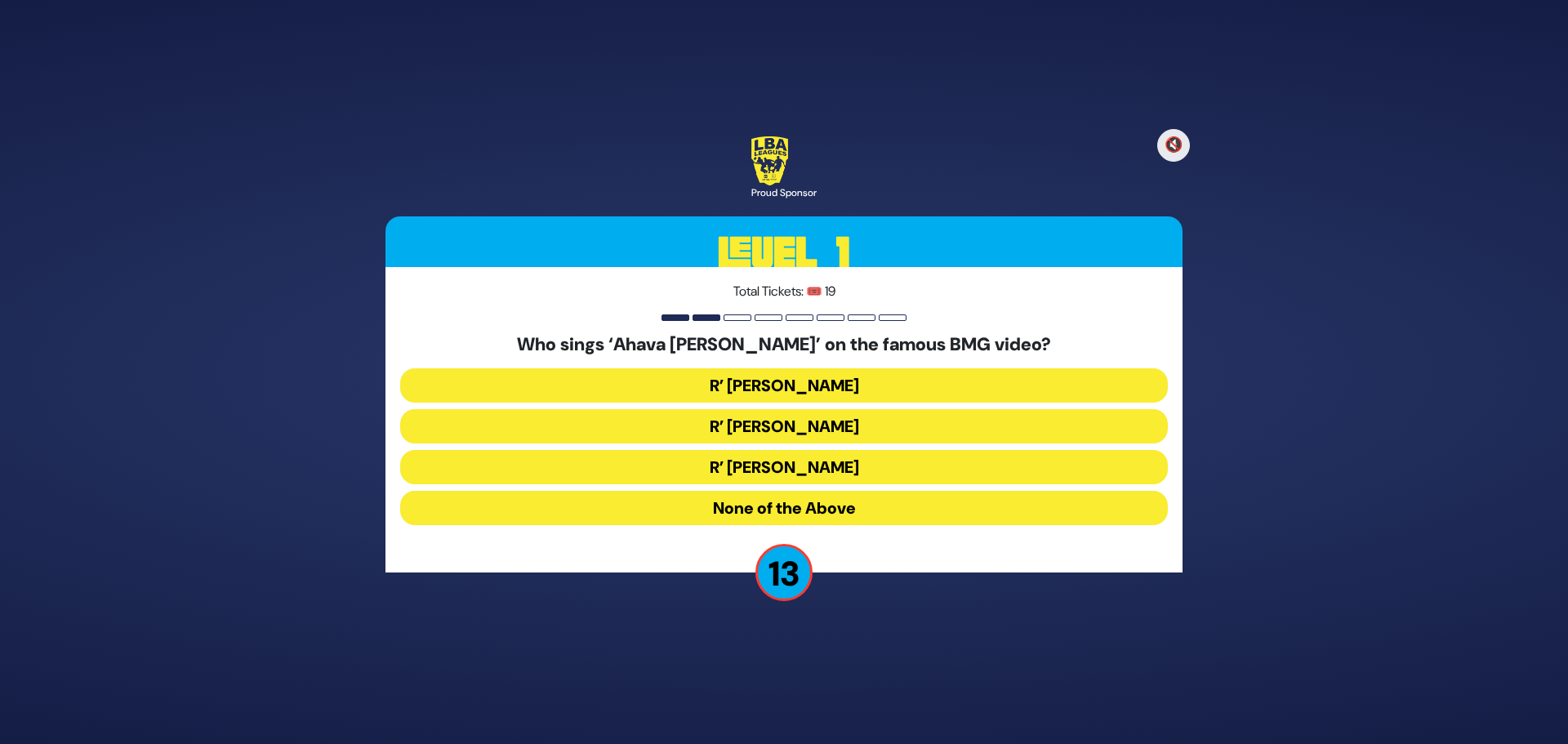
click at [781, 434] on button "R’ Ephraim Wachsman" at bounding box center [784, 426] width 768 height 34
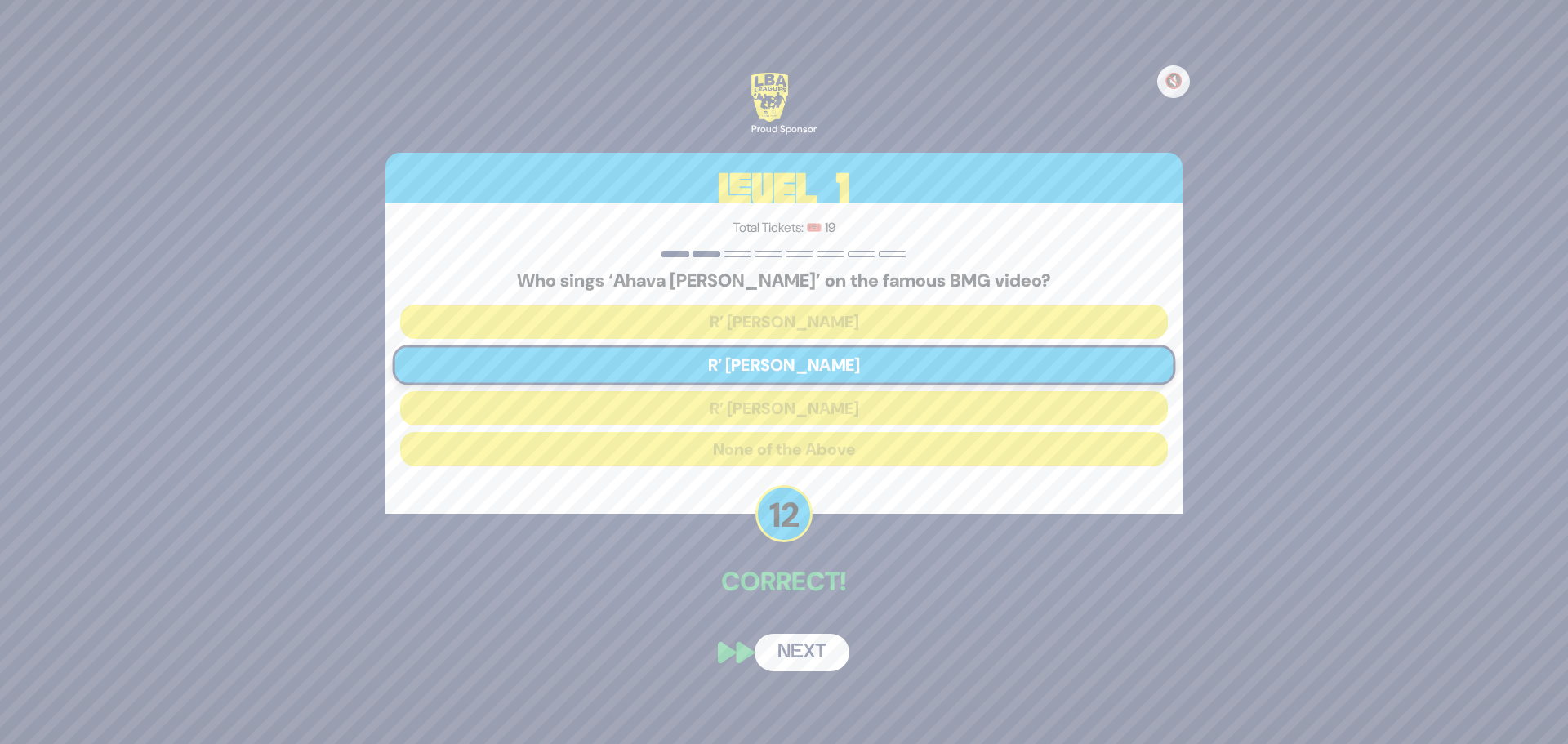
click at [793, 651] on button "Next" at bounding box center [802, 653] width 94 height 38
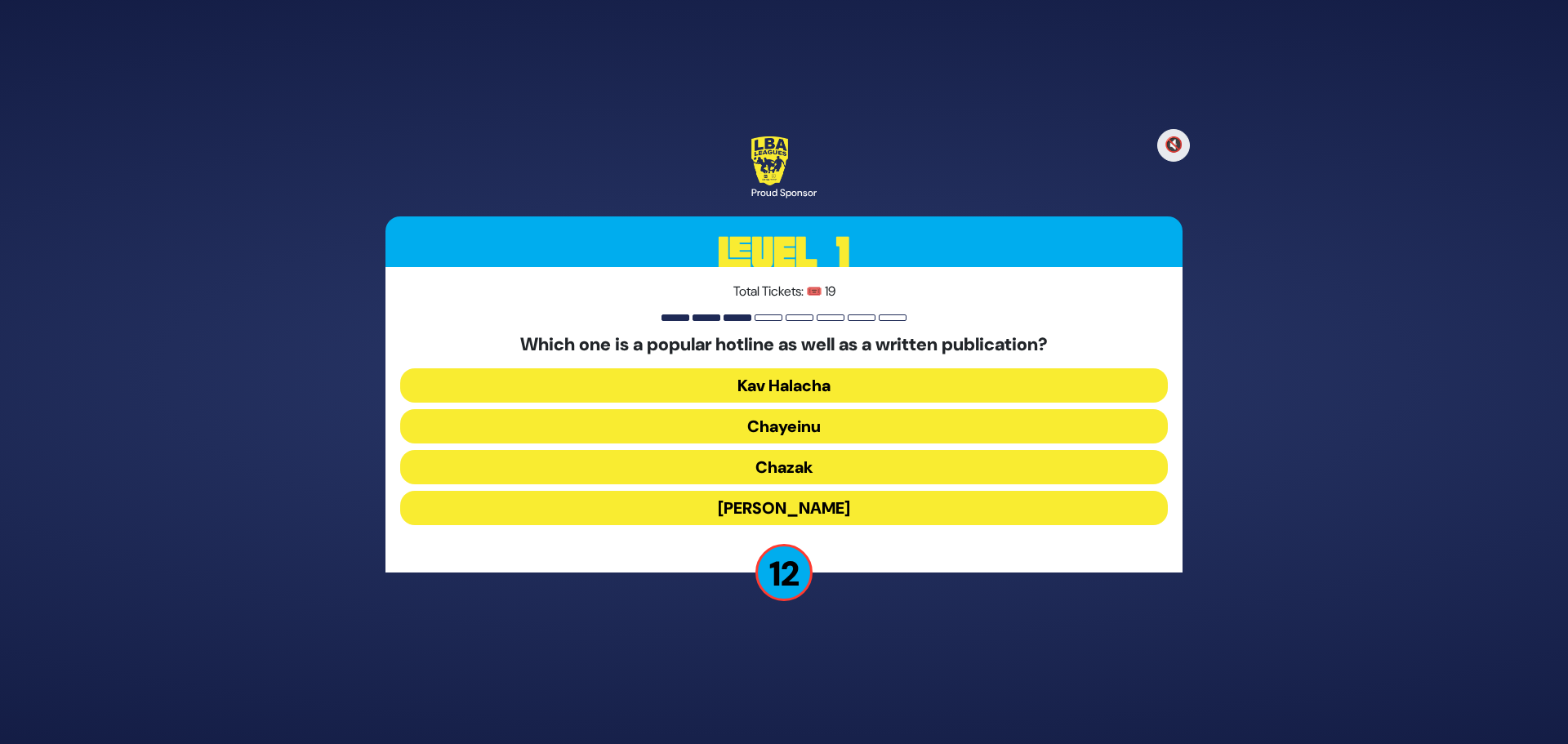
click at [781, 428] on button "Chayeinu" at bounding box center [784, 426] width 768 height 34
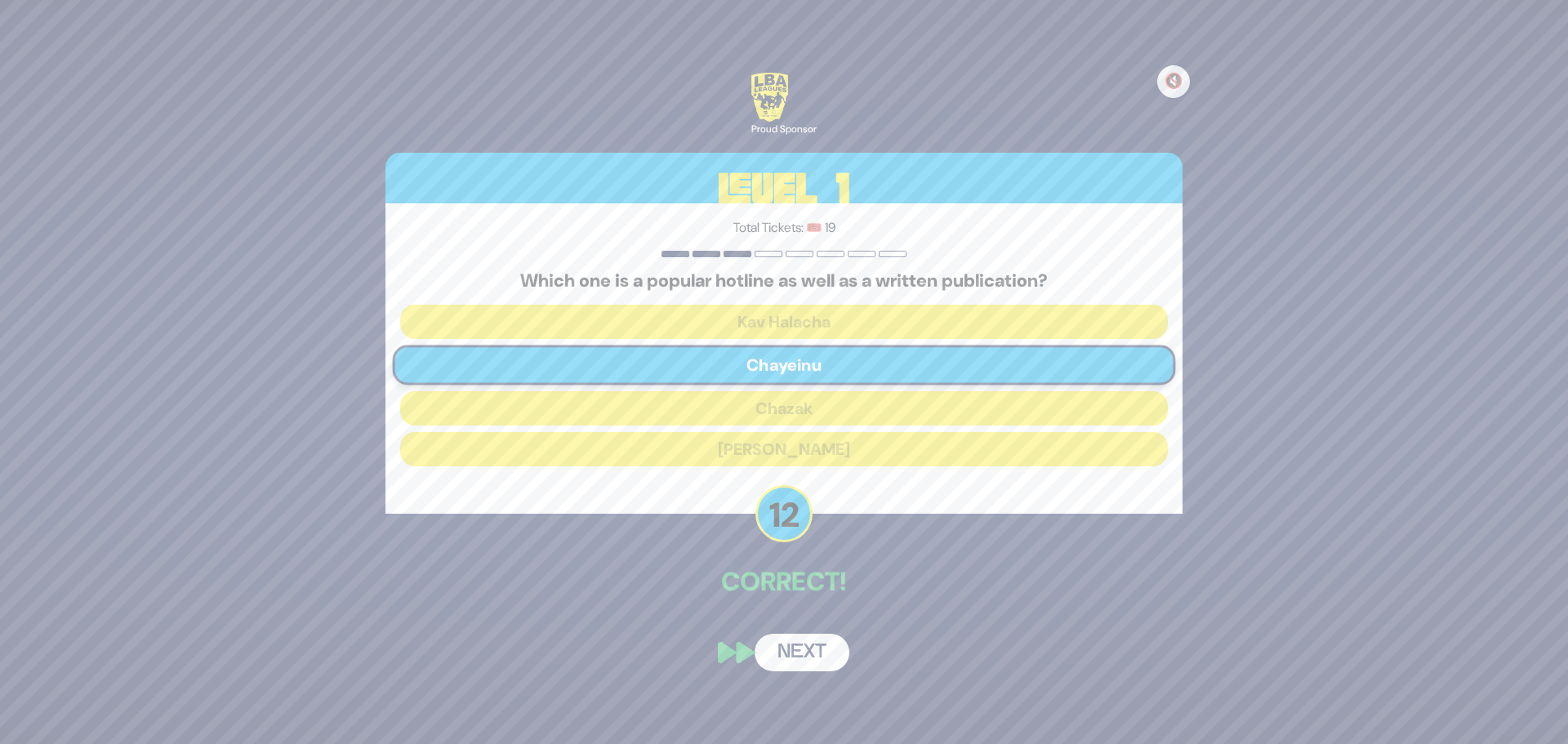
click at [810, 649] on button "Next" at bounding box center [802, 653] width 94 height 38
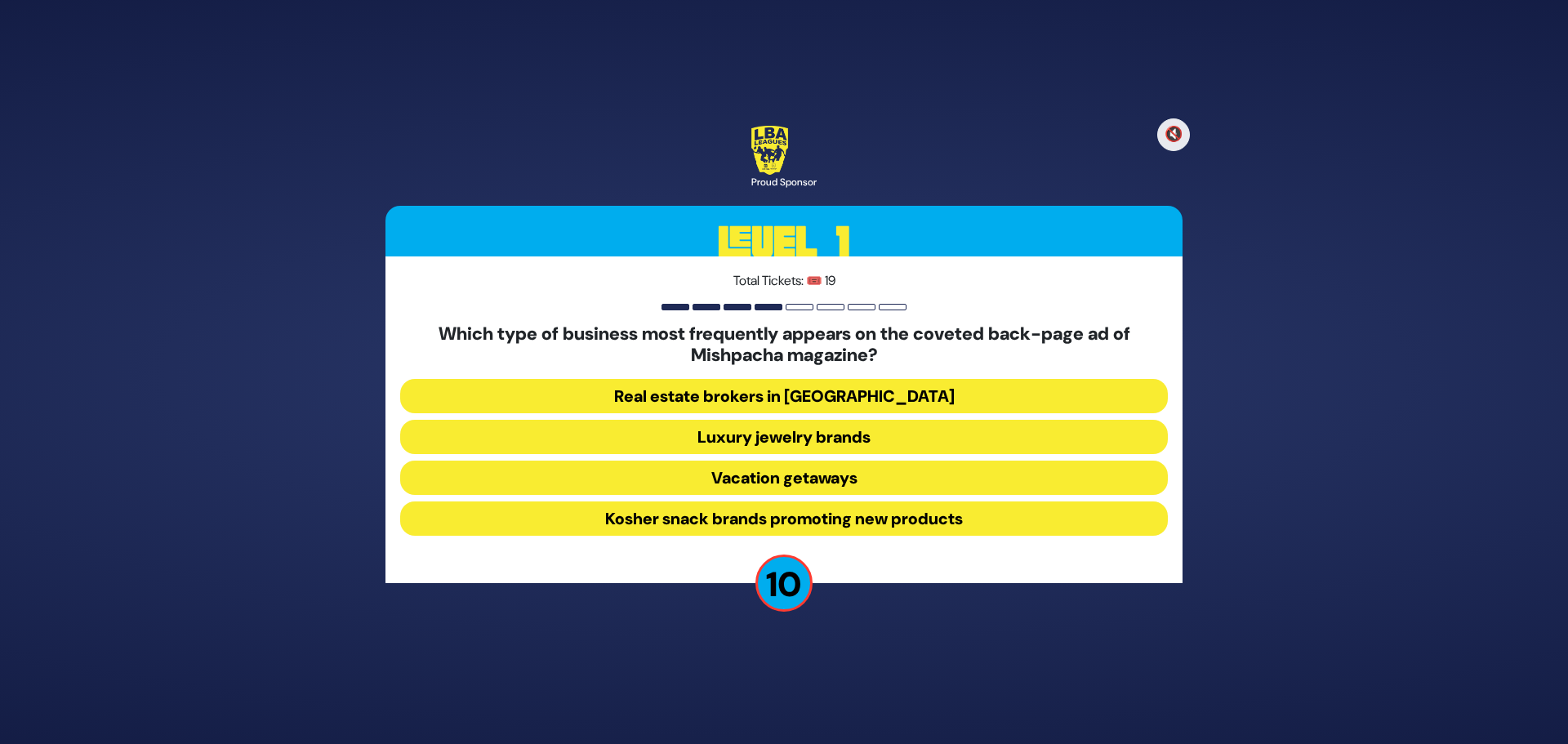
click at [738, 437] on button "Luxury jewelry brands" at bounding box center [784, 437] width 768 height 34
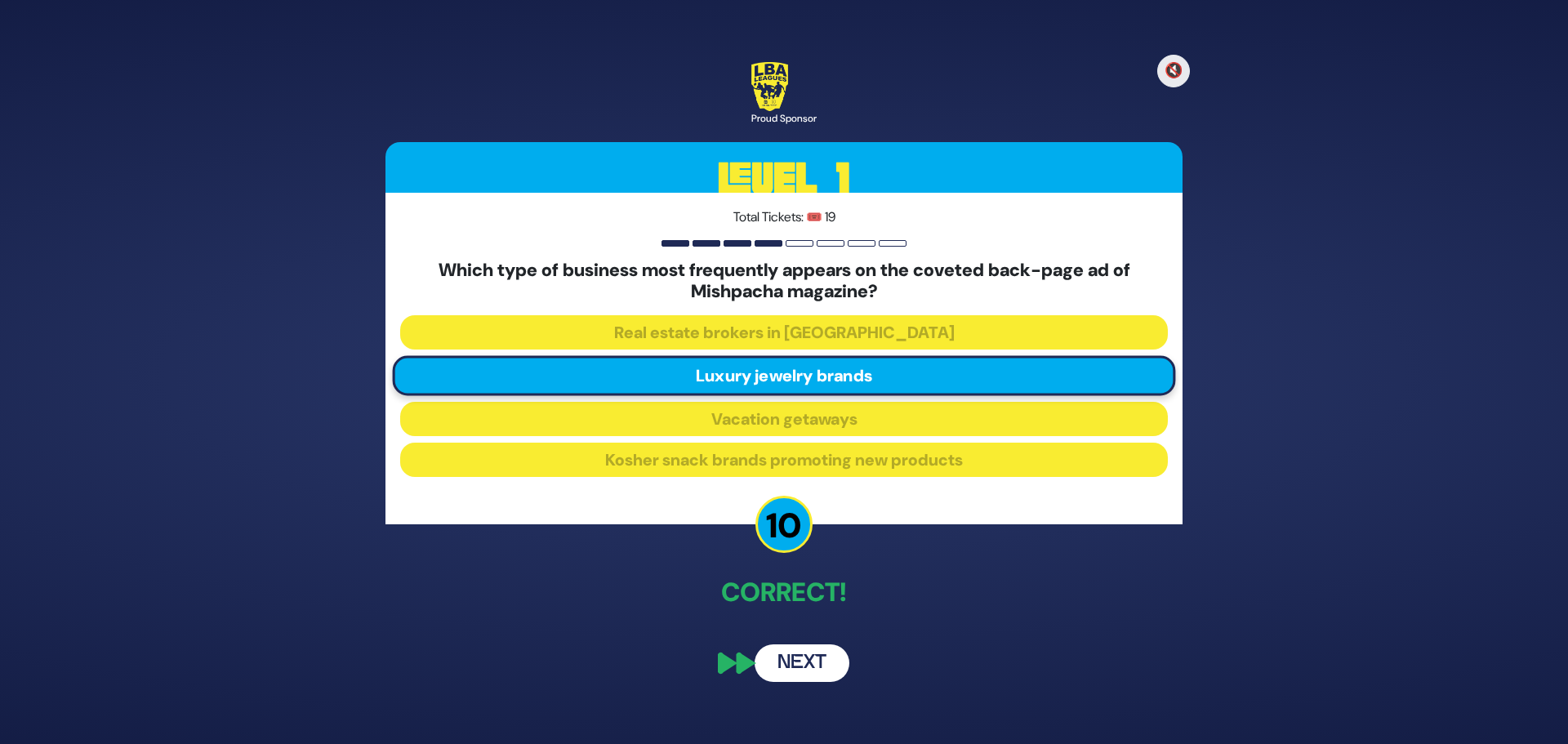
click at [807, 669] on button "Next" at bounding box center [802, 663] width 94 height 38
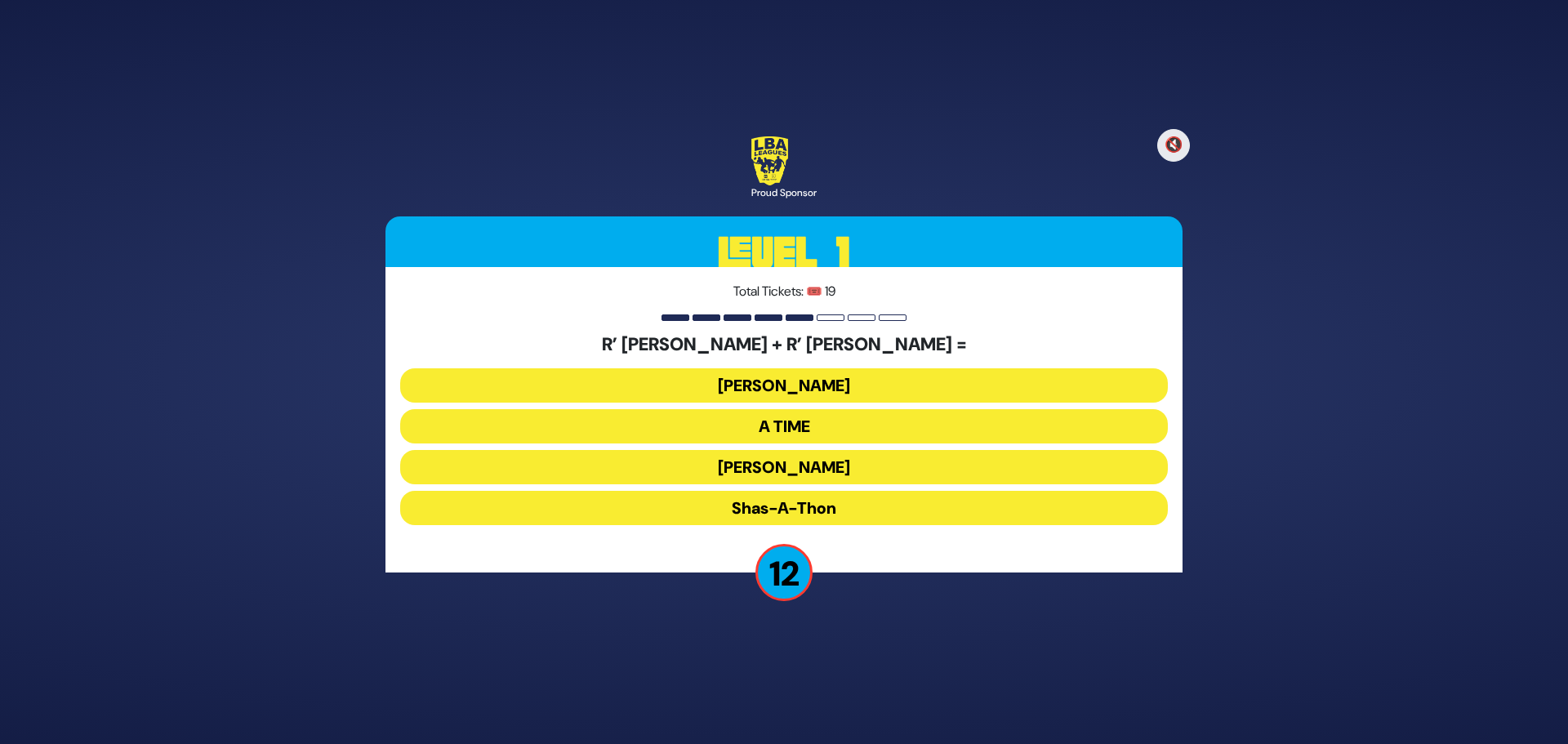
click at [788, 467] on button "Ohel Sarala" at bounding box center [784, 467] width 768 height 34
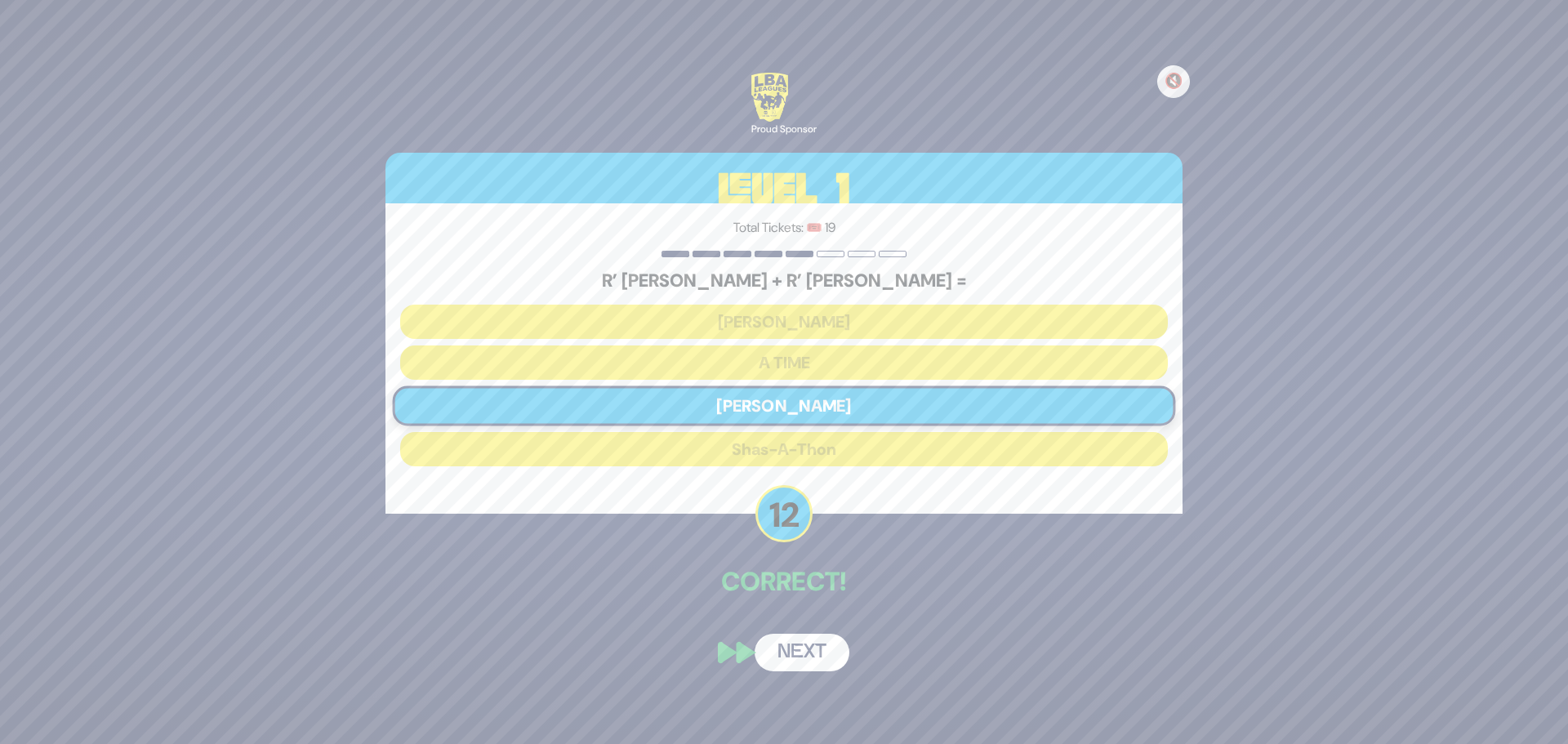
click at [817, 656] on button "Next" at bounding box center [802, 653] width 94 height 38
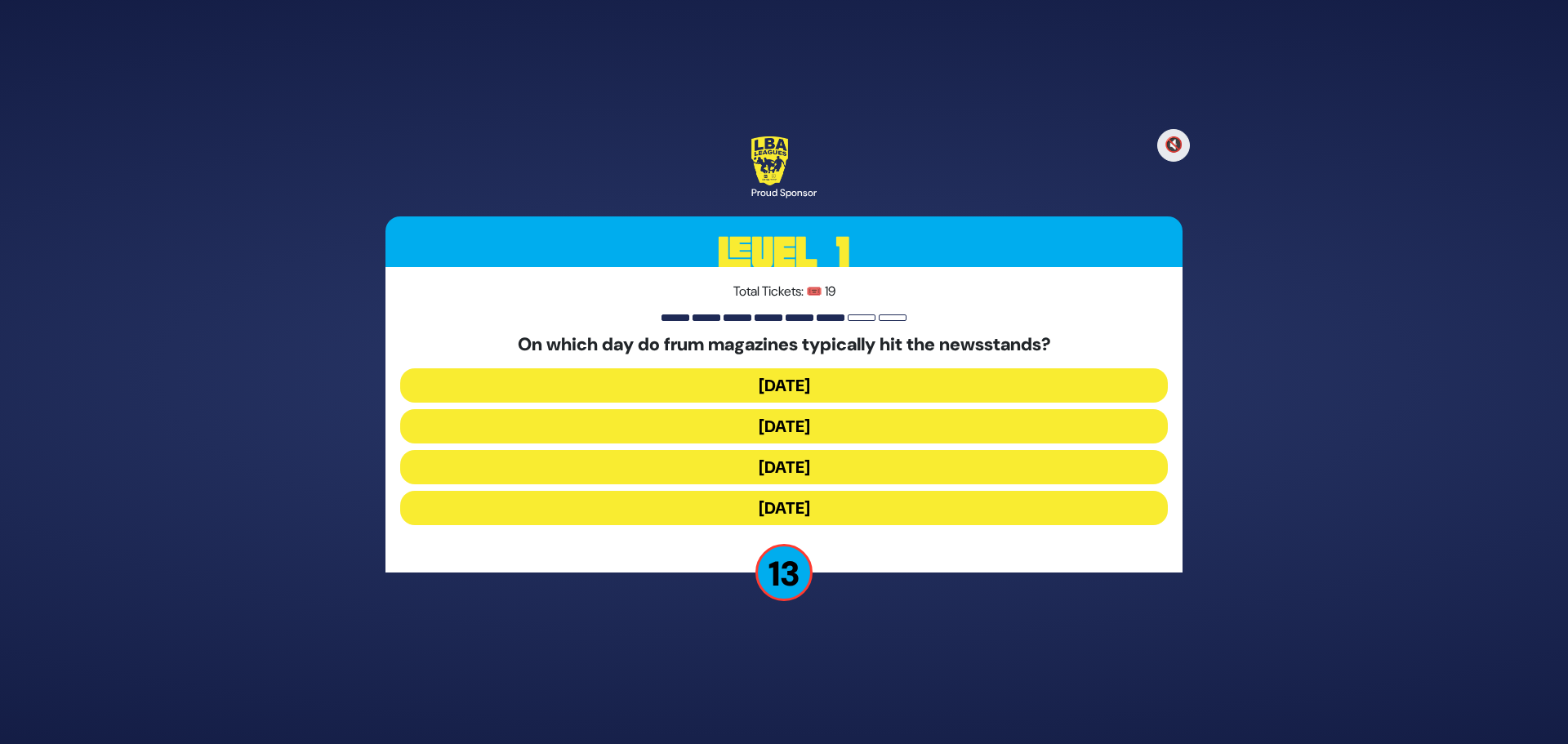
click at [781, 429] on button "Wednesday" at bounding box center [784, 426] width 768 height 34
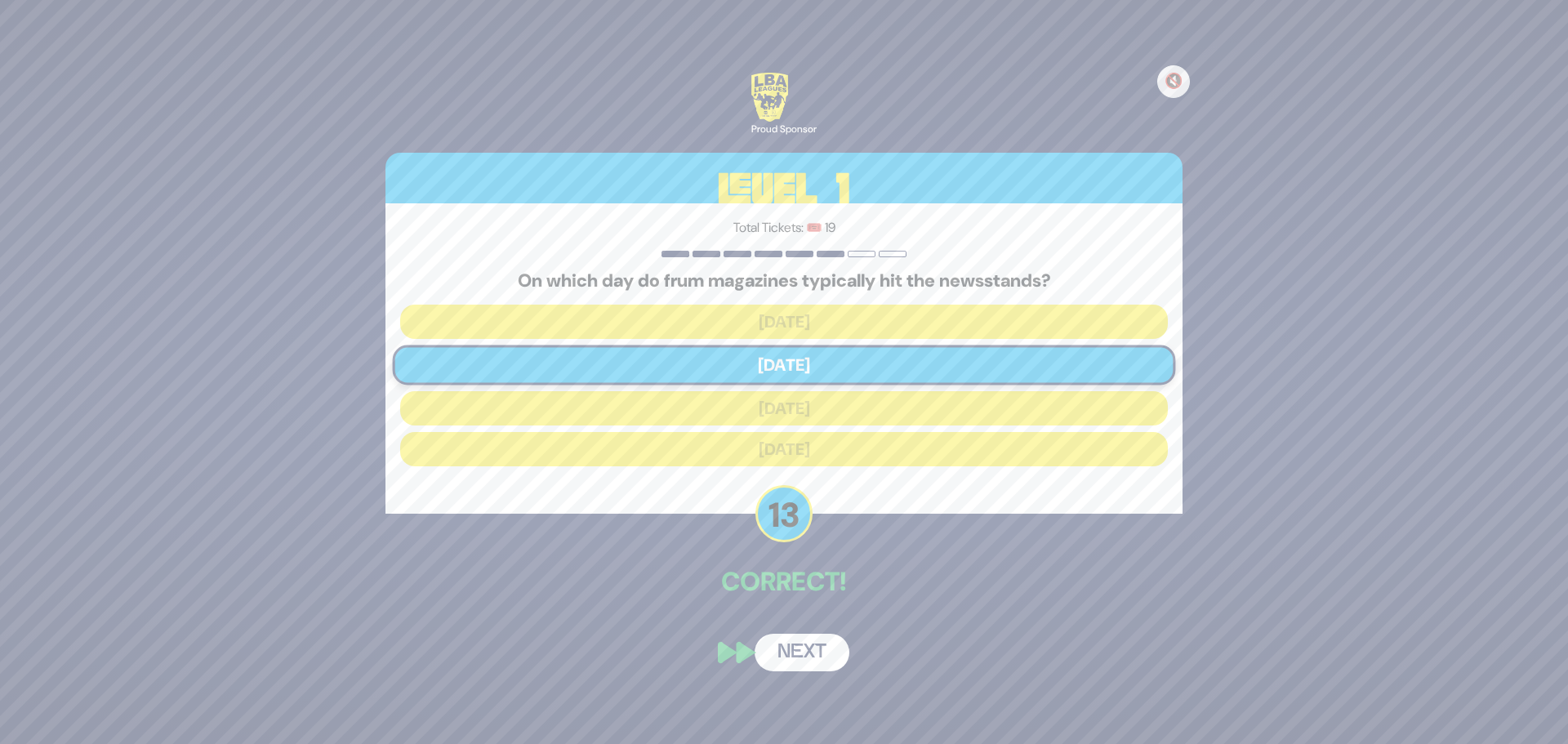
click at [818, 662] on button "Next" at bounding box center [802, 653] width 94 height 38
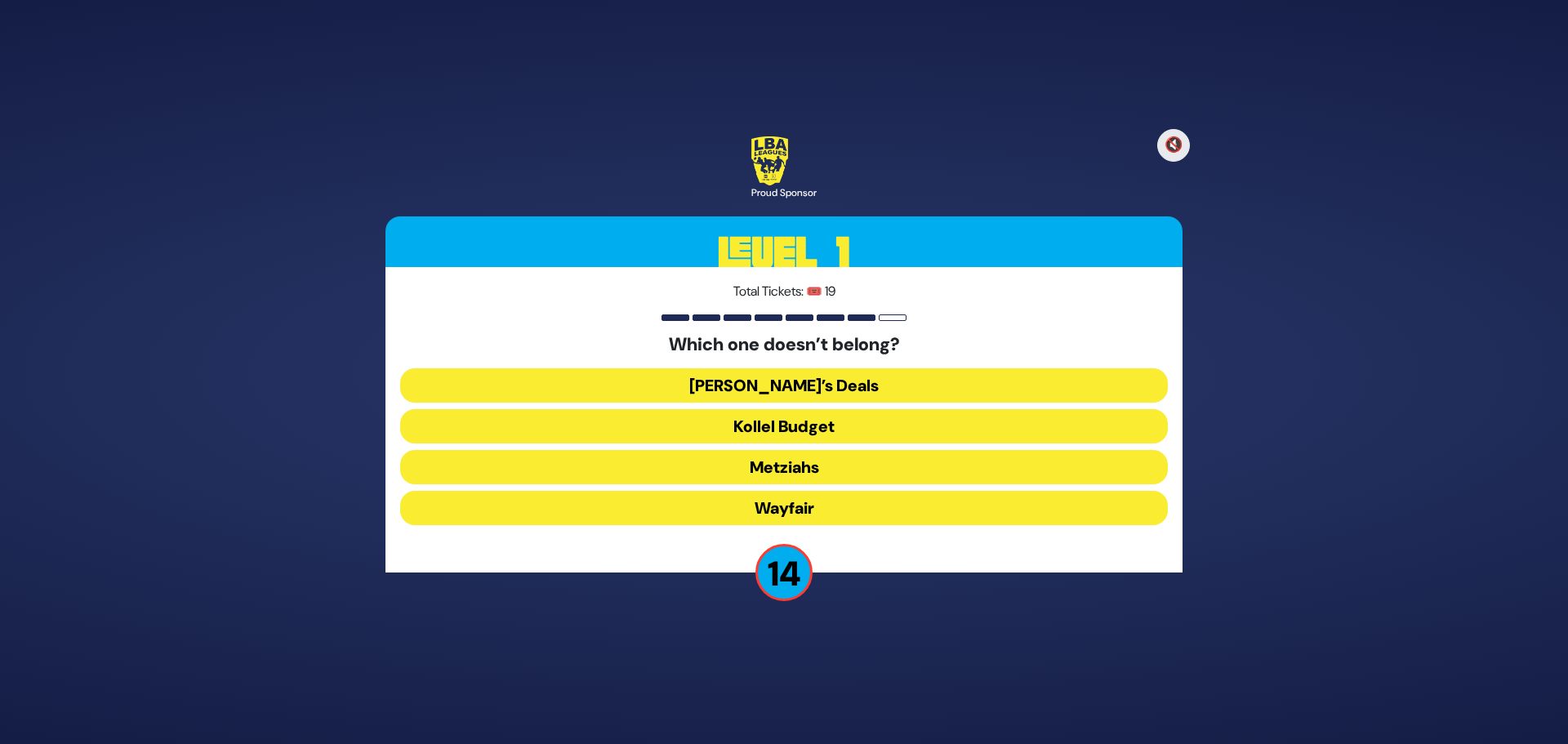
click at [793, 515] on button "Wayfair" at bounding box center [784, 508] width 768 height 34
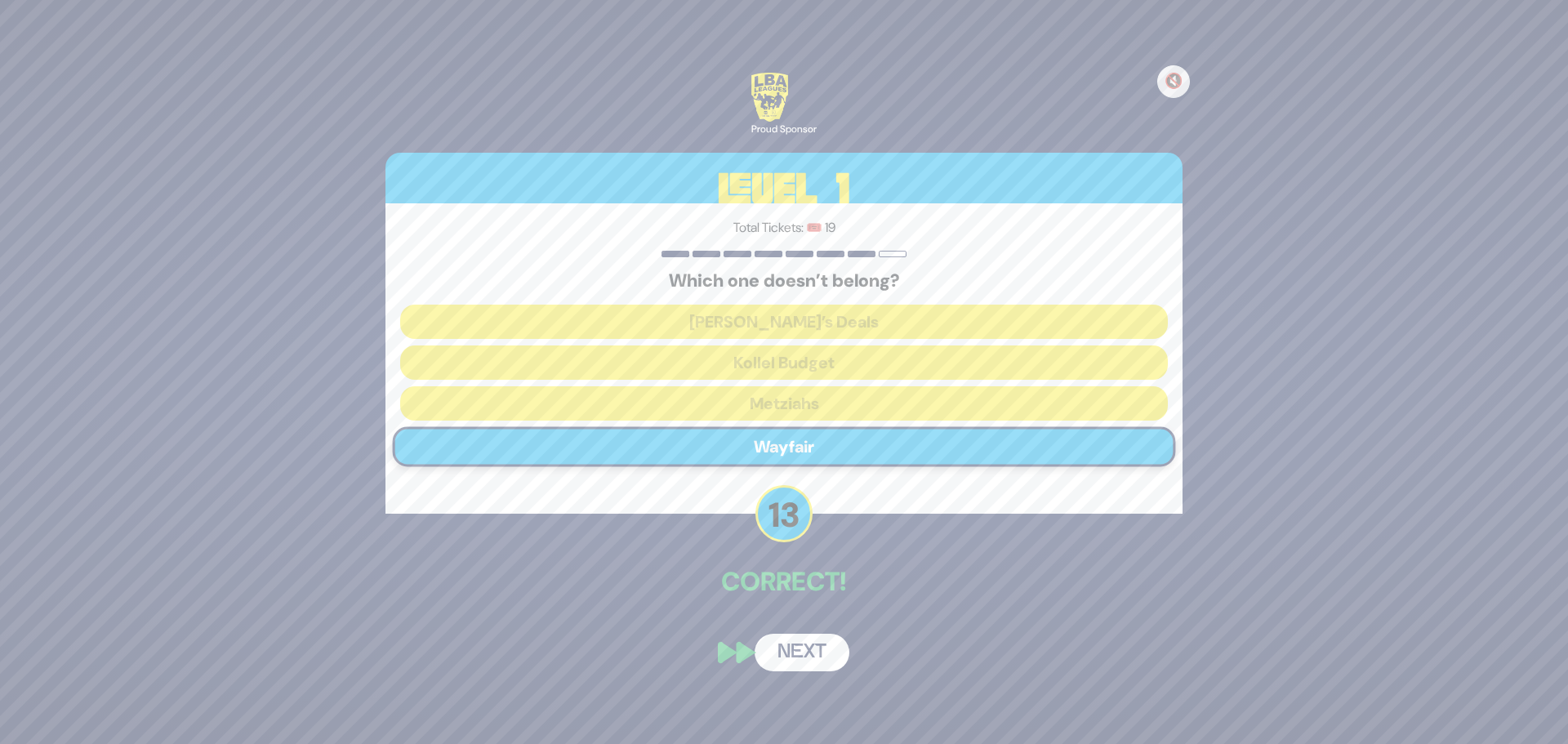
click at [798, 654] on button "Next" at bounding box center [802, 653] width 94 height 38
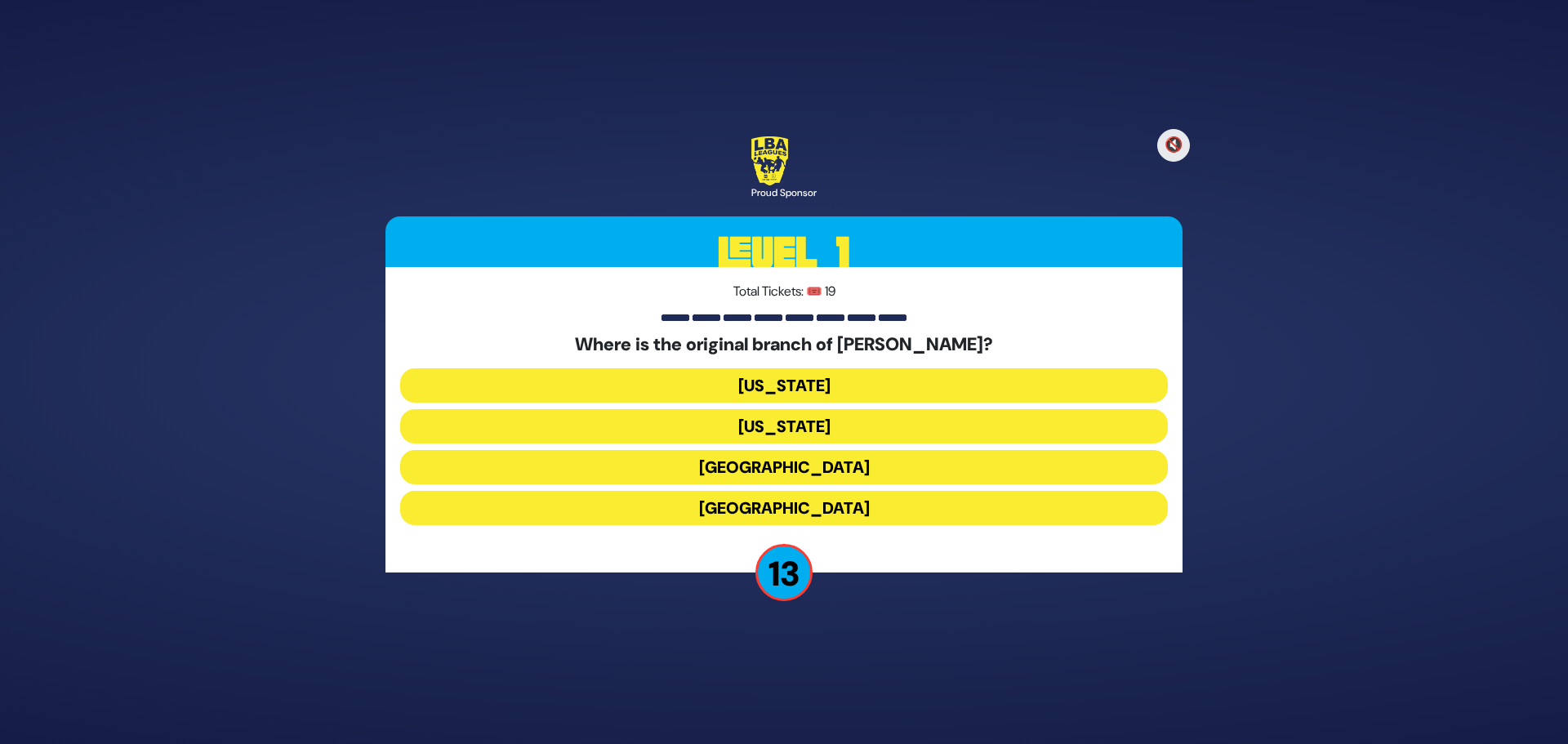
click at [793, 467] on button "London" at bounding box center [784, 467] width 768 height 34
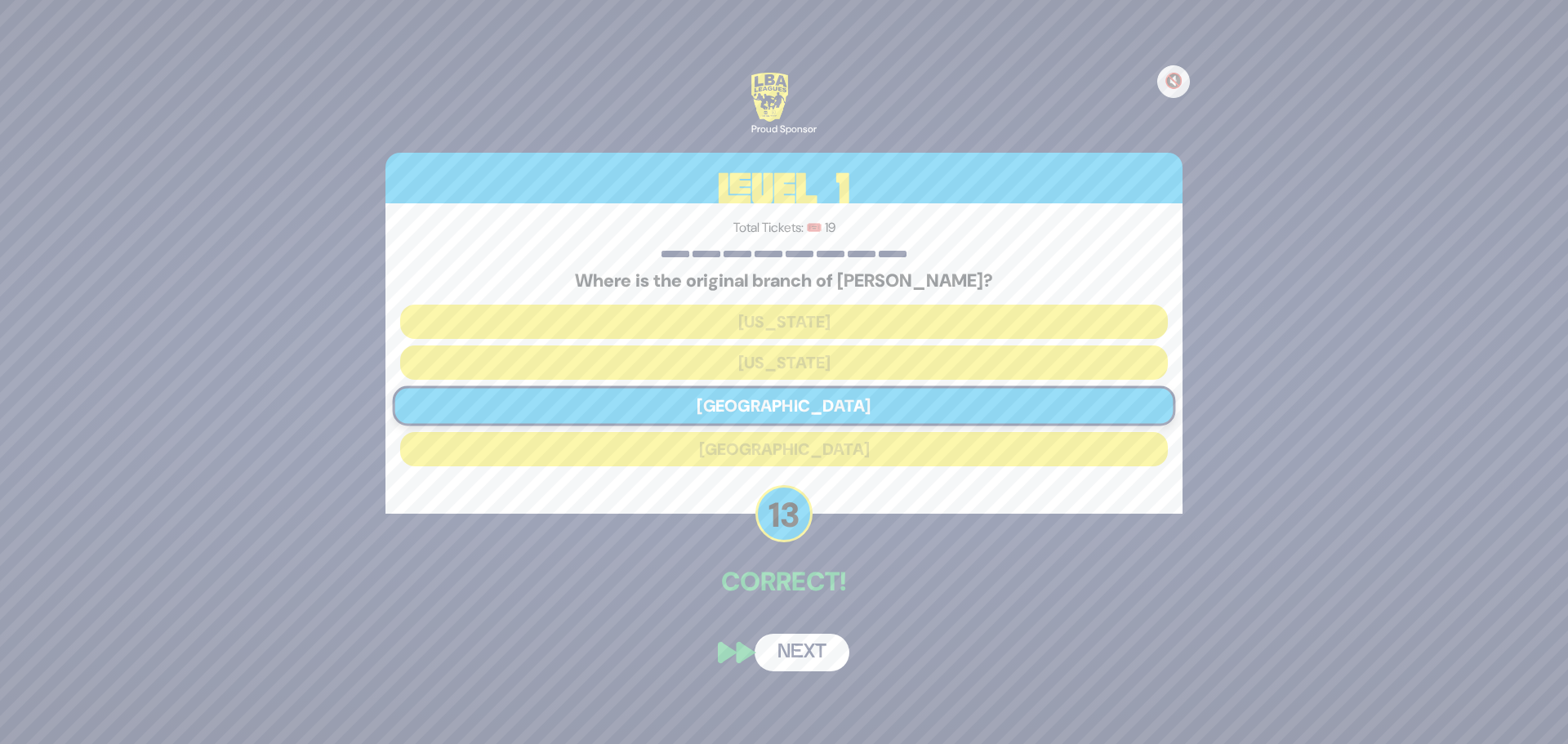
click at [800, 644] on button "Next" at bounding box center [802, 653] width 94 height 38
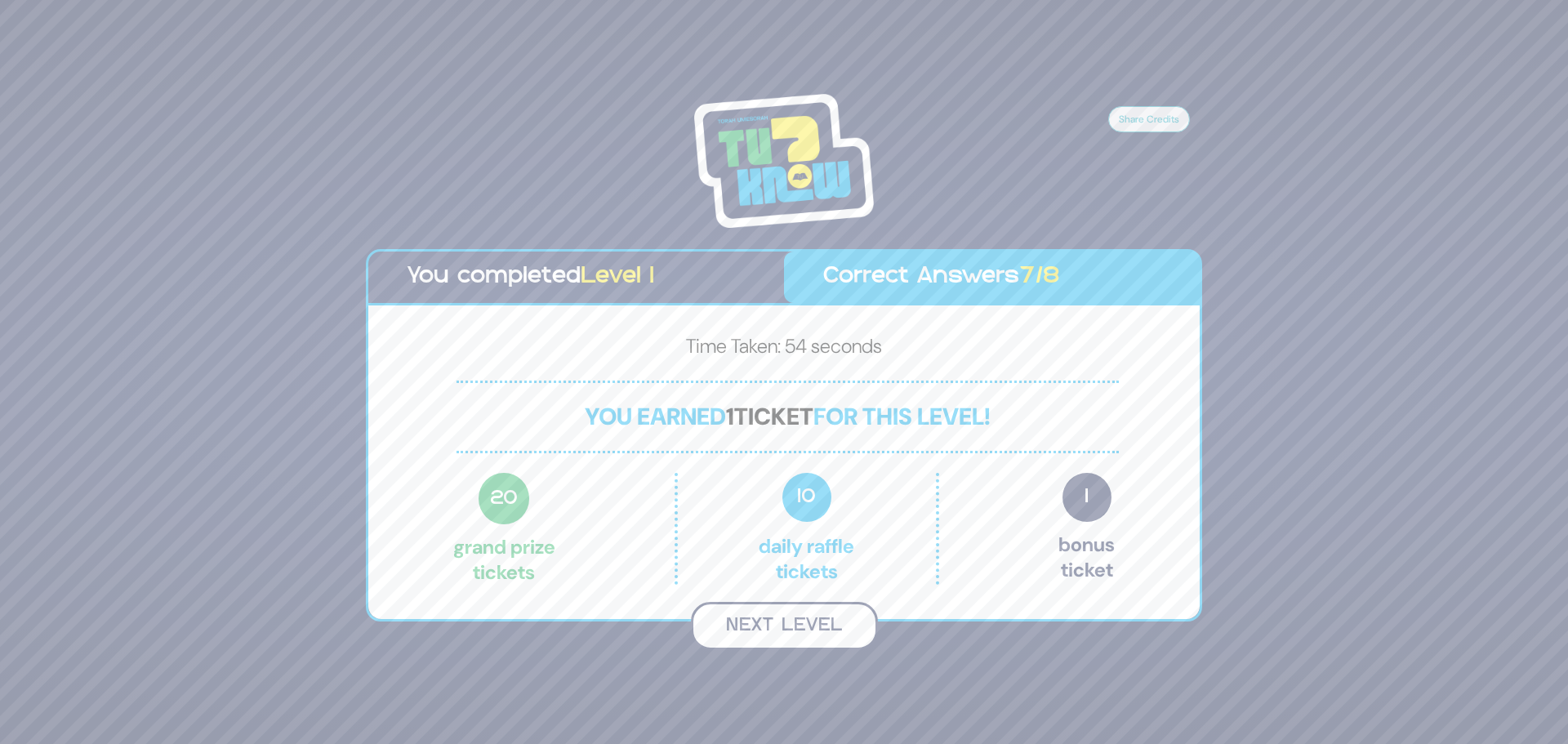
click at [796, 624] on button "Next Level" at bounding box center [784, 626] width 187 height 48
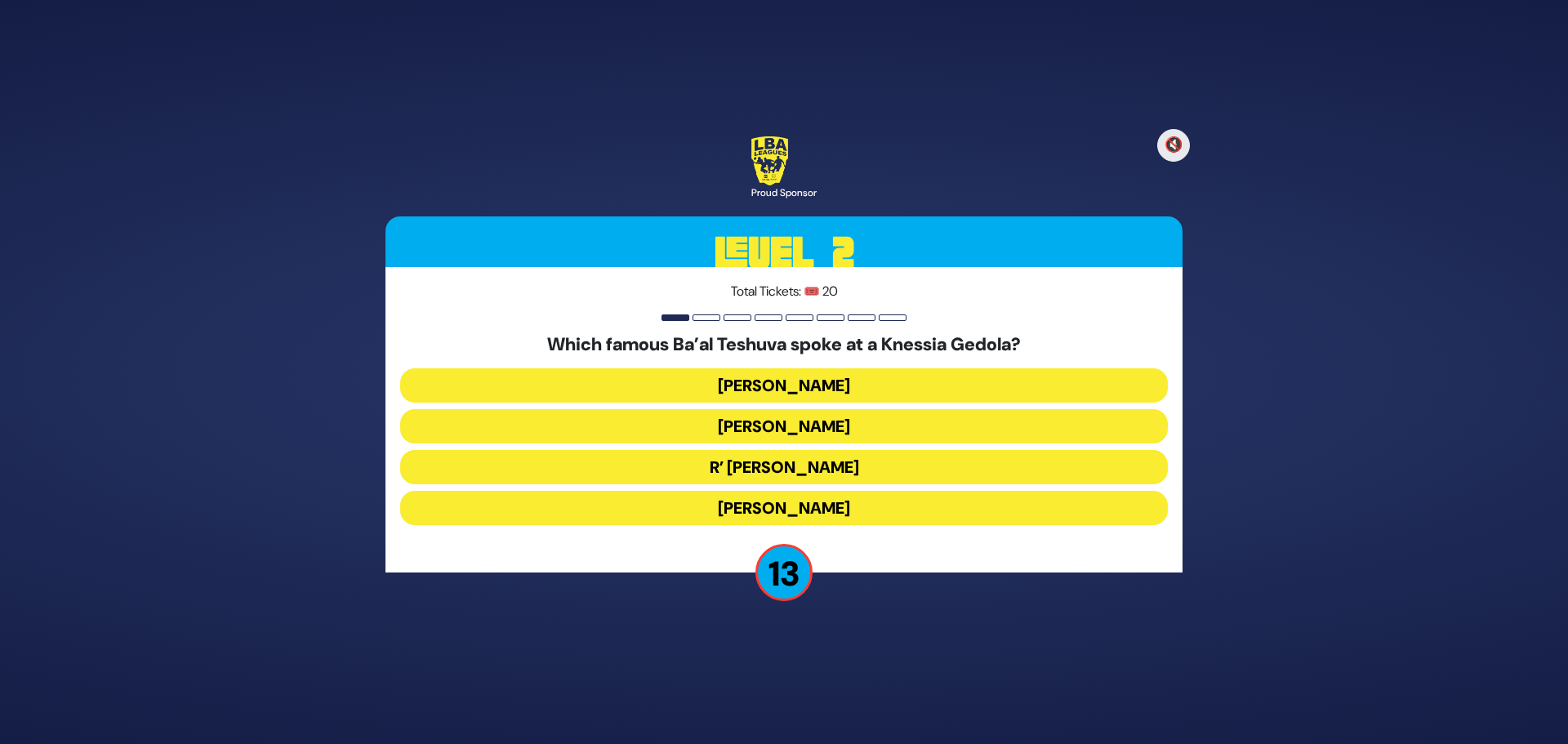
click at [782, 509] on button "Nathan Birnbaum" at bounding box center [784, 508] width 768 height 34
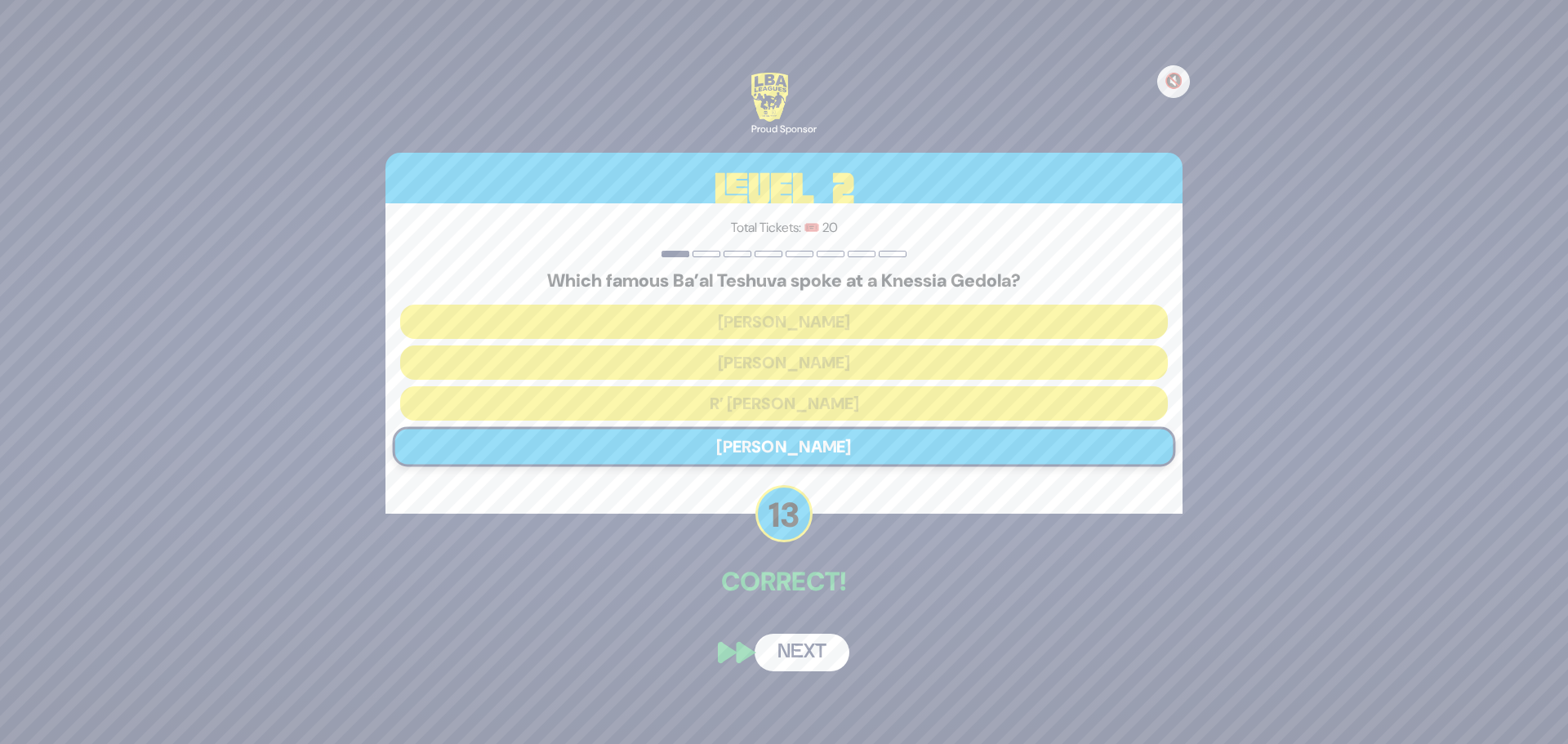
click at [793, 653] on button "Next" at bounding box center [802, 653] width 94 height 38
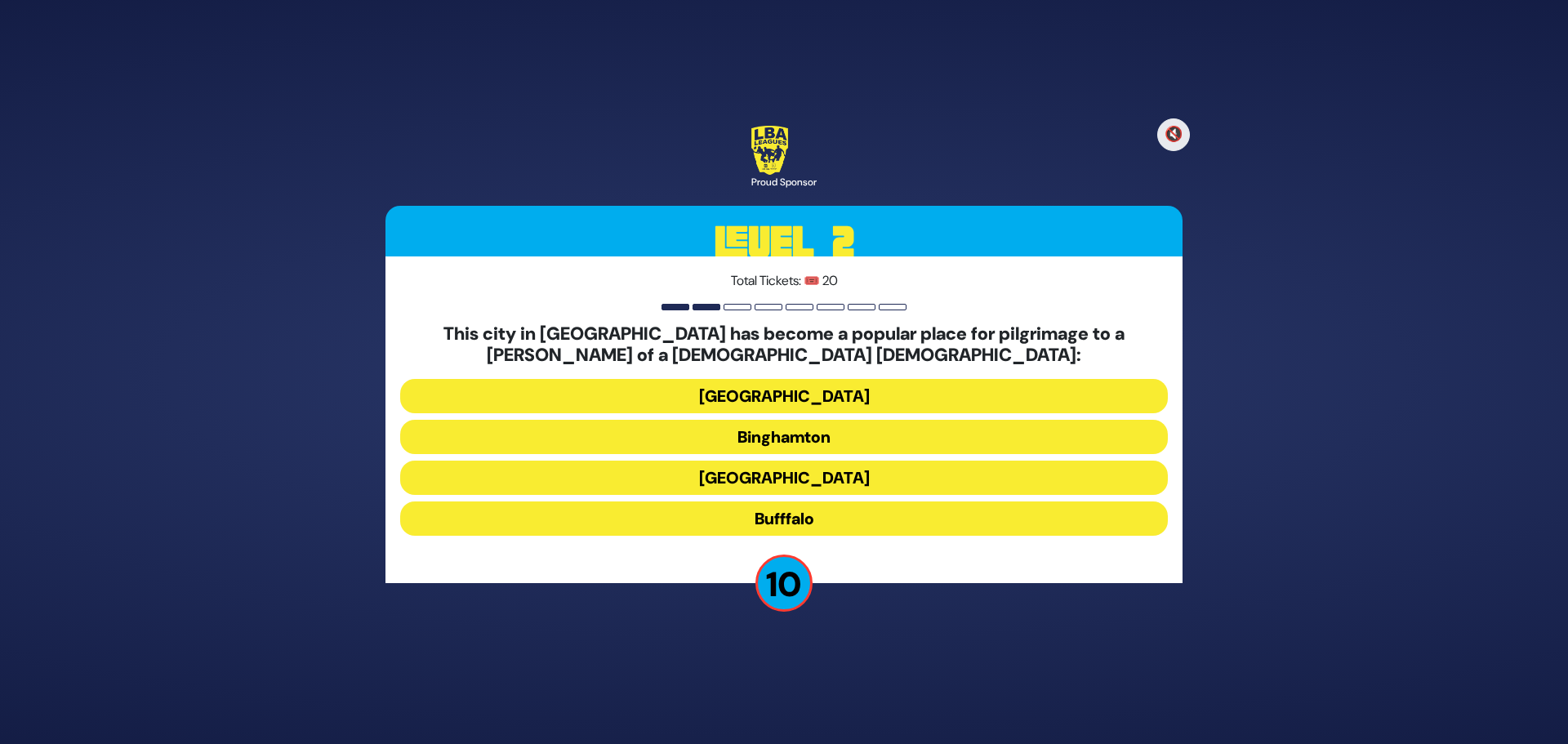
click at [778, 398] on button "Albany" at bounding box center [784, 396] width 768 height 34
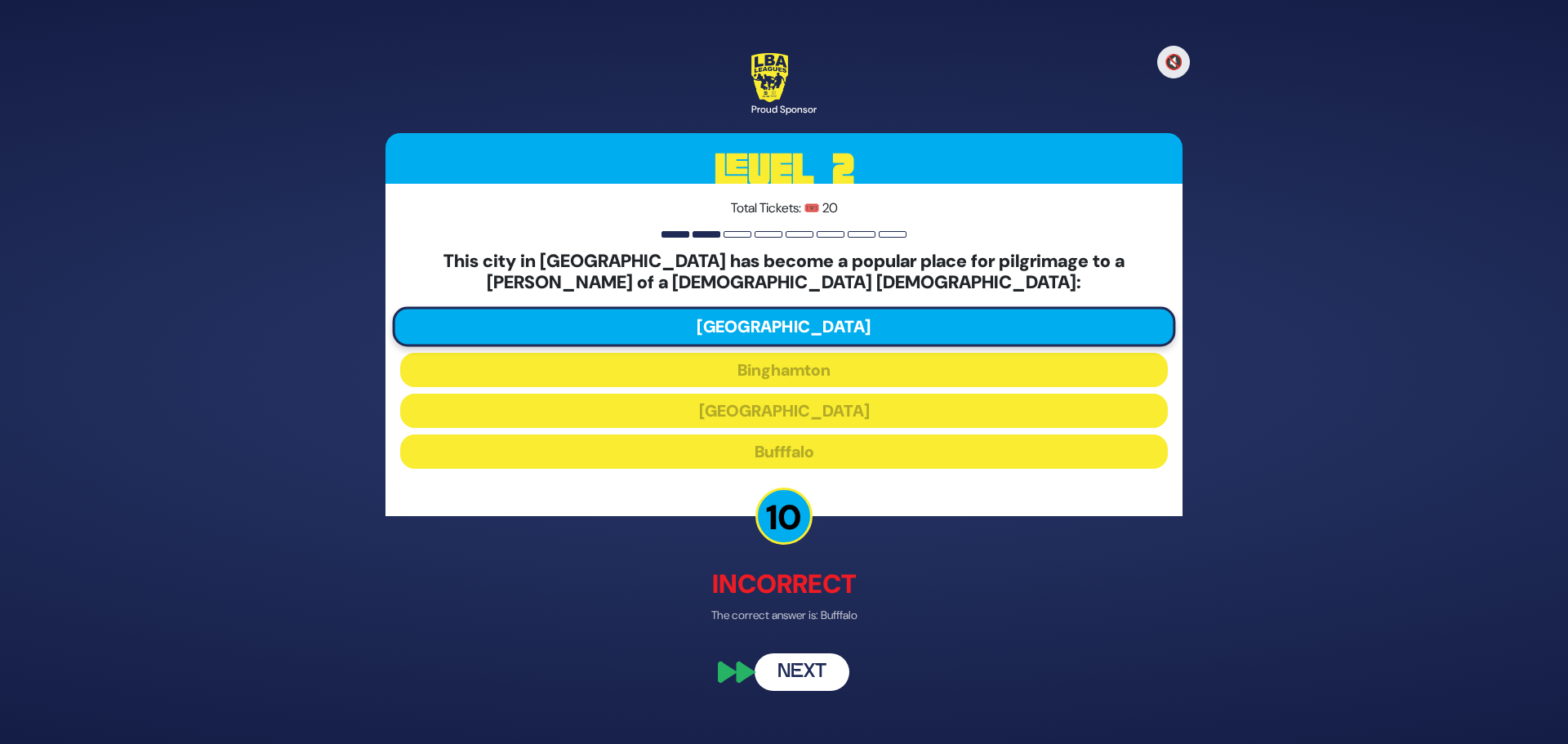
click at [821, 674] on button "Next" at bounding box center [802, 673] width 94 height 38
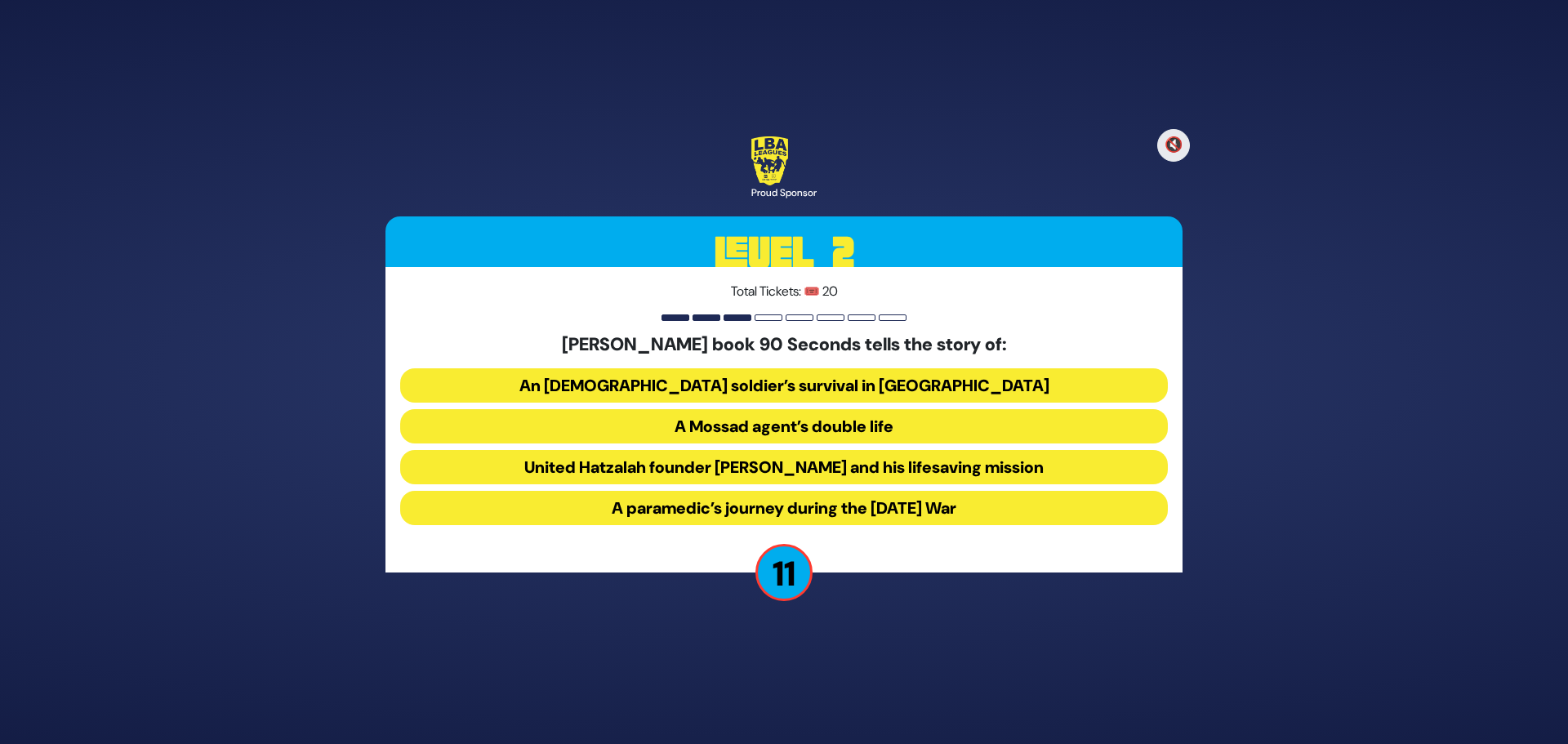
click at [638, 464] on button "United Hatzalah founder Eli Beer and his lifesaving mission" at bounding box center [784, 467] width 768 height 34
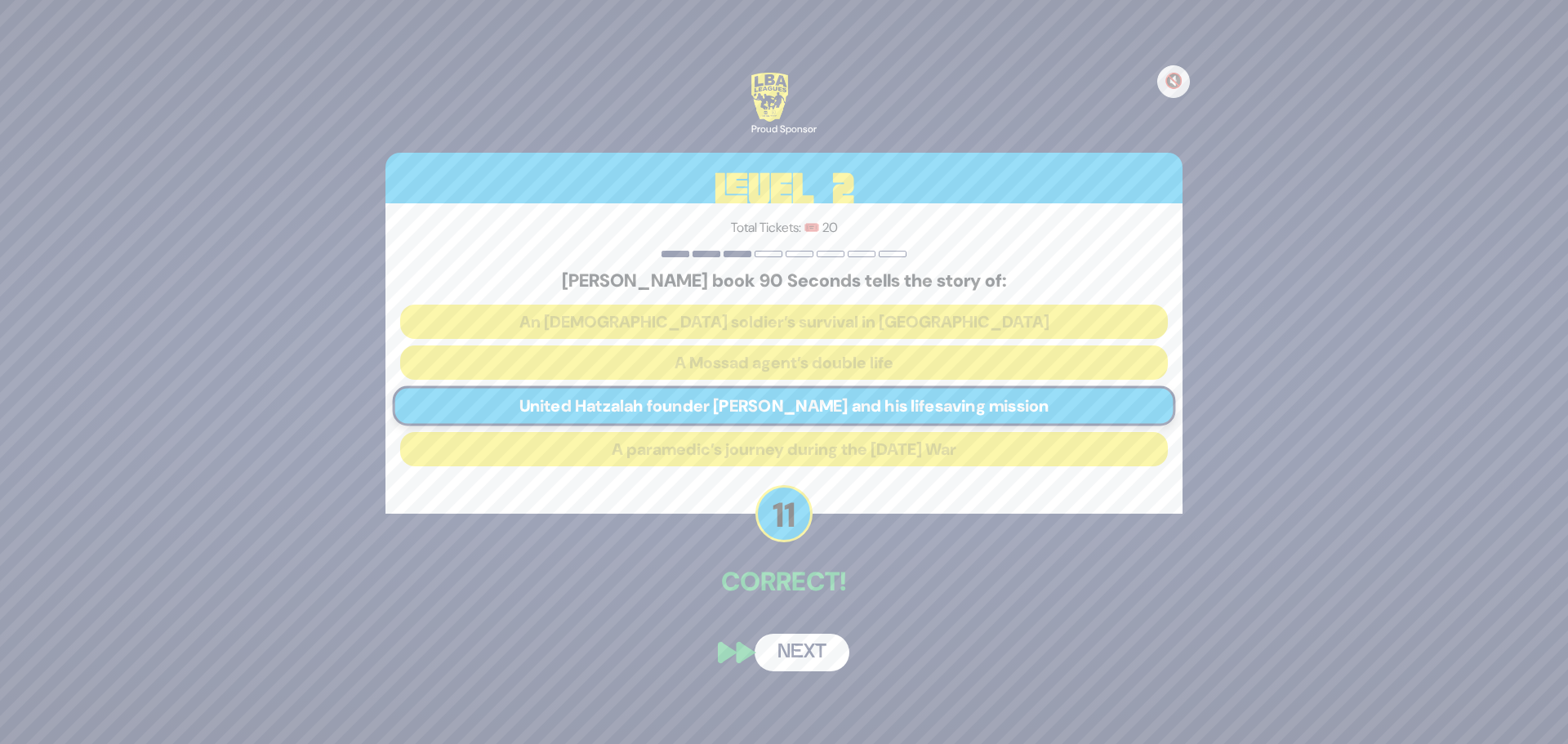
click at [814, 656] on button "Next" at bounding box center [802, 653] width 94 height 38
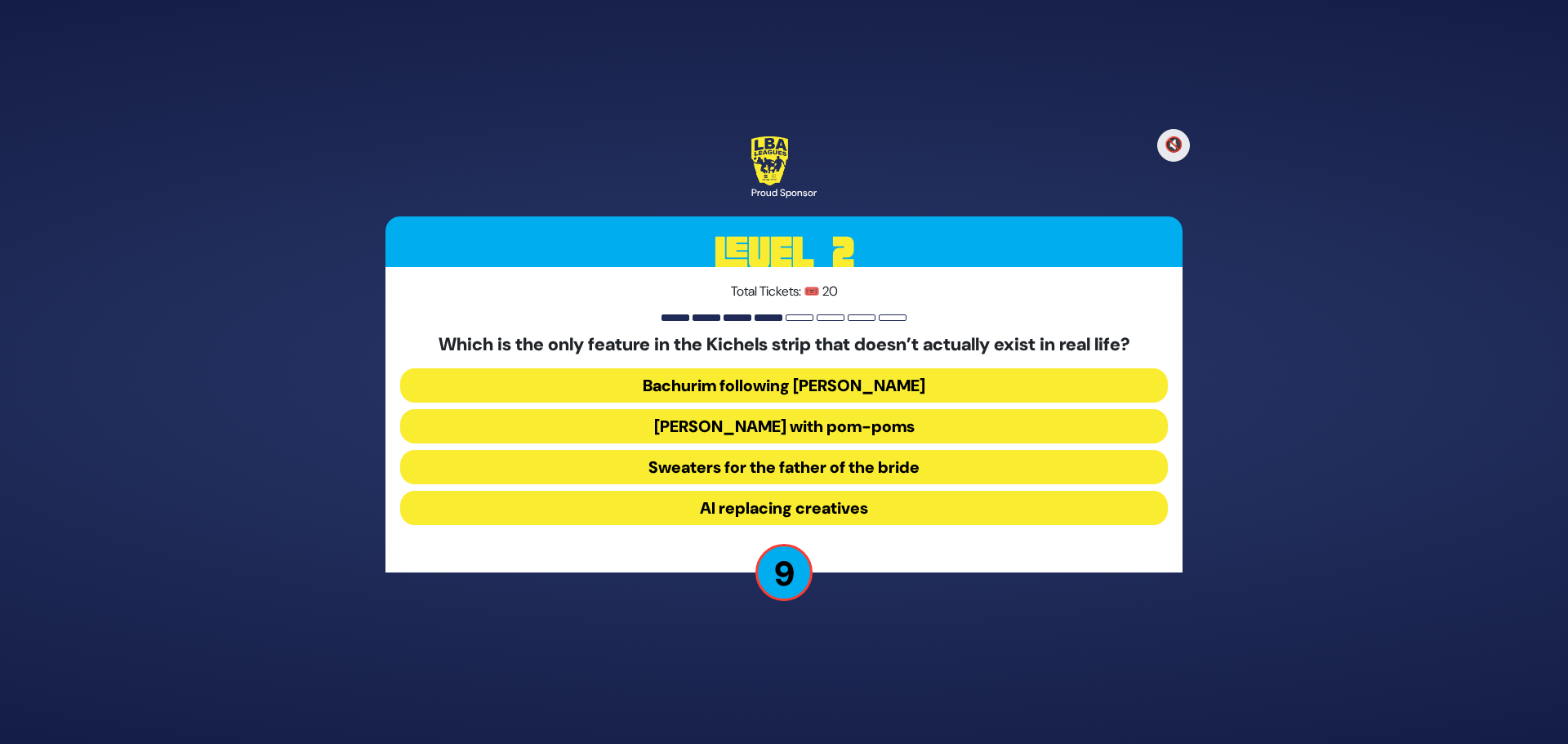
click at [830, 435] on button "Yarmulkes with pom-poms" at bounding box center [784, 426] width 768 height 34
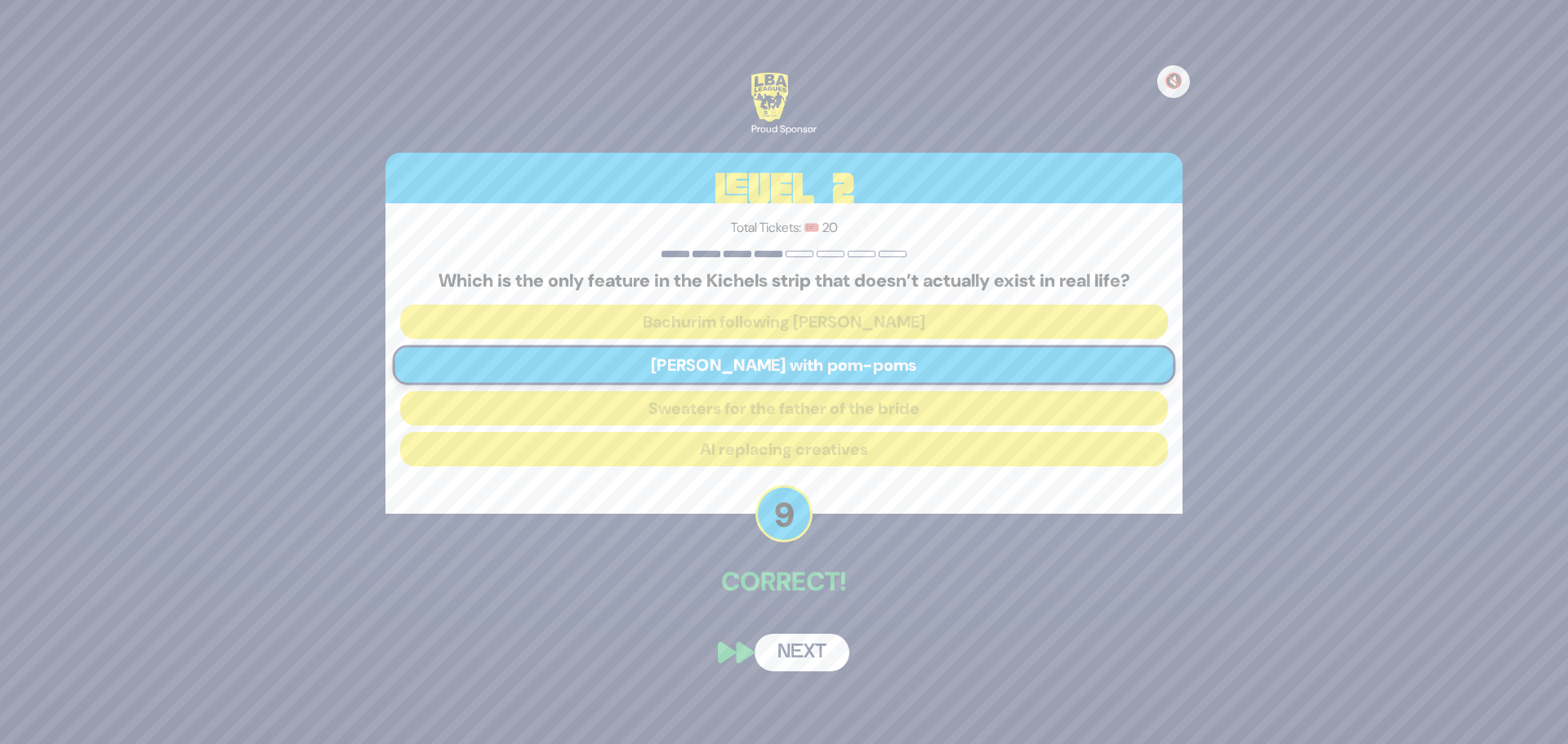
click at [808, 651] on button "Next" at bounding box center [802, 653] width 94 height 38
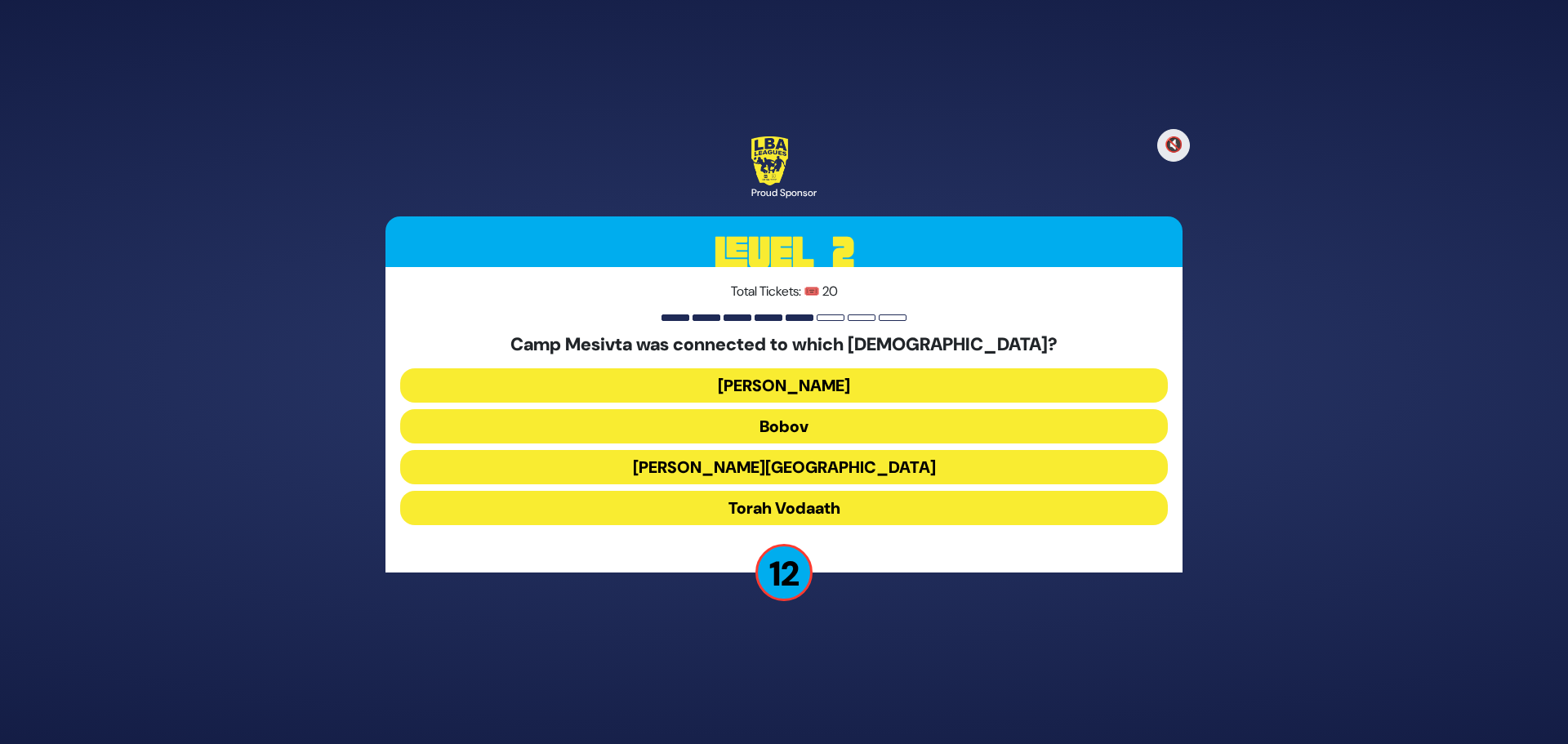
click at [757, 504] on button "Torah Vodaath" at bounding box center [784, 508] width 768 height 34
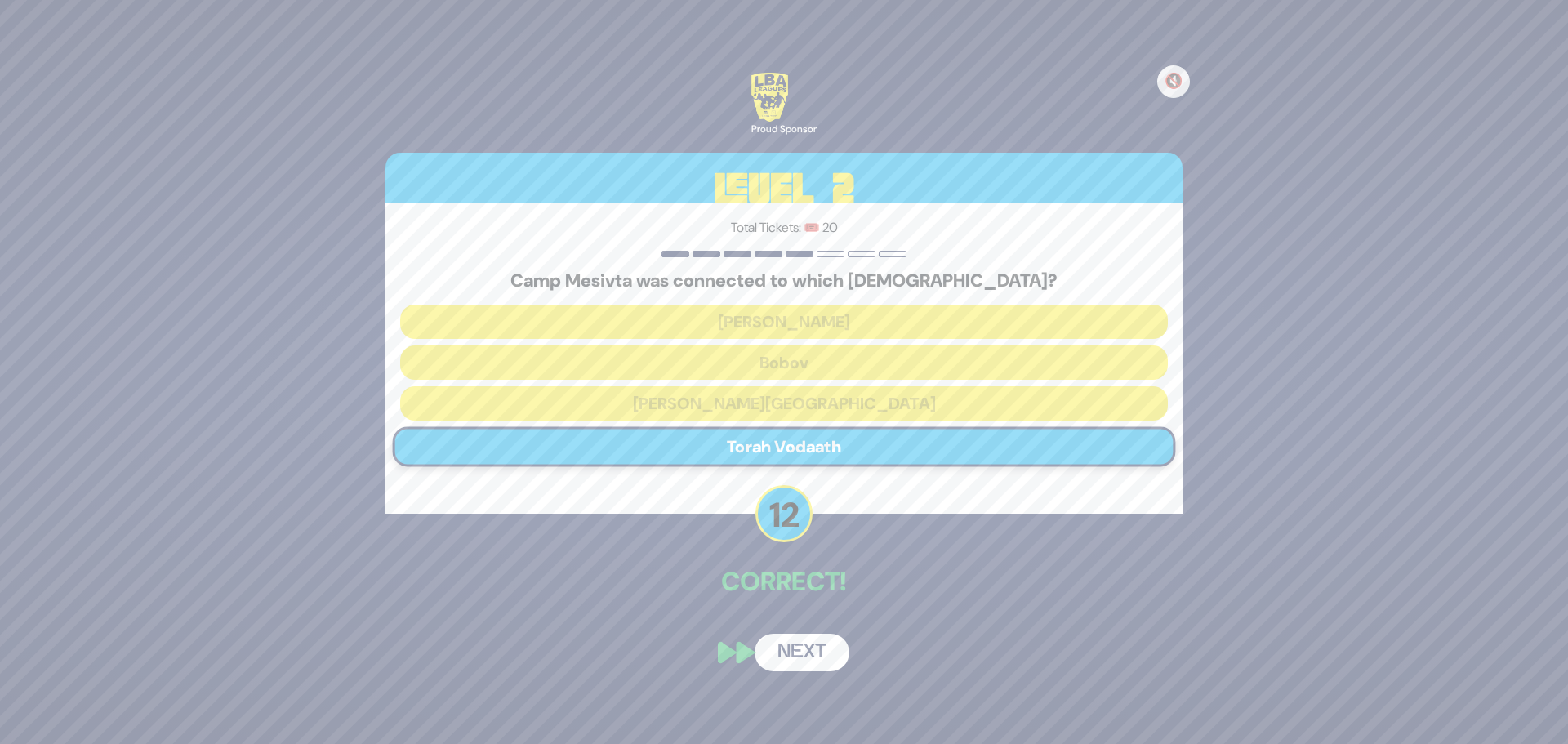
click at [832, 666] on button "Next" at bounding box center [802, 653] width 94 height 38
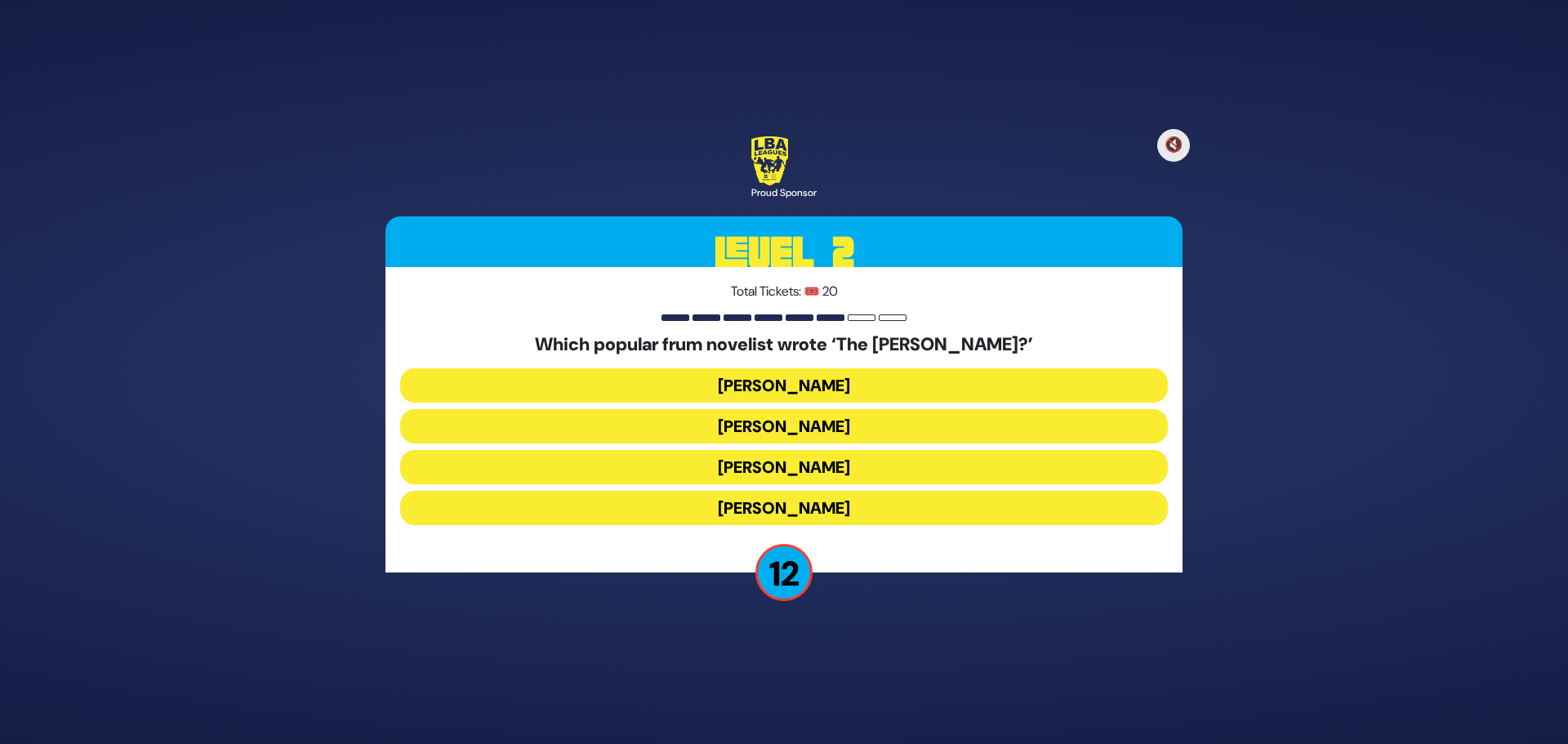
click at [767, 467] on button "Yair Weinstock" at bounding box center [784, 467] width 768 height 34
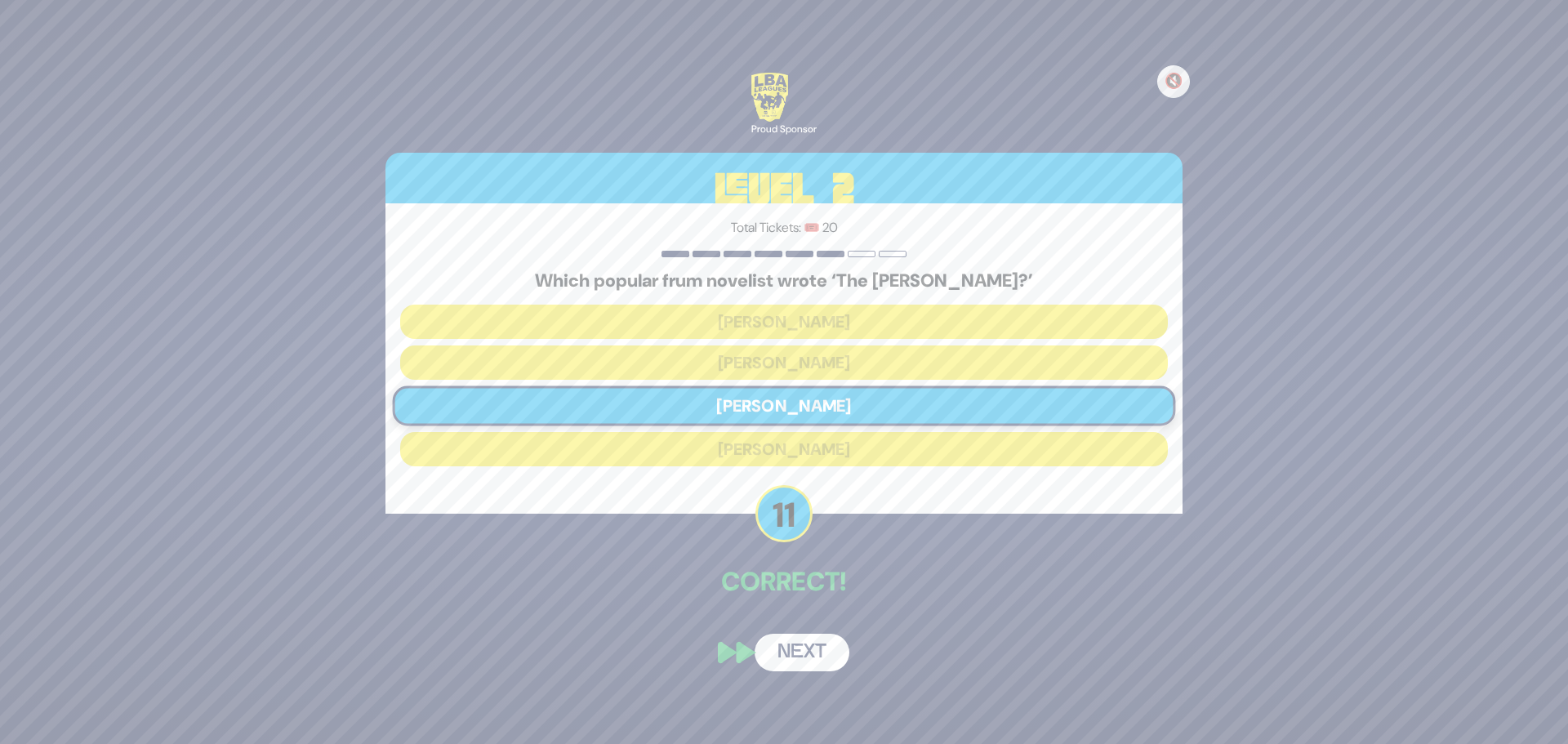
drag, startPoint x: 803, startPoint y: 649, endPoint x: 823, endPoint y: 631, distance: 26.9
click at [805, 648] on button "Next" at bounding box center [802, 653] width 94 height 38
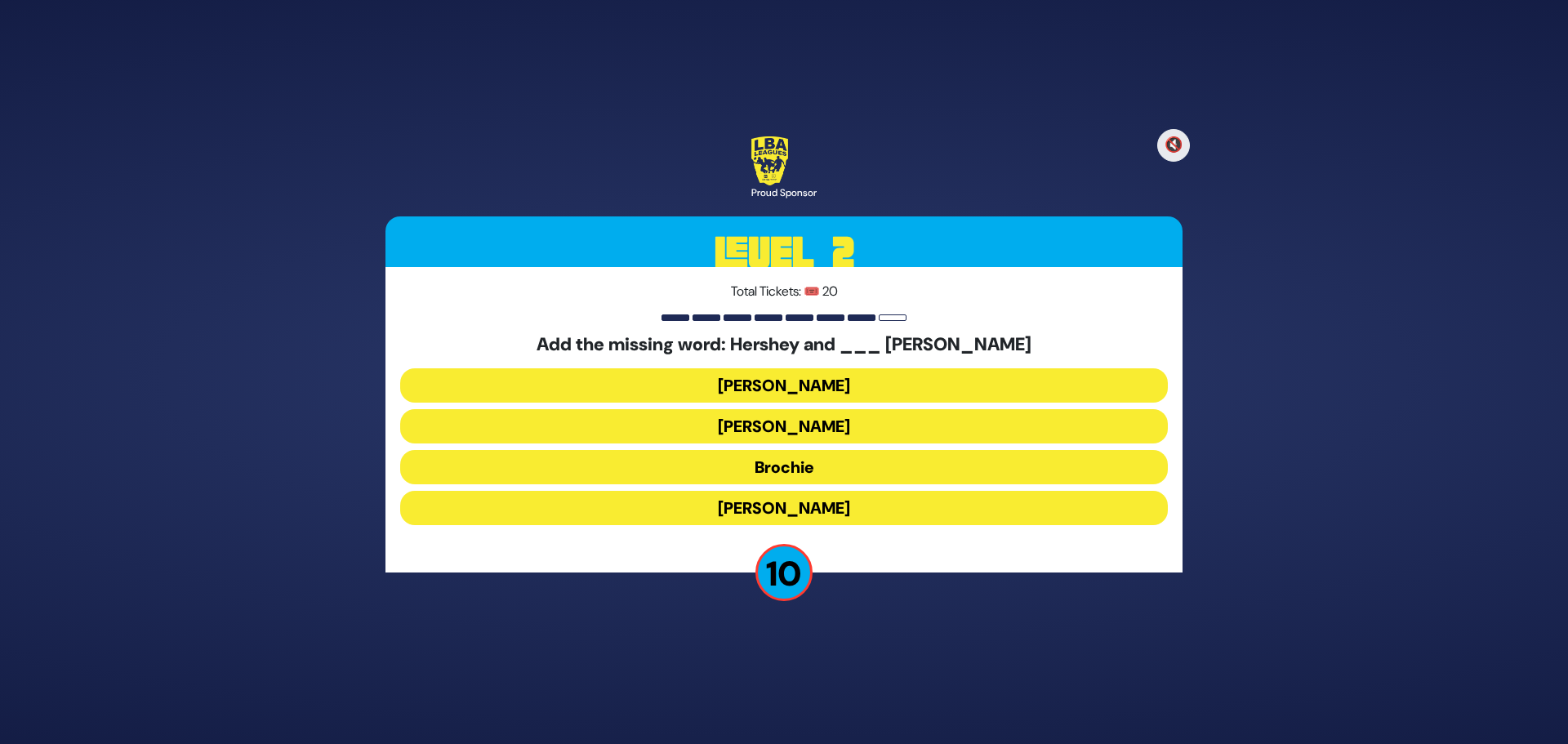
click at [802, 387] on button "Raizy" at bounding box center [784, 386] width 768 height 34
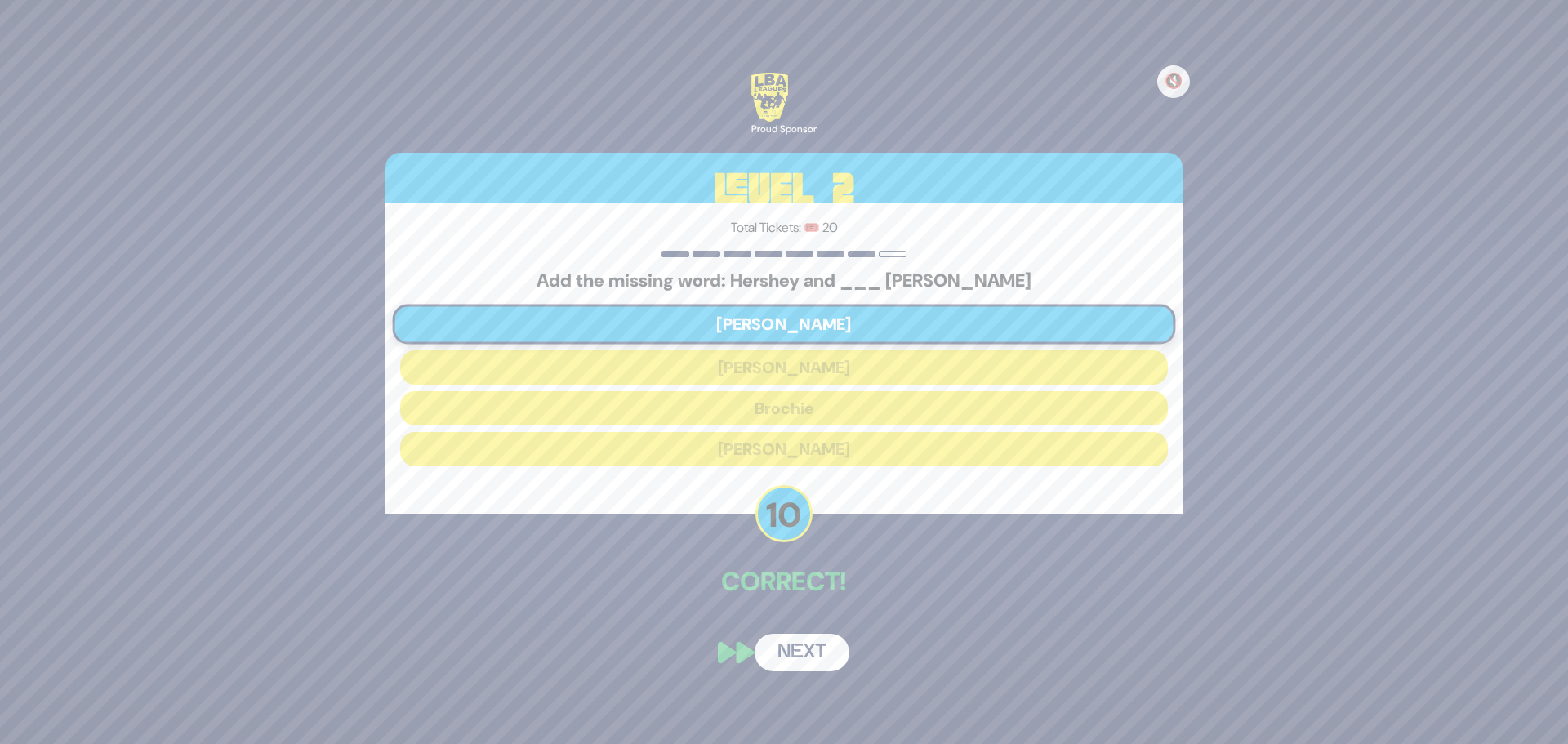
click at [799, 649] on button "Next" at bounding box center [802, 653] width 94 height 38
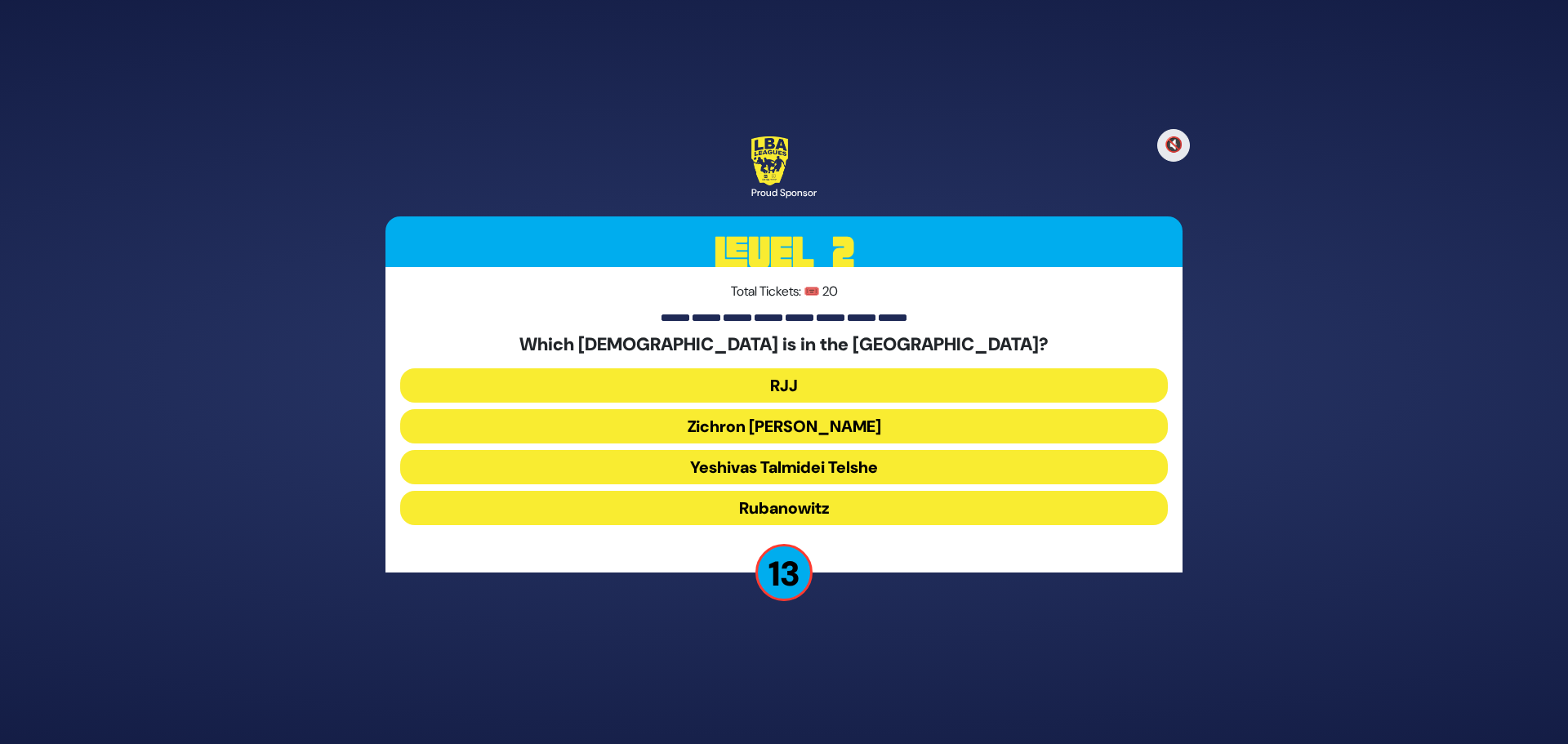
click at [809, 470] on button "Yeshivas Talmidei Telshe" at bounding box center [784, 467] width 768 height 34
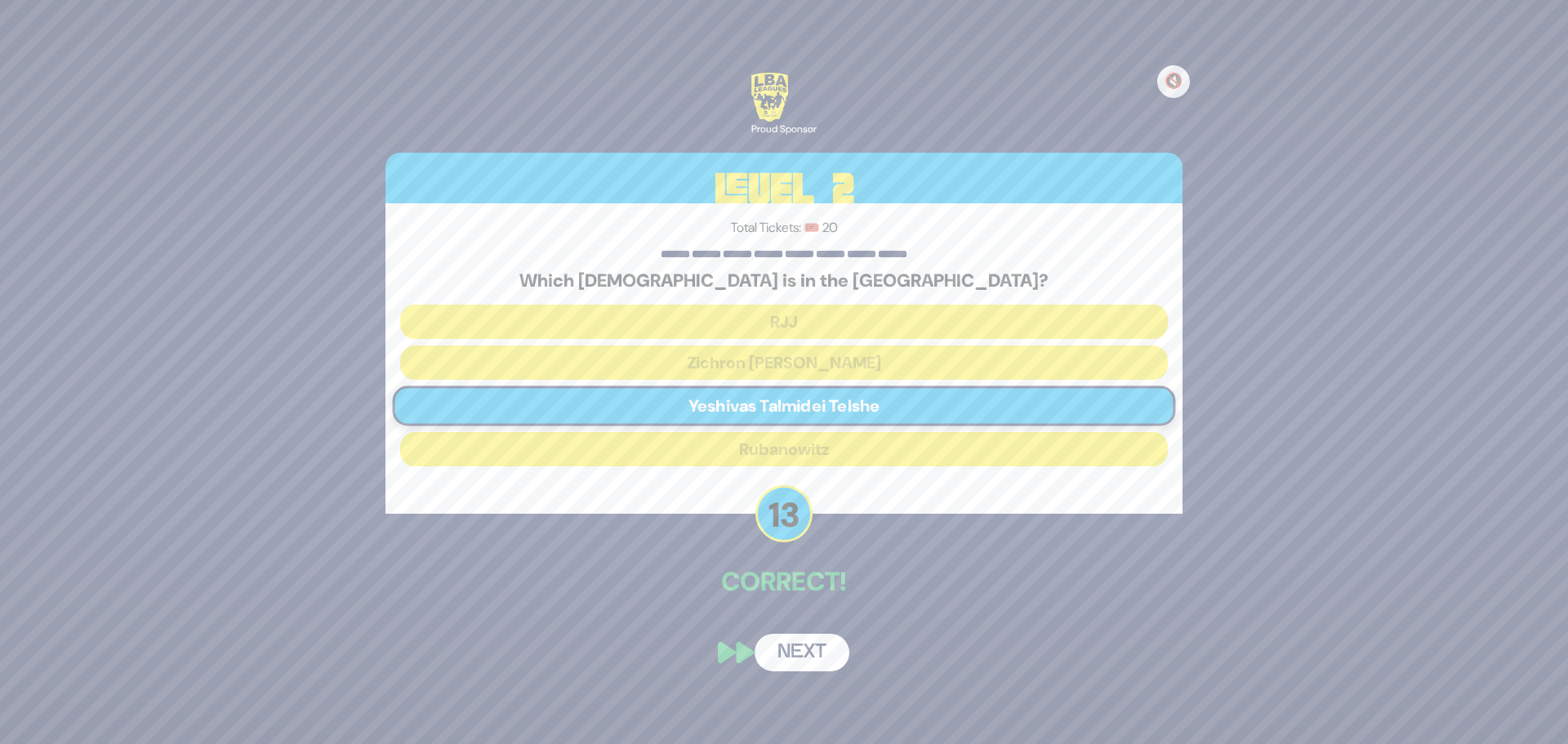
click at [796, 658] on button "Next" at bounding box center [802, 653] width 94 height 38
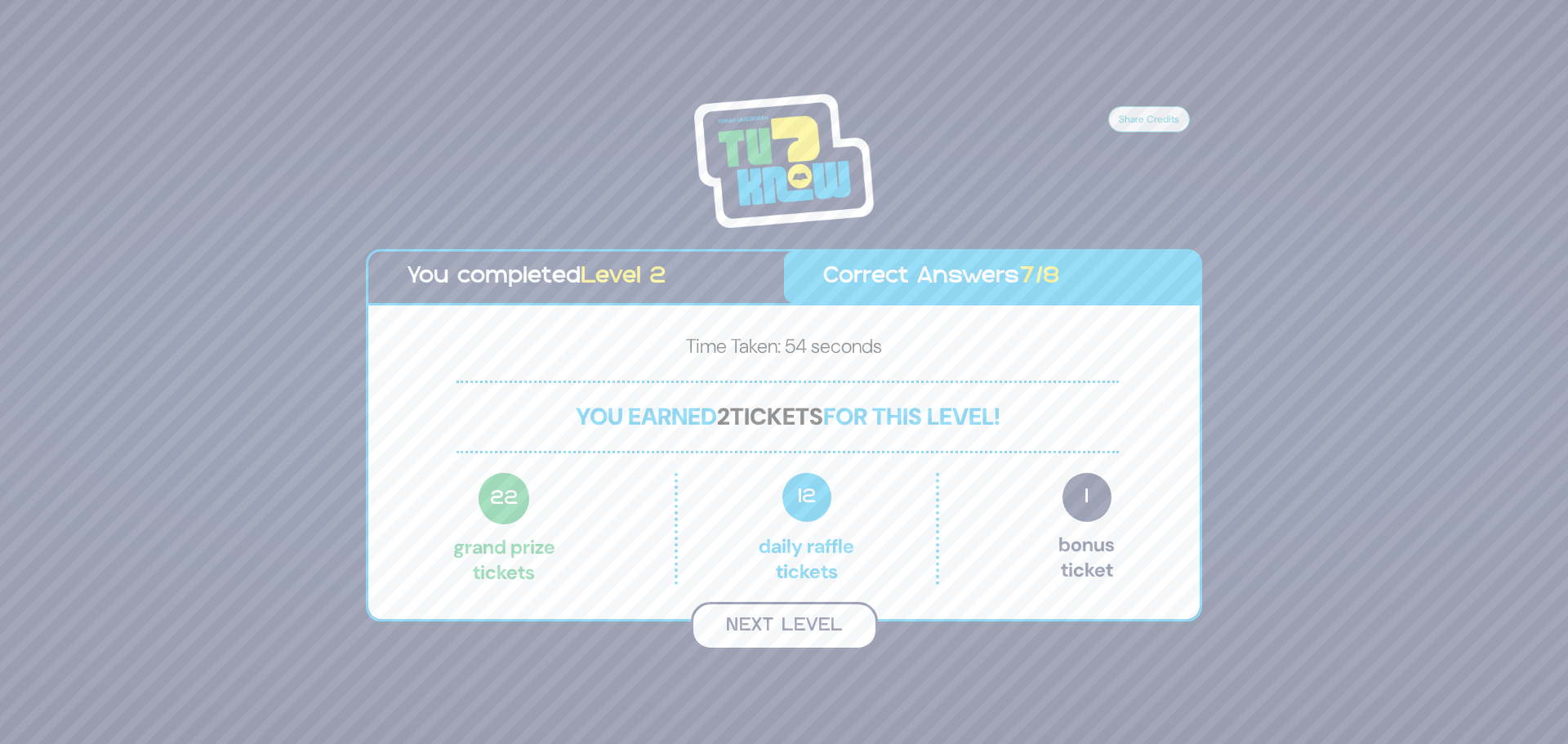
drag, startPoint x: 801, startPoint y: 625, endPoint x: 856, endPoint y: 590, distance: 65.2
click at [801, 624] on button "Next Level" at bounding box center [784, 626] width 187 height 48
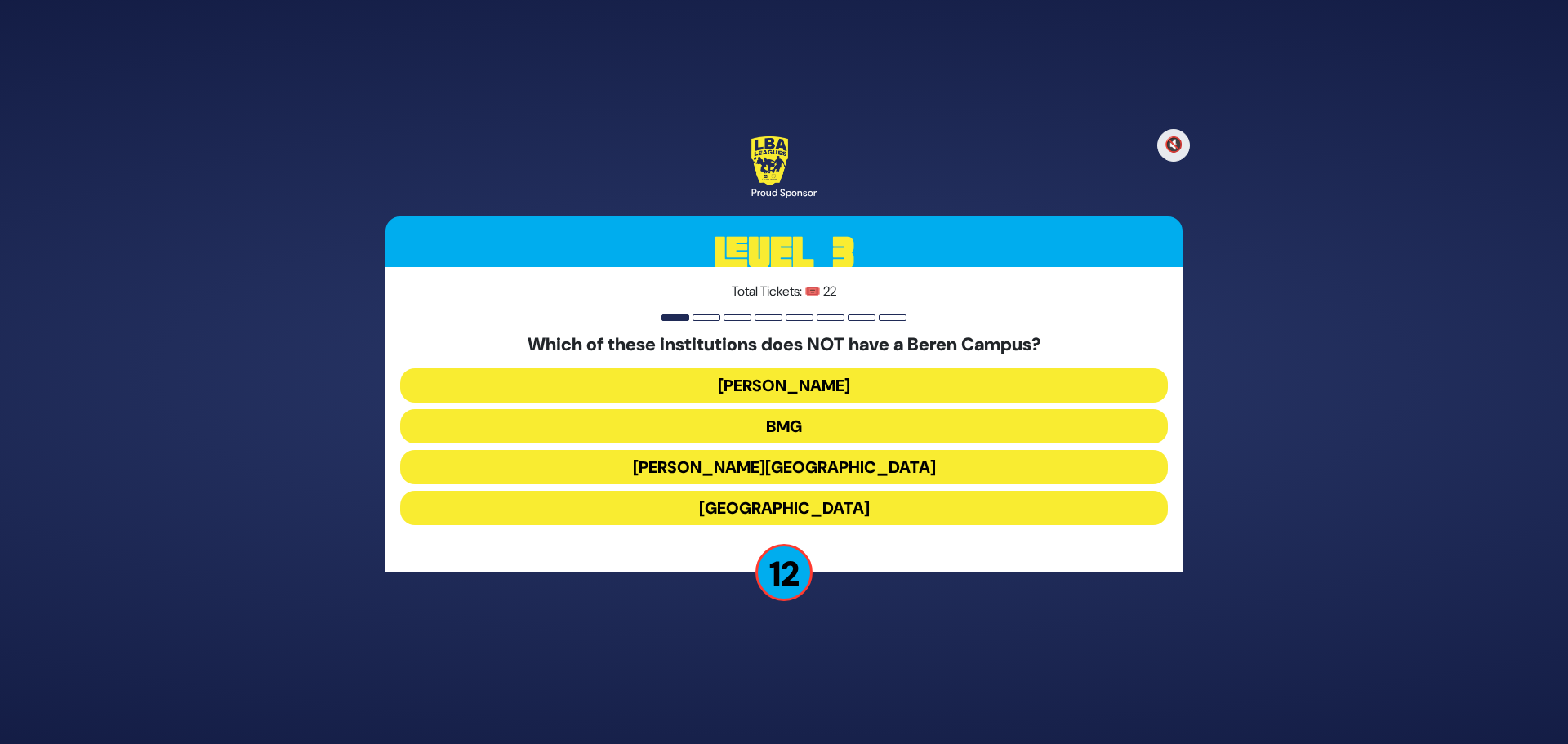
click at [791, 468] on button "Chaim Berlin" at bounding box center [784, 467] width 768 height 34
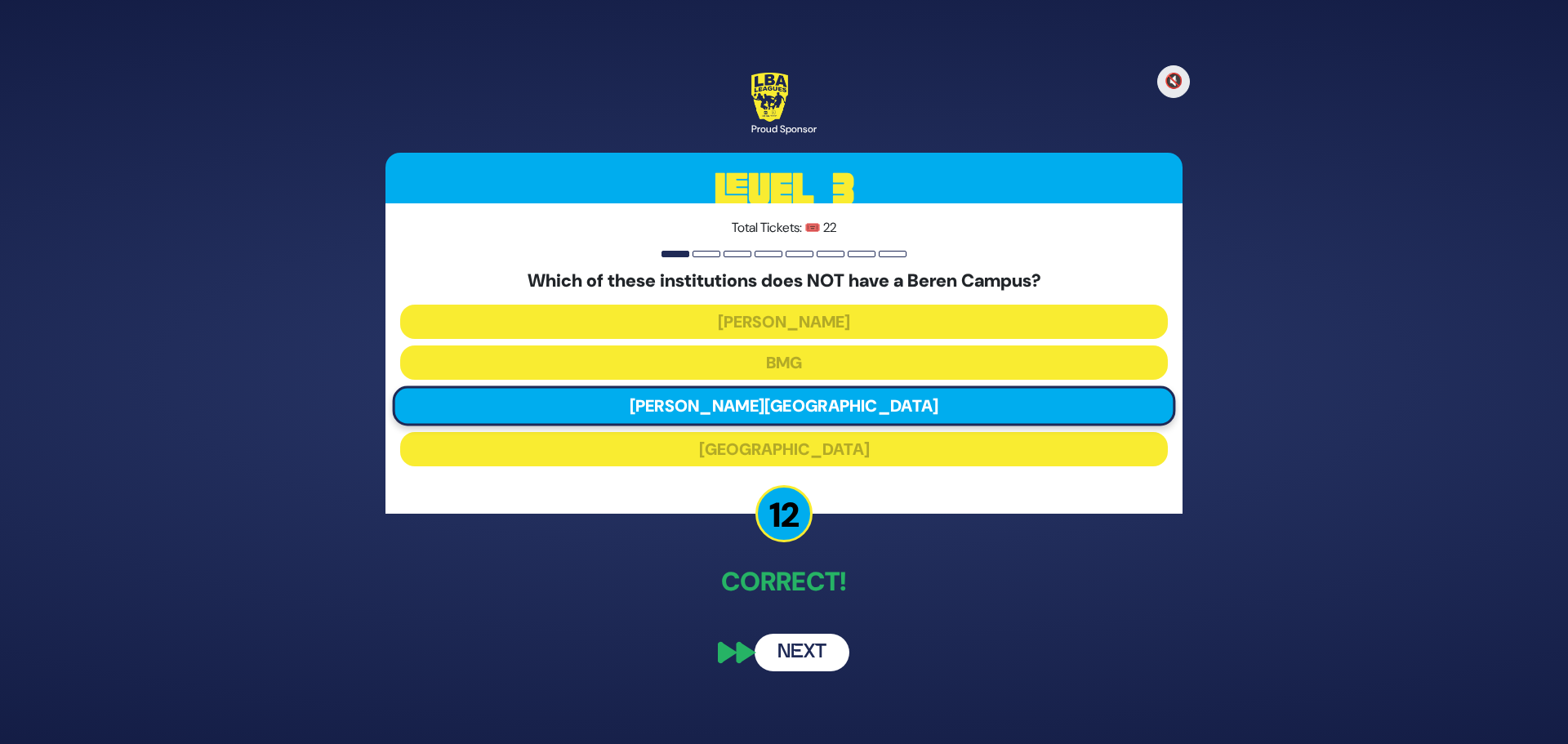
click at [803, 661] on button "Next" at bounding box center [802, 653] width 94 height 38
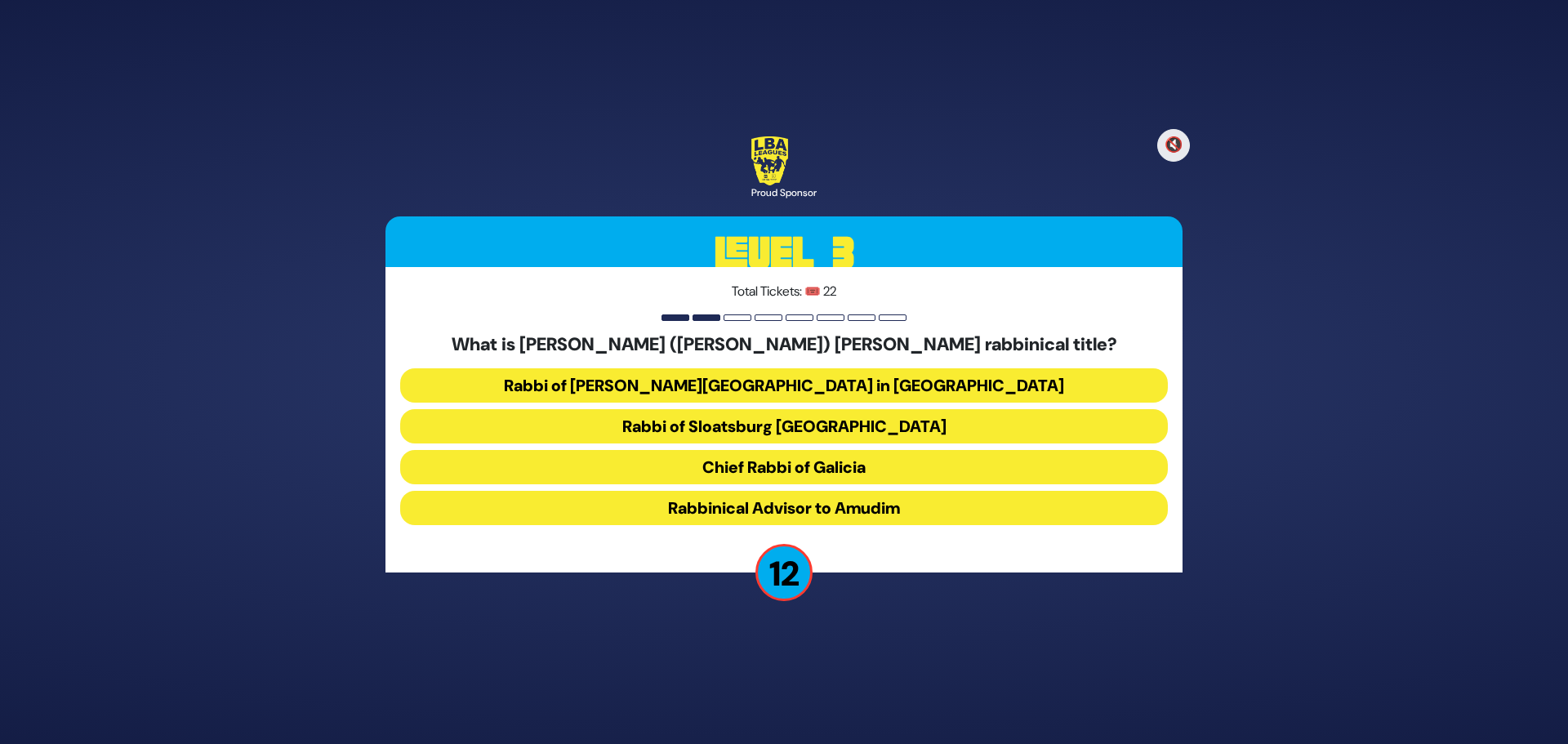
click at [825, 470] on button "Chief Rabbi of Galicia" at bounding box center [784, 467] width 768 height 34
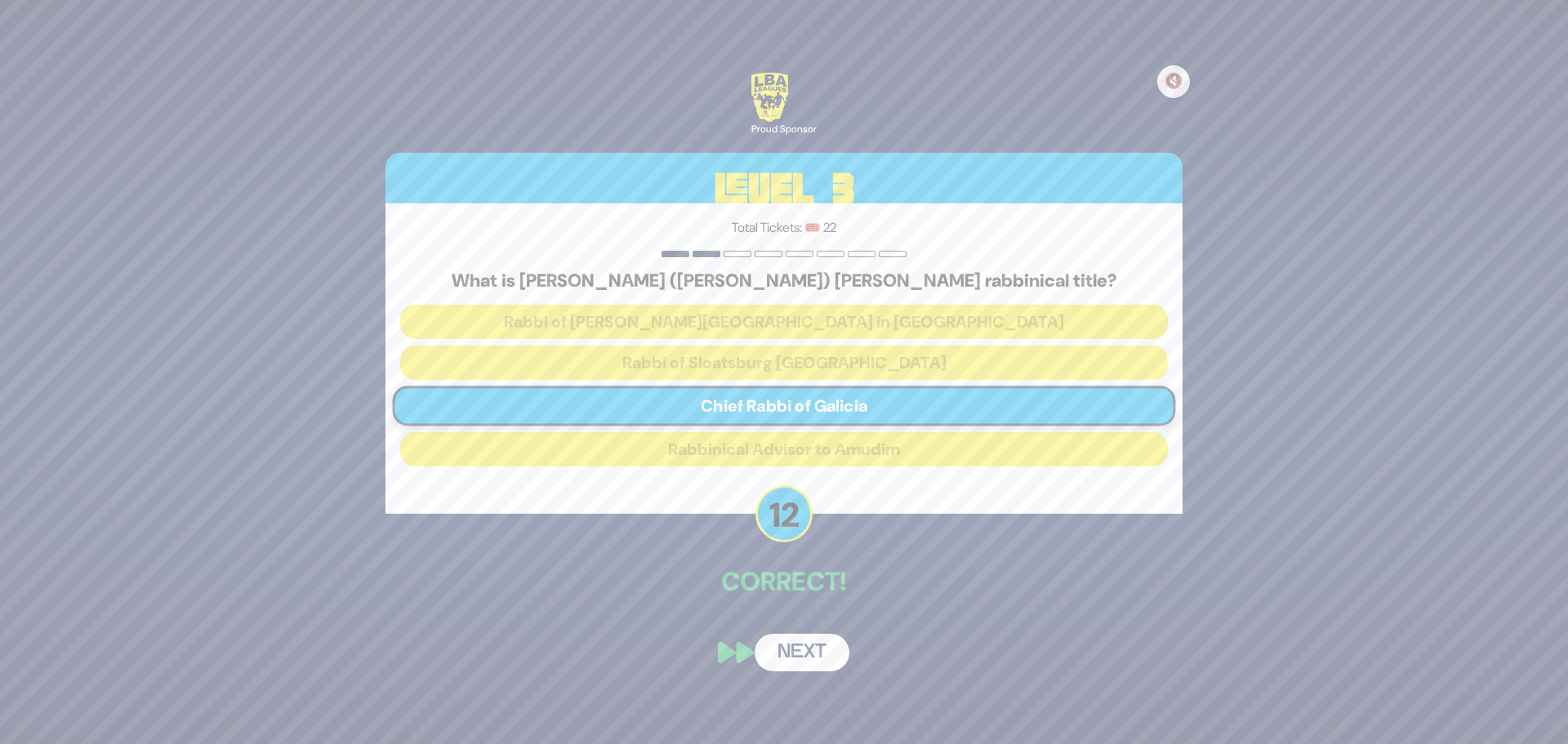
click at [821, 646] on button "Next" at bounding box center [802, 653] width 94 height 38
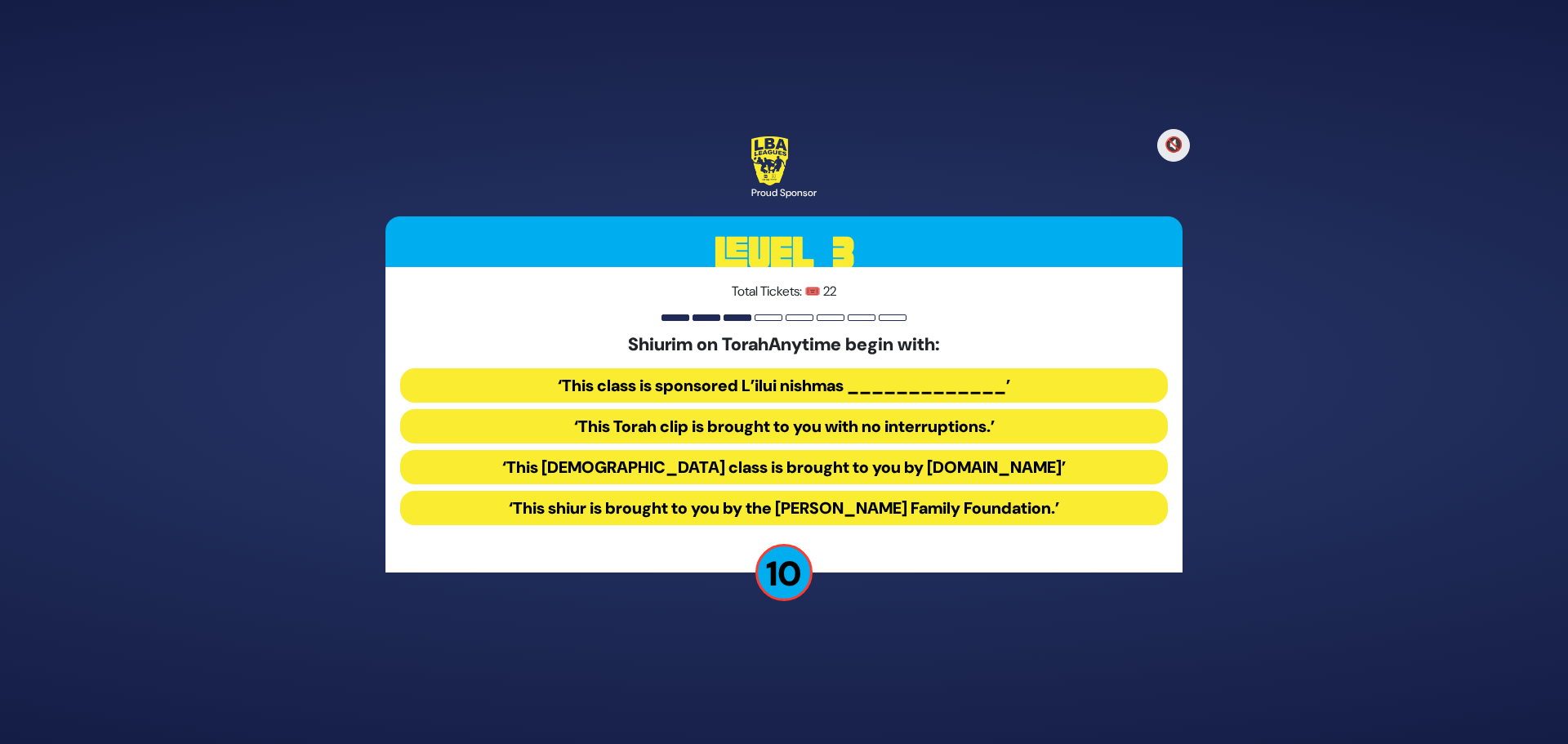
click at [672, 387] on button "‘This class is sponsored L’ilui nishmas _____________’" at bounding box center [784, 386] width 768 height 34
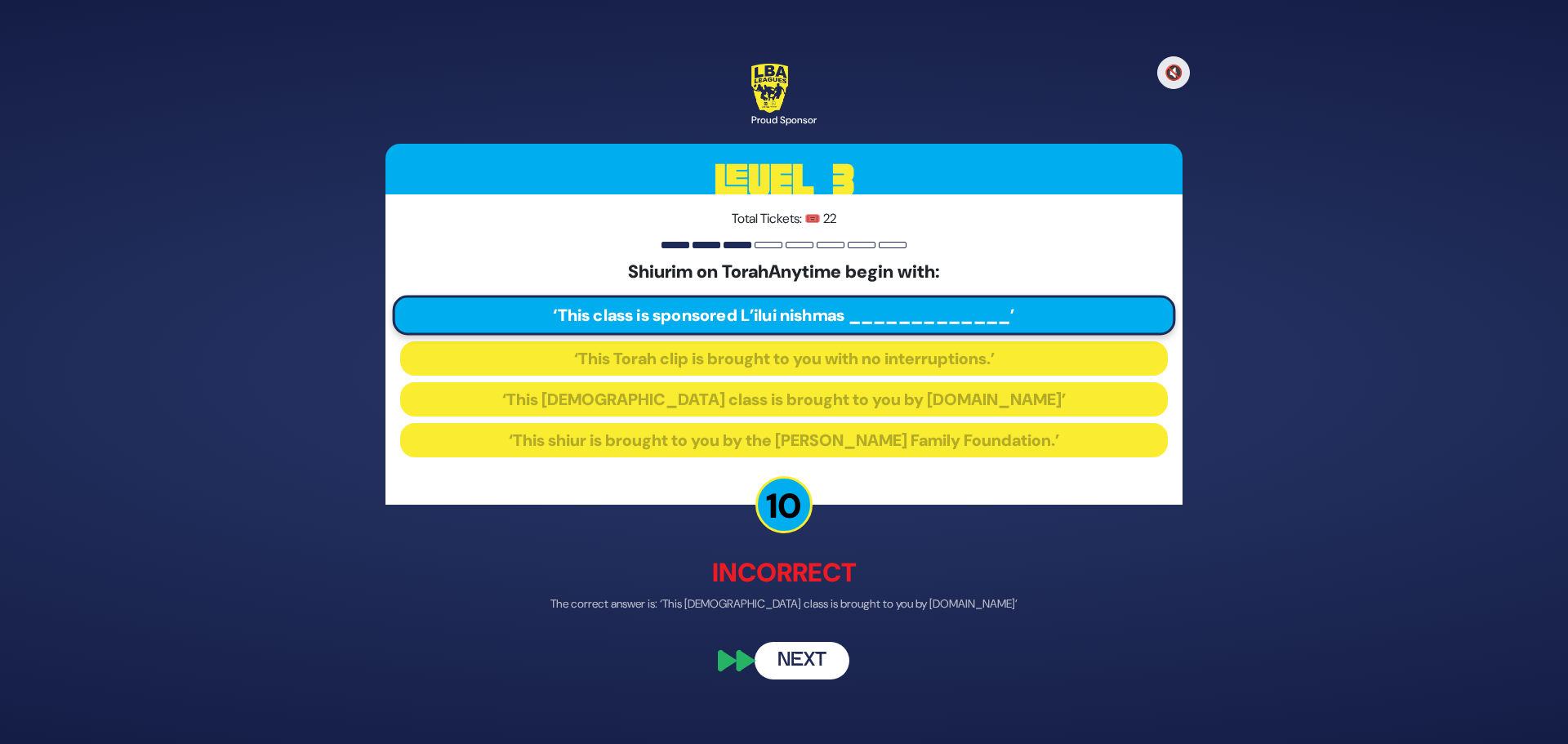
click at [807, 664] on button "Next" at bounding box center [802, 662] width 94 height 38
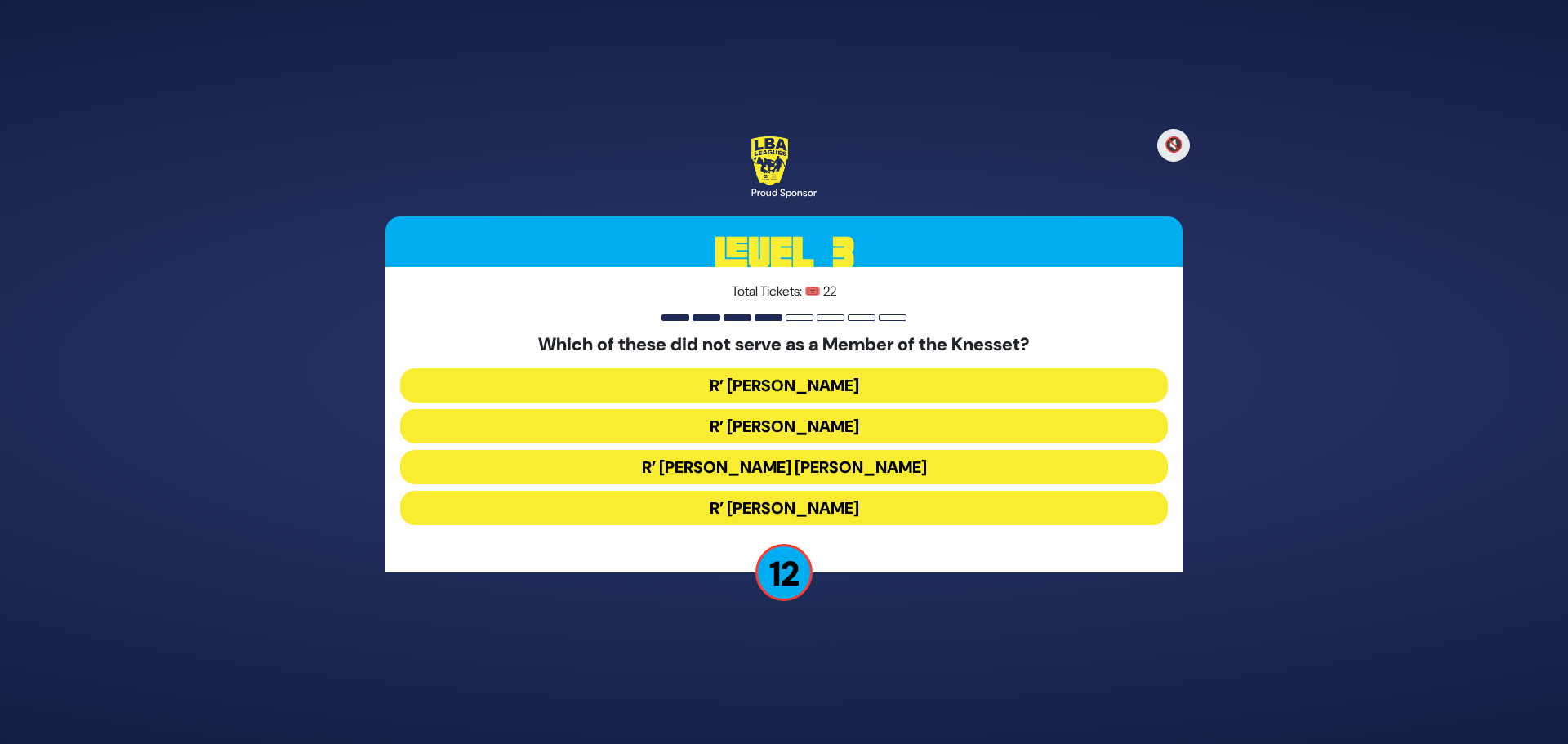
click at [783, 506] on button "R’ Moshe Blau" at bounding box center [784, 508] width 768 height 34
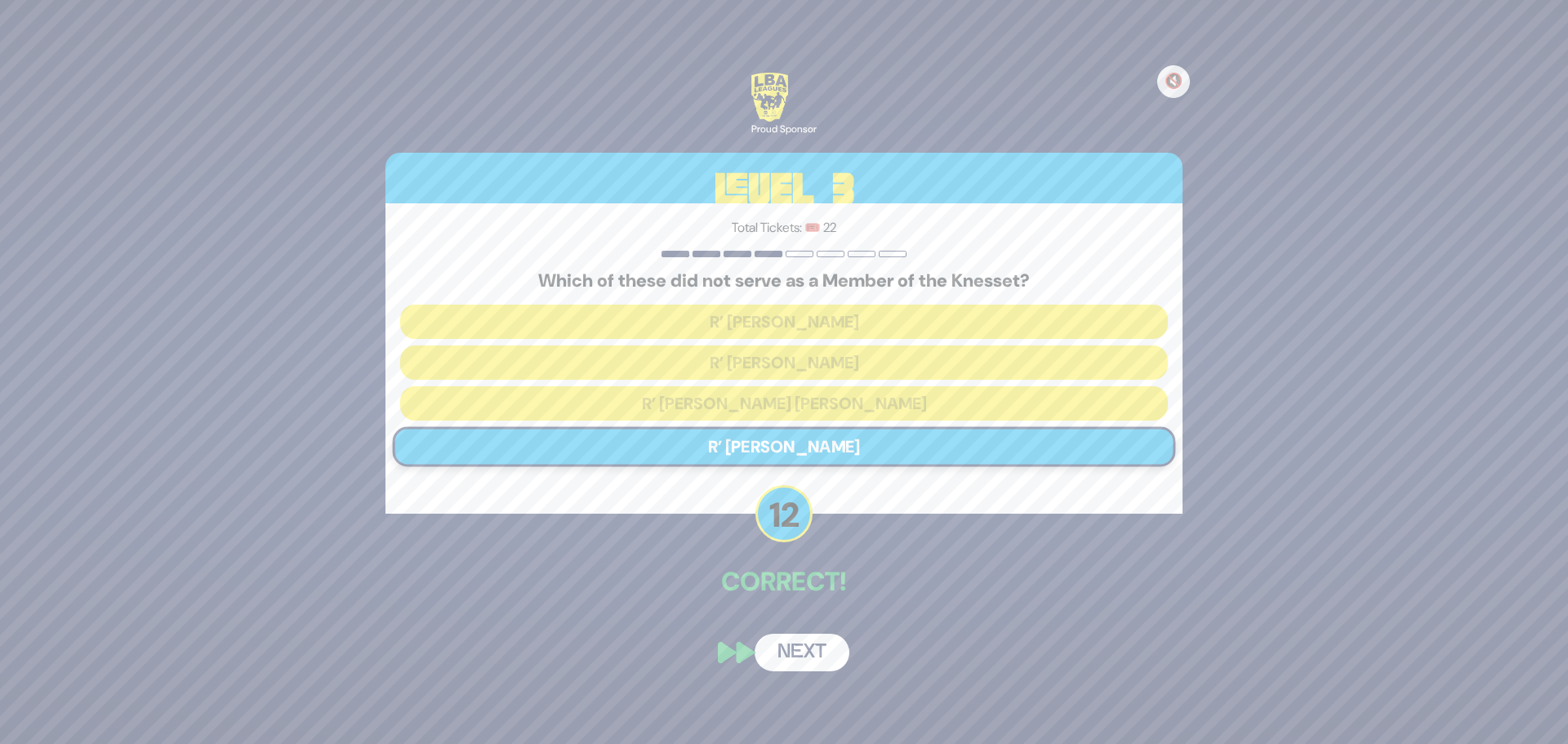
click at [807, 649] on button "Next" at bounding box center [802, 653] width 94 height 38
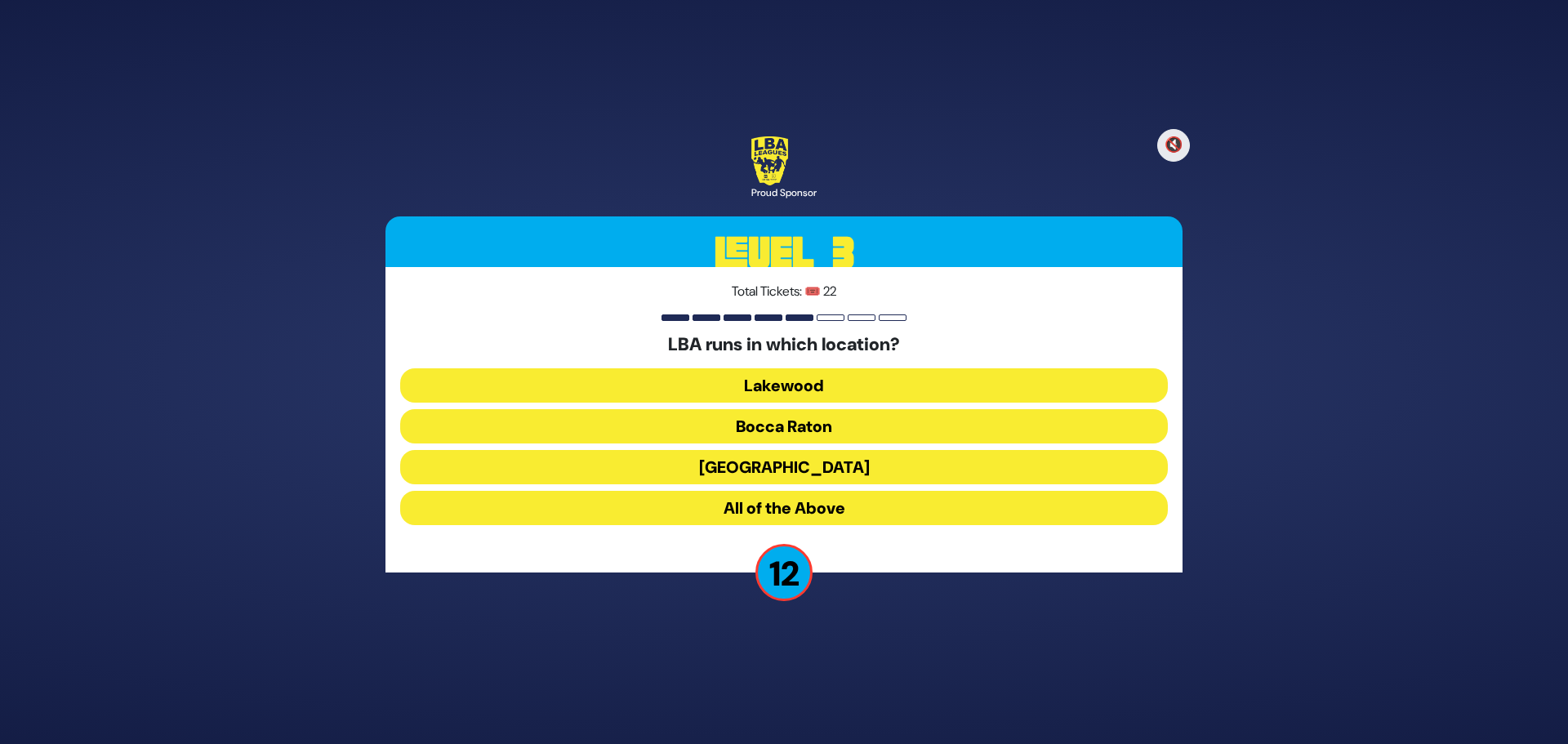
click at [818, 387] on button "Lakewood" at bounding box center [784, 386] width 768 height 34
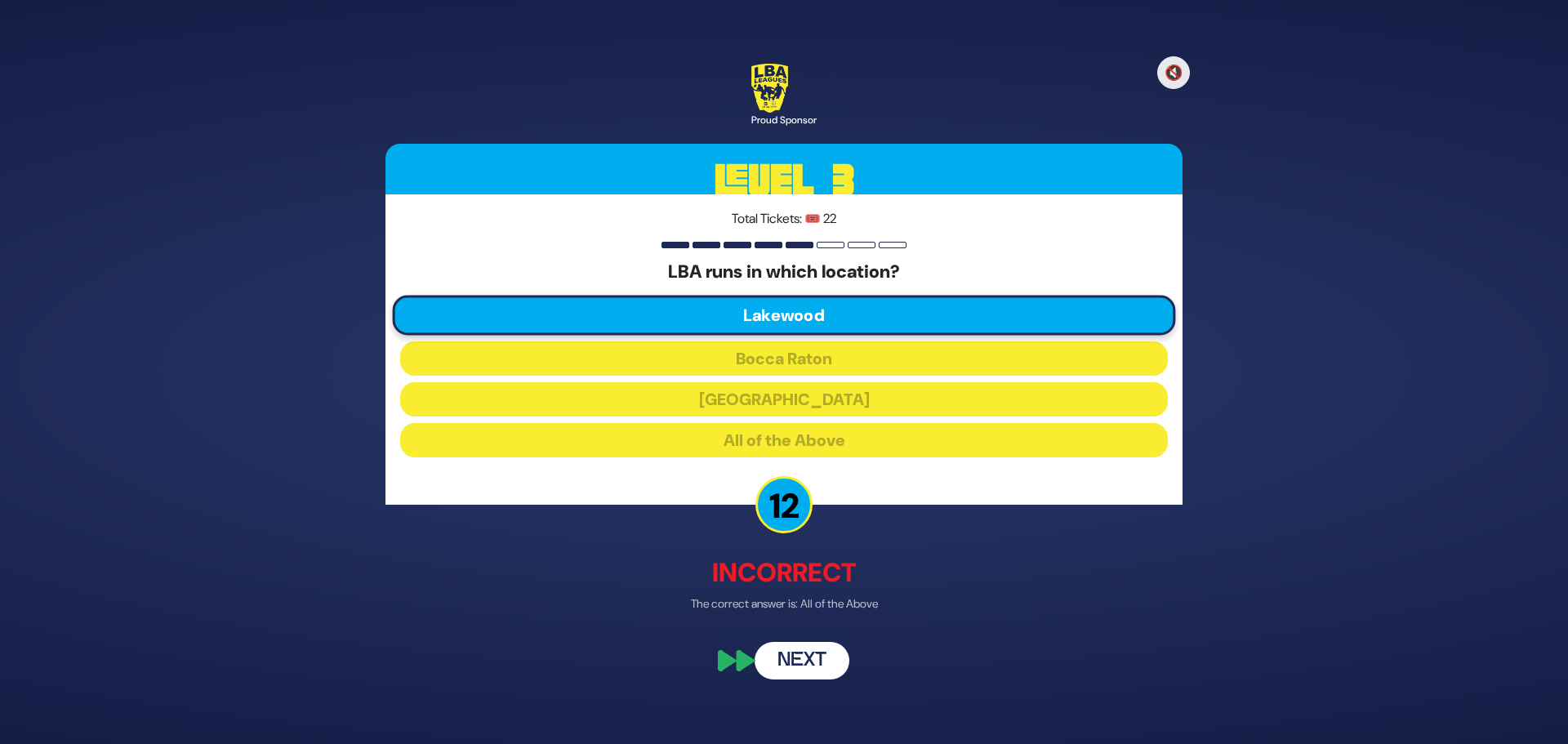
click at [793, 662] on button "Next" at bounding box center [802, 662] width 94 height 38
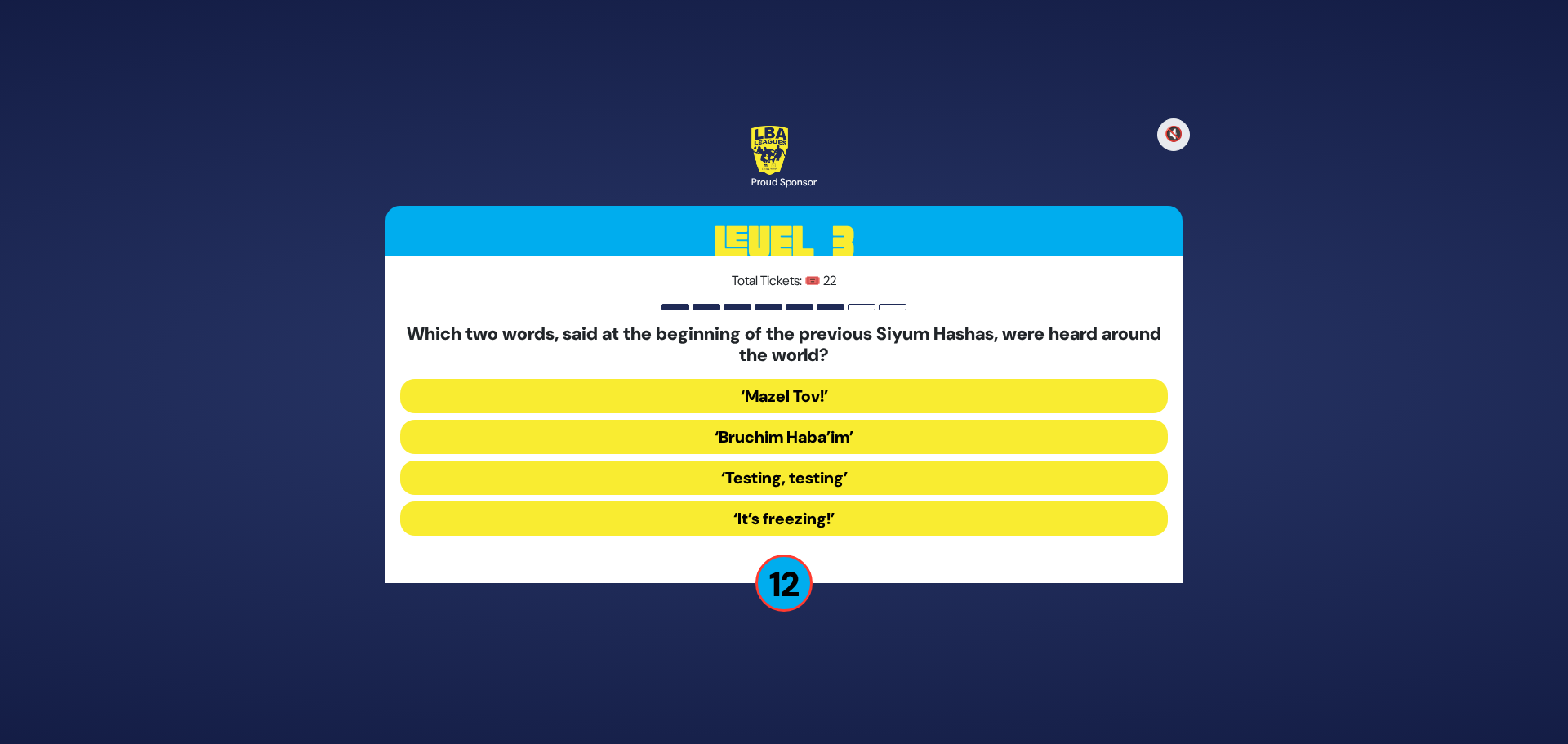
click at [820, 476] on button "‘Testing, testing’" at bounding box center [784, 478] width 768 height 34
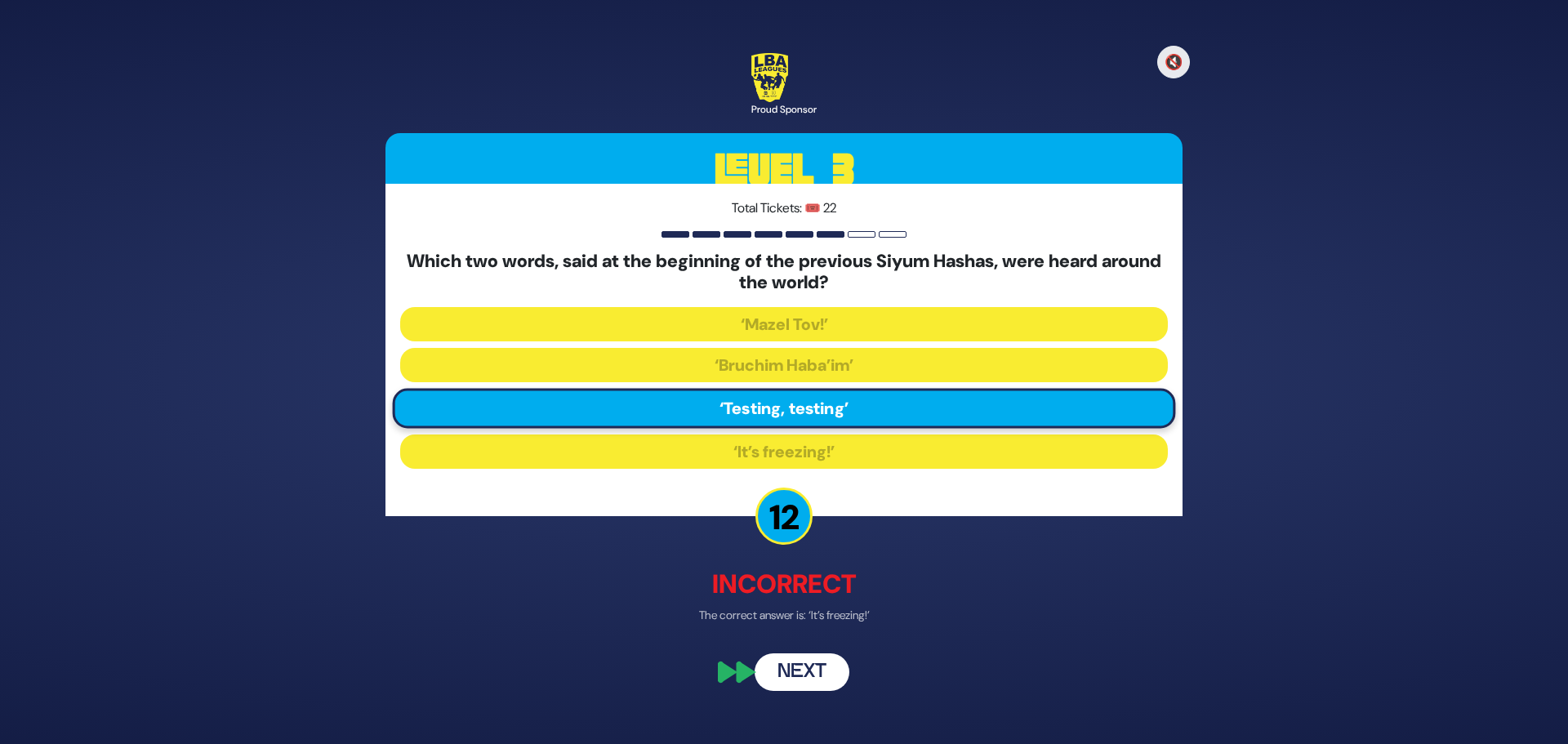
click at [807, 680] on button "Next" at bounding box center [802, 673] width 94 height 38
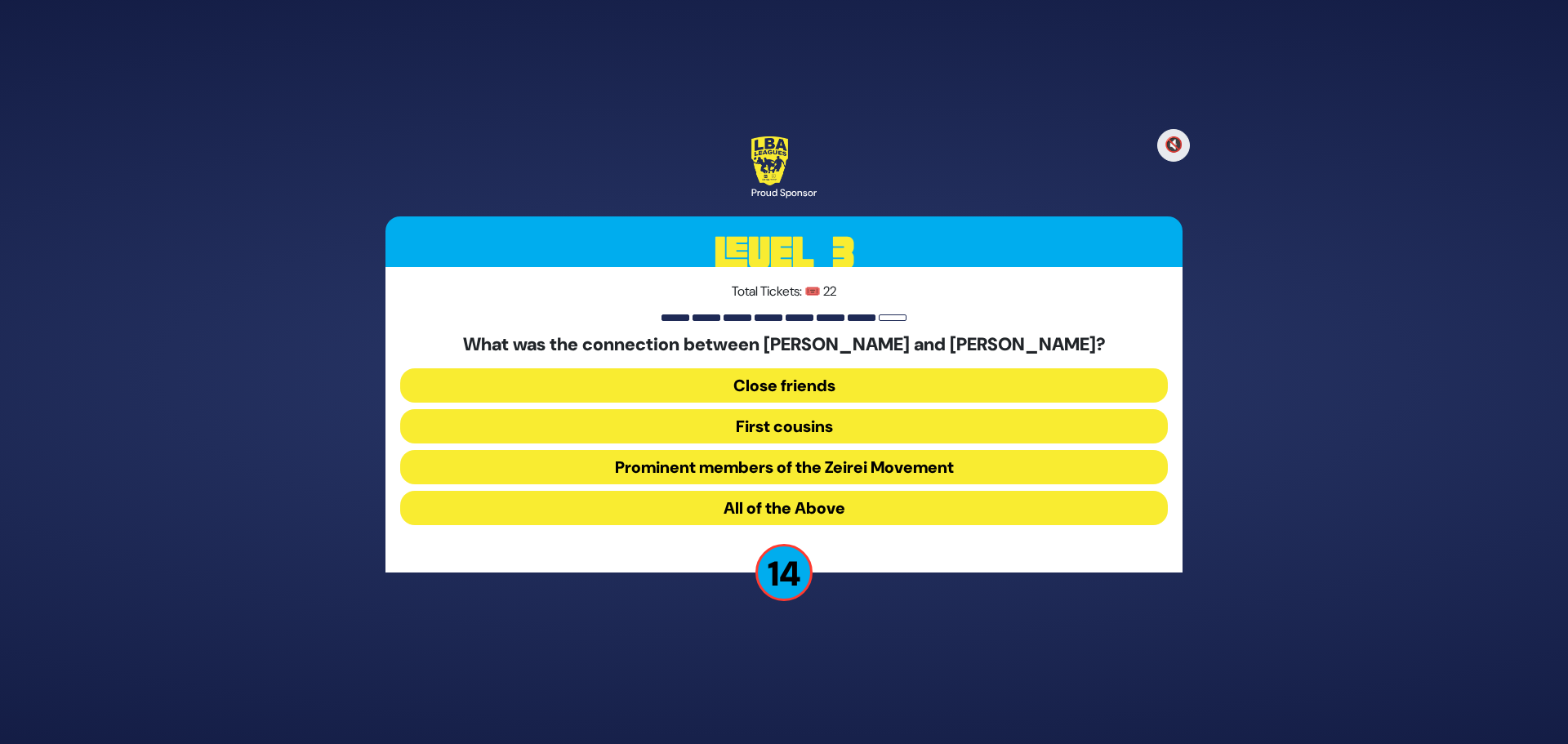
click at [774, 508] on button "All of the Above" at bounding box center [784, 508] width 768 height 34
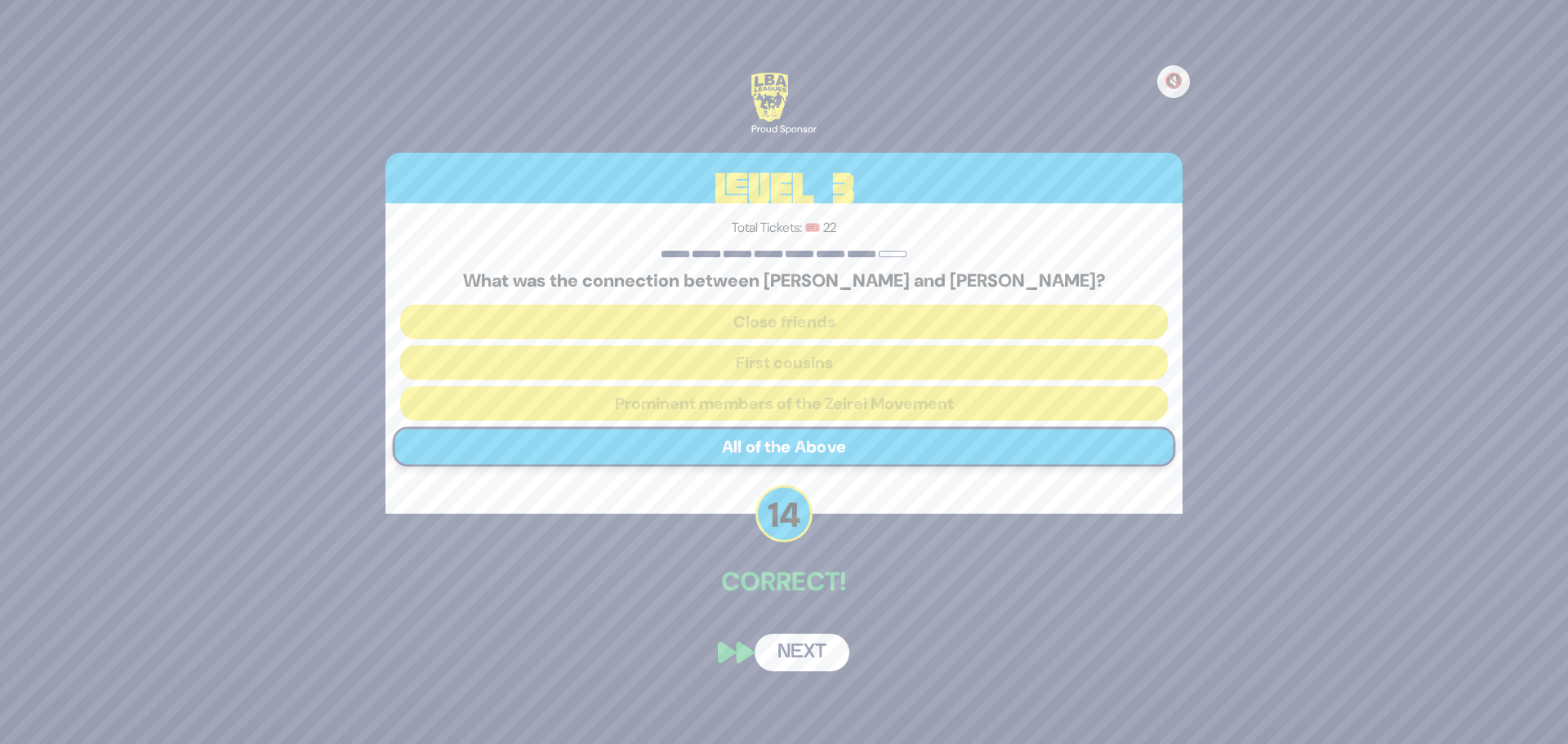
click at [789, 659] on button "Next" at bounding box center [802, 653] width 94 height 38
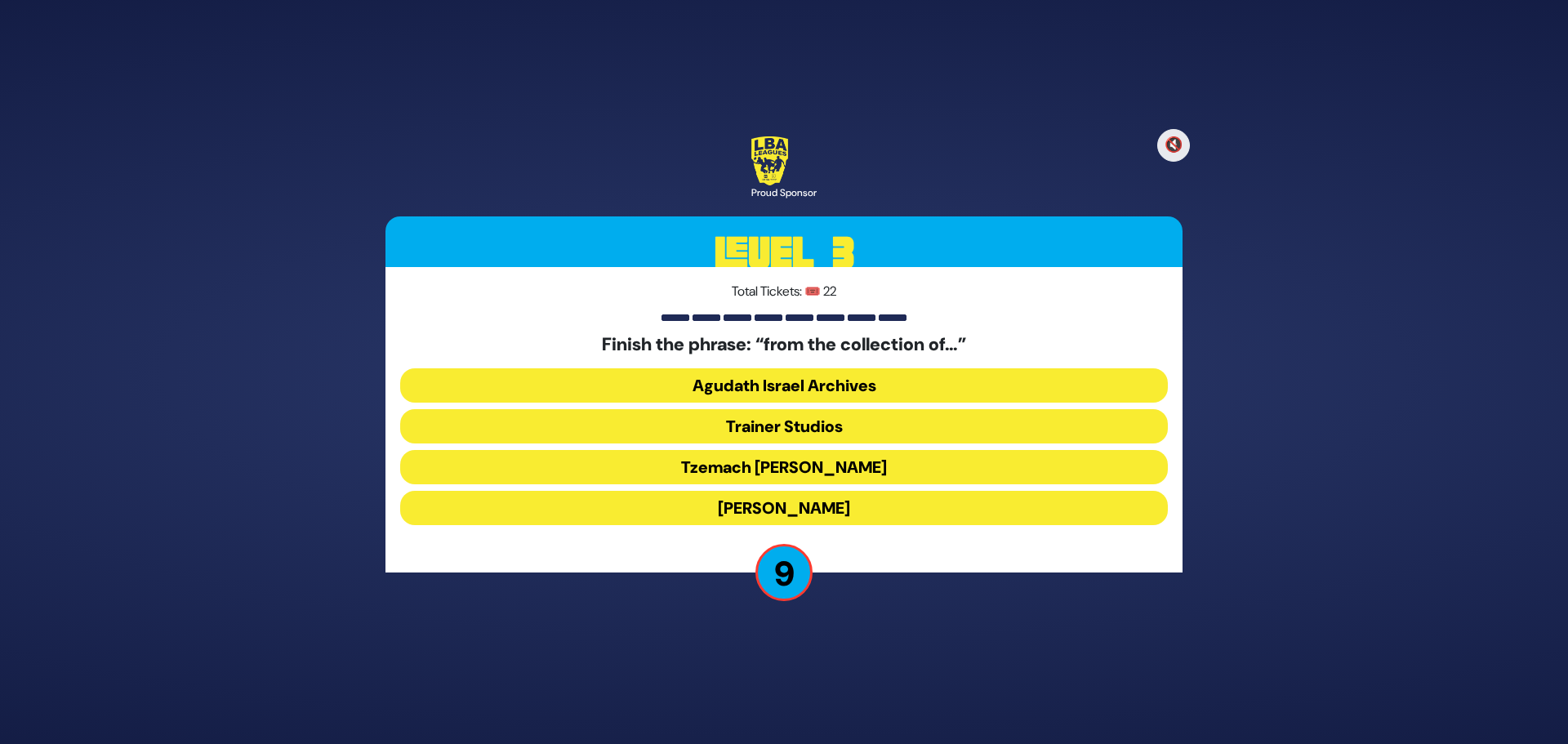
click at [771, 382] on button "Agudath Israel Archives" at bounding box center [784, 386] width 768 height 34
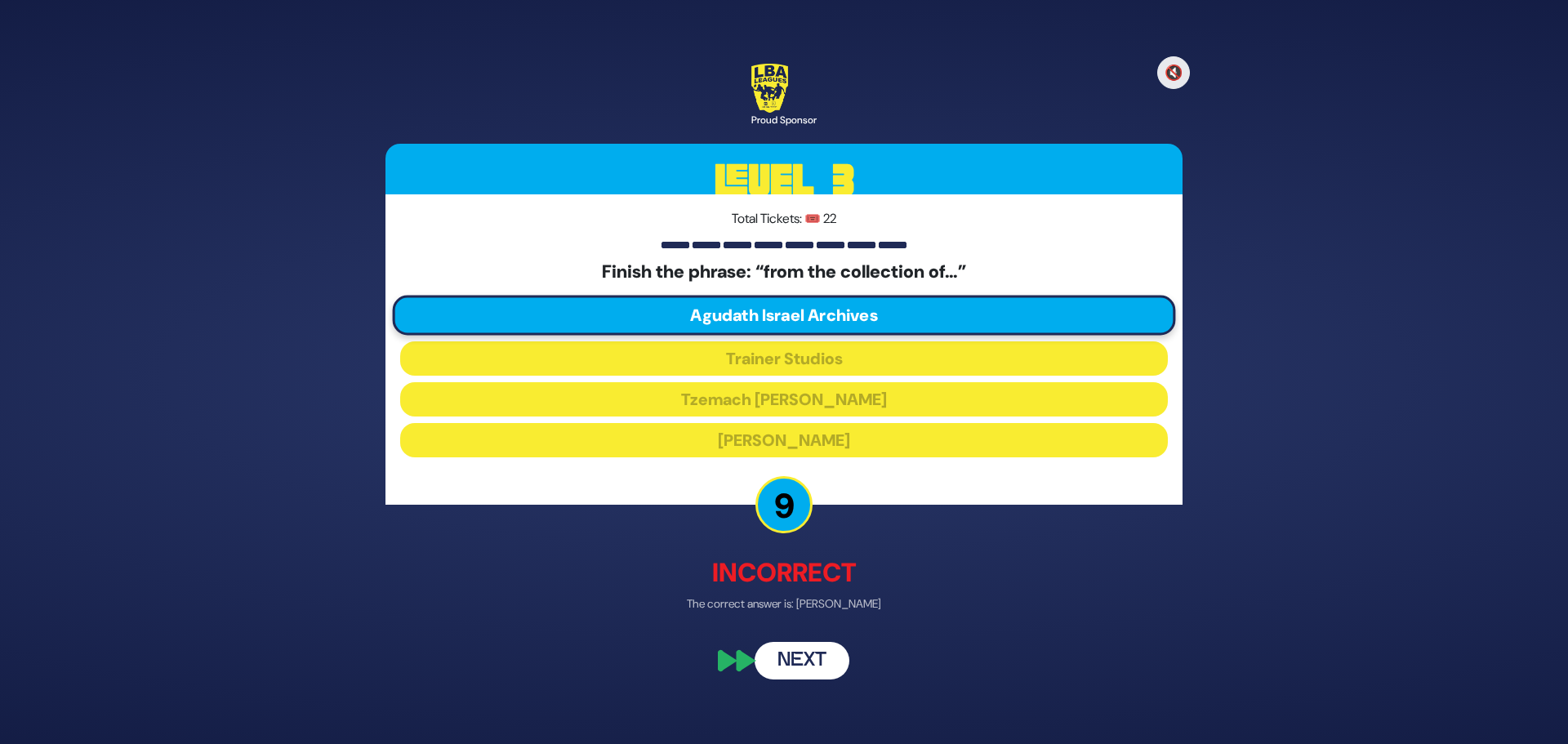
click at [804, 670] on button "Next" at bounding box center [802, 662] width 94 height 38
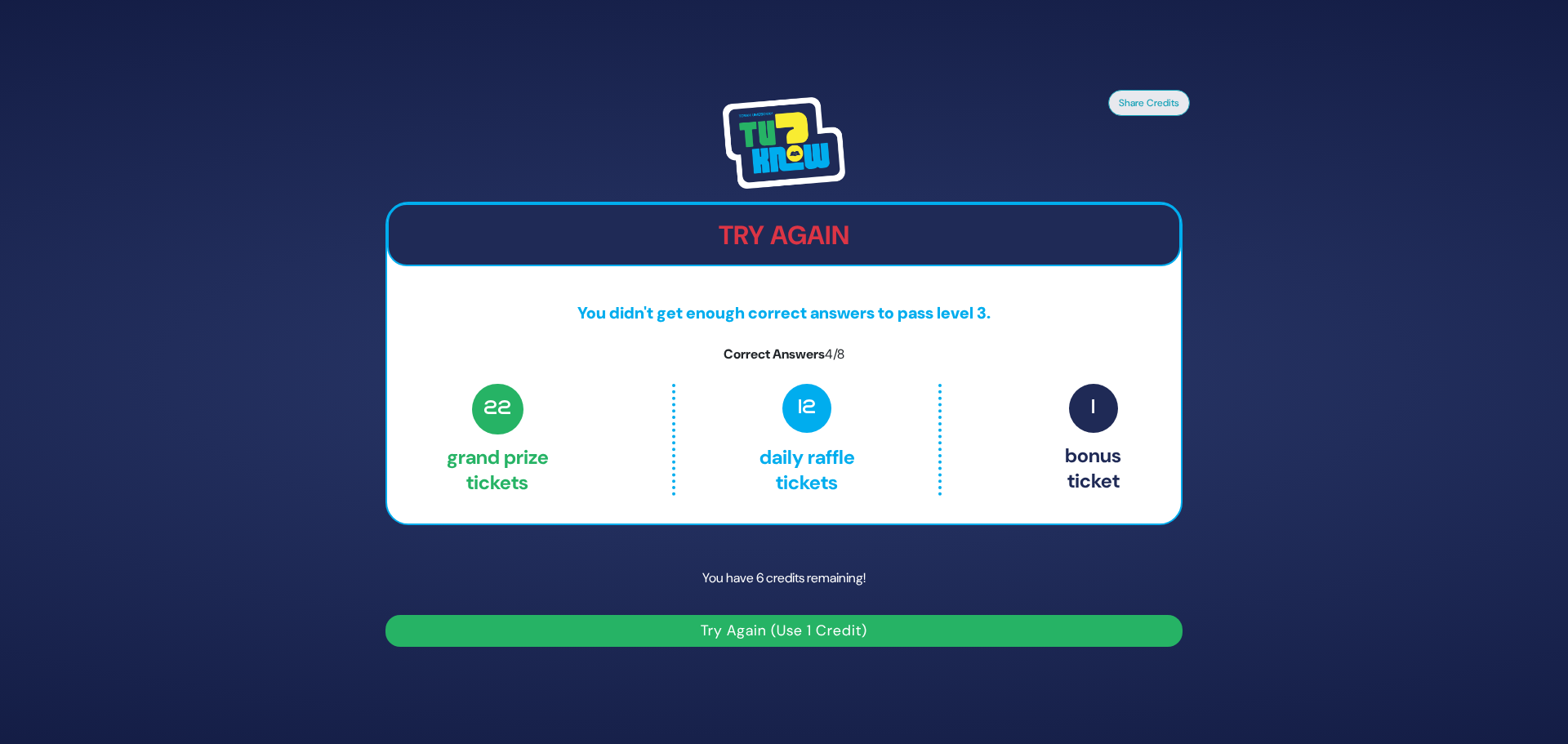
drag, startPoint x: 204, startPoint y: 133, endPoint x: 226, endPoint y: 27, distance: 108.3
click at [222, 54] on div "Share Credits Try Again You didn't get enough correct answers to pass level 3. …" at bounding box center [784, 372] width 1568 height 744
